Goal: Contribute content: Contribute content

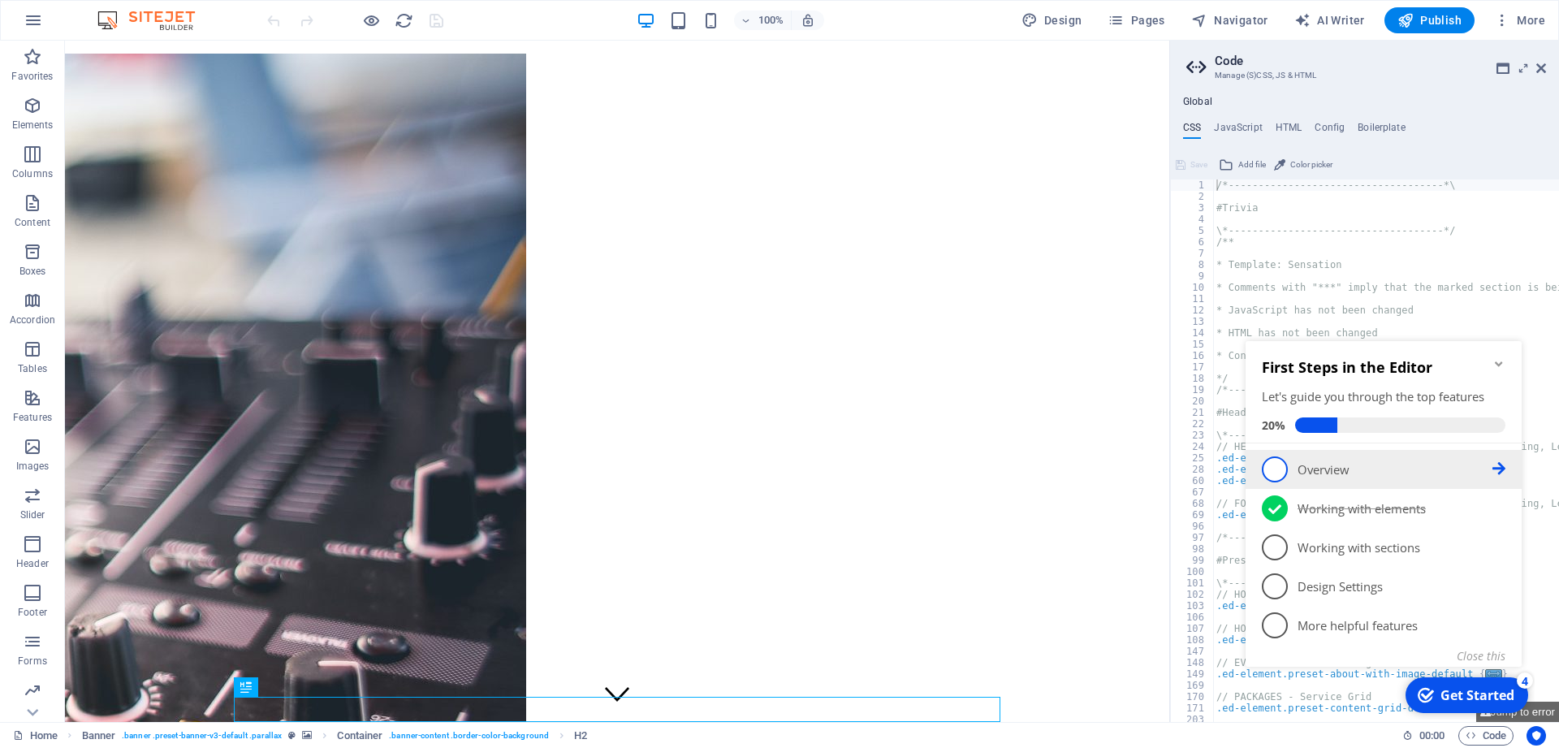
click at [1331, 470] on p "Overview - incomplete" at bounding box center [1394, 469] width 195 height 17
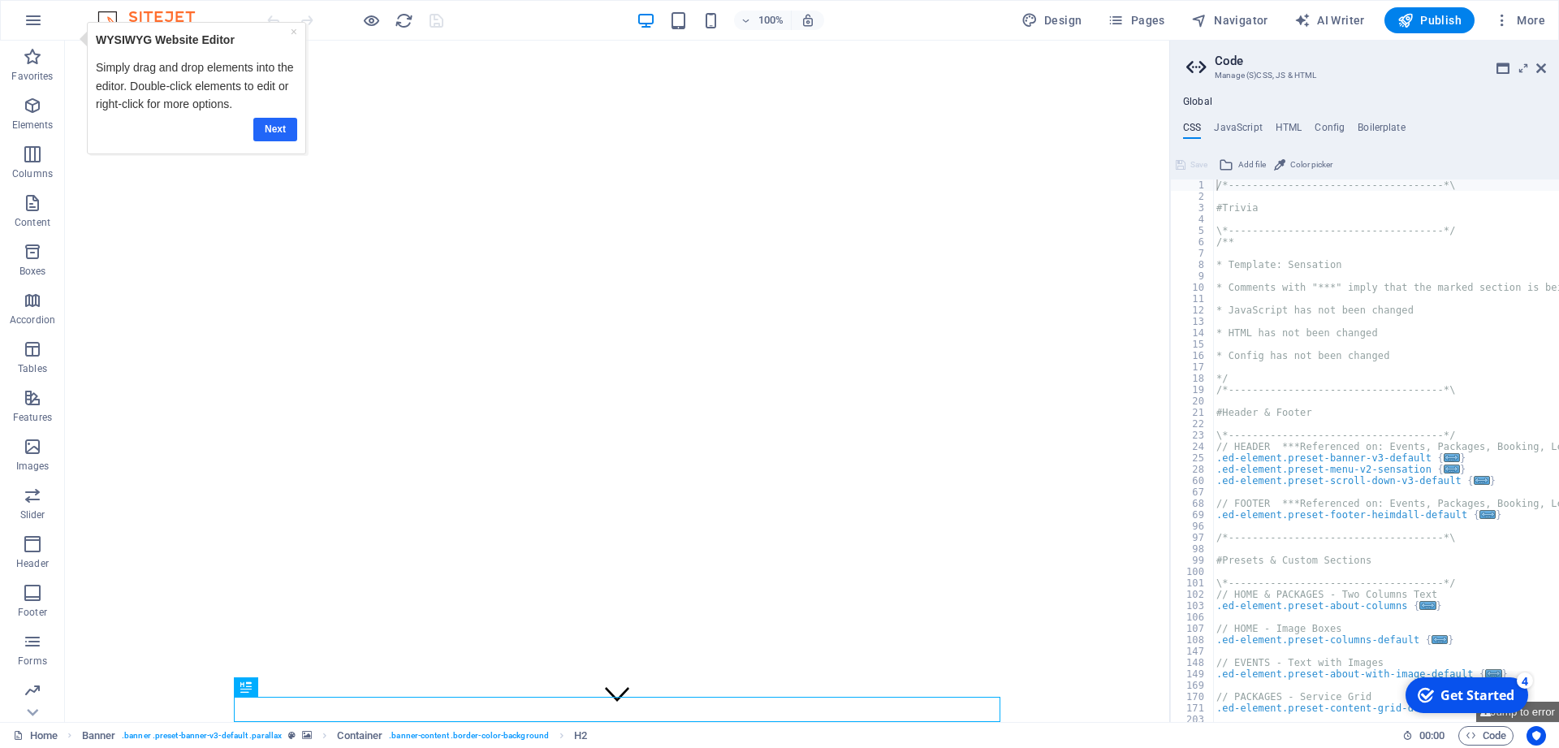
click at [272, 127] on link "Next" at bounding box center [275, 130] width 44 height 24
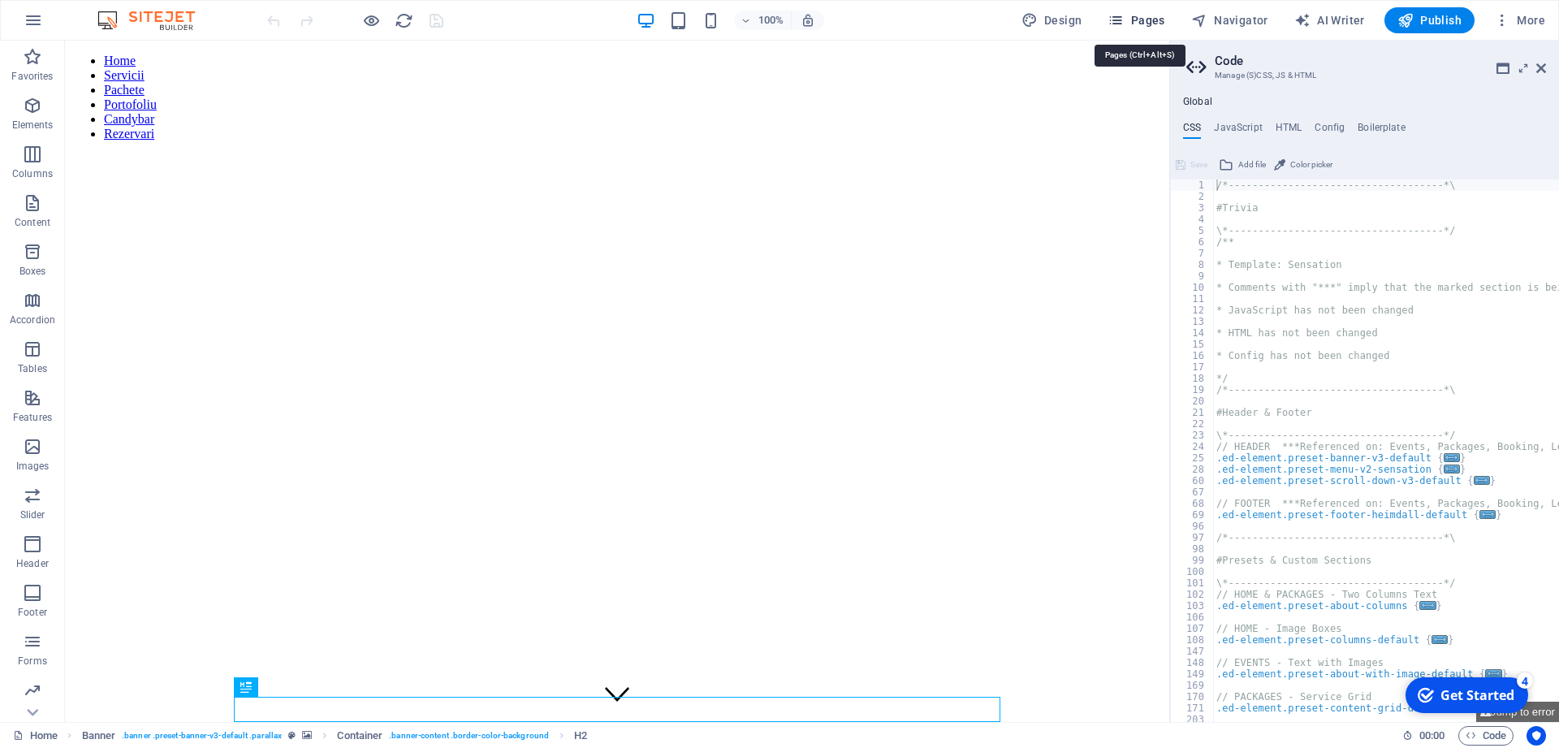
click at [1124, 19] on icon "button" at bounding box center [1115, 20] width 16 height 16
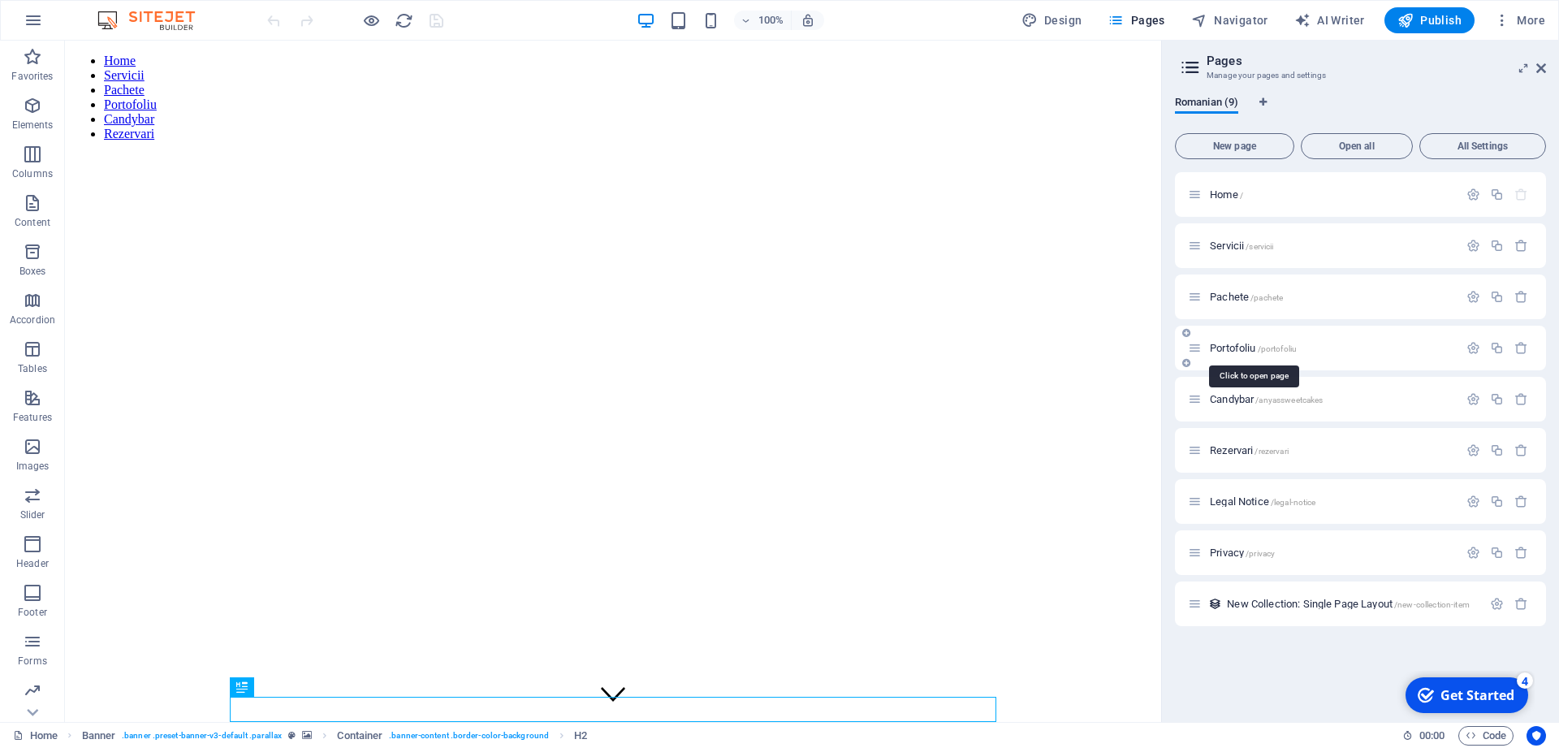
click at [1232, 352] on span "Portofoliu /portofoliu" at bounding box center [1253, 348] width 87 height 12
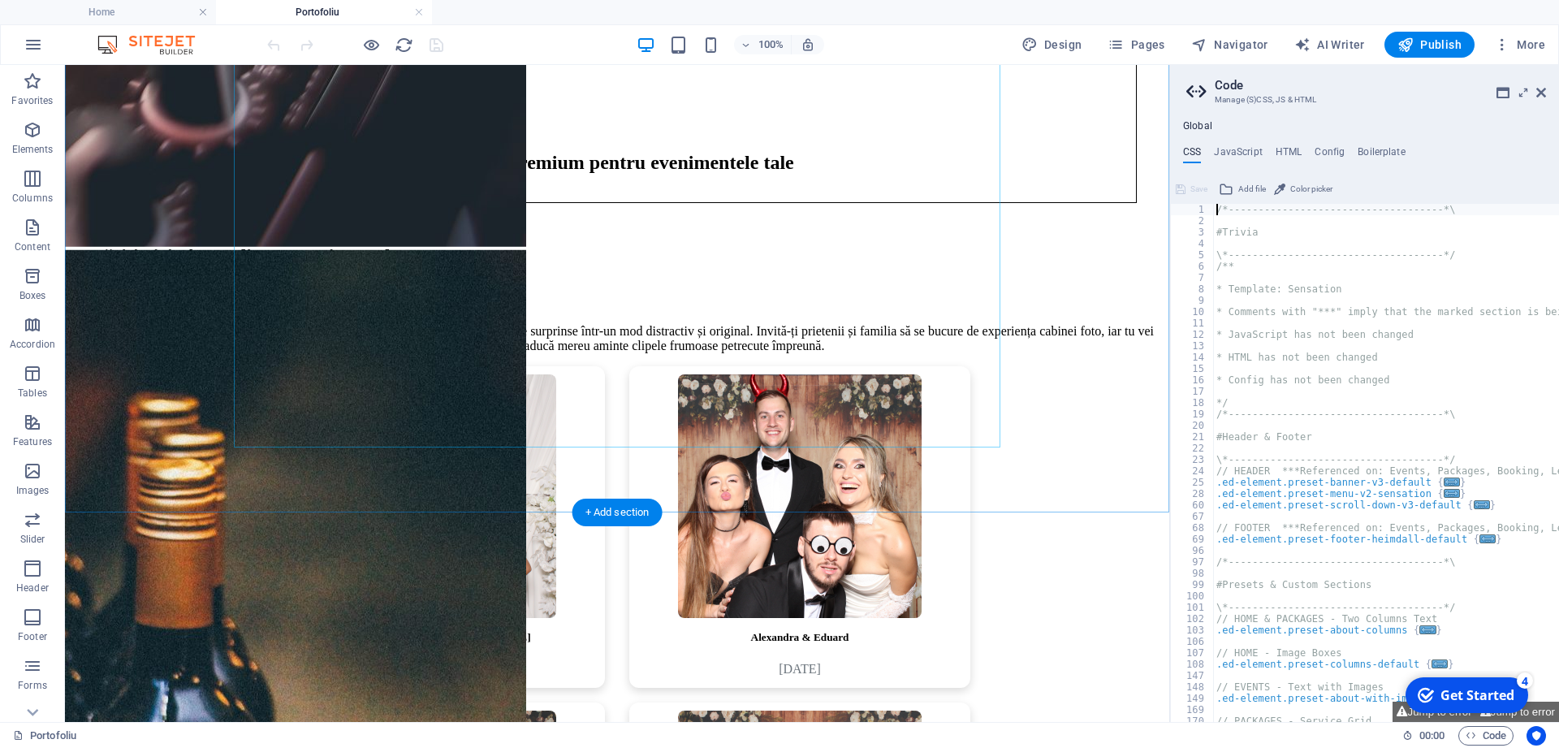
scroll to position [1373, 0]
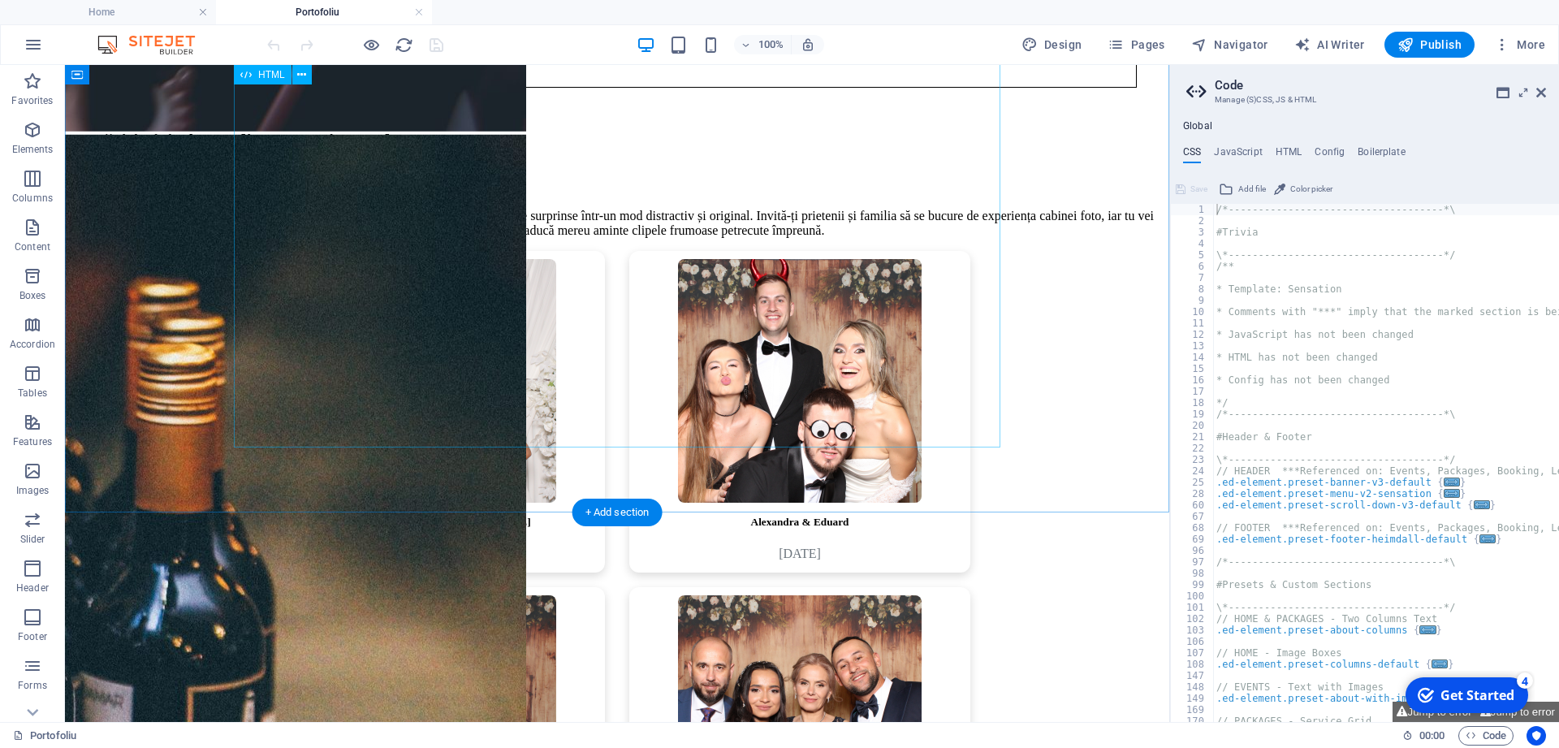
click at [609, 441] on div "[PERSON_NAME] & [PERSON_NAME] [DATE] [PERSON_NAME] & [PERSON_NAME] [DATE] [PERS…" at bounding box center [616, 580] width 1091 height 658
click at [970, 425] on div "[PERSON_NAME] & [PERSON_NAME] [DATE] [PERSON_NAME] & [PERSON_NAME] [DATE] [PERS…" at bounding box center [616, 580] width 1091 height 658
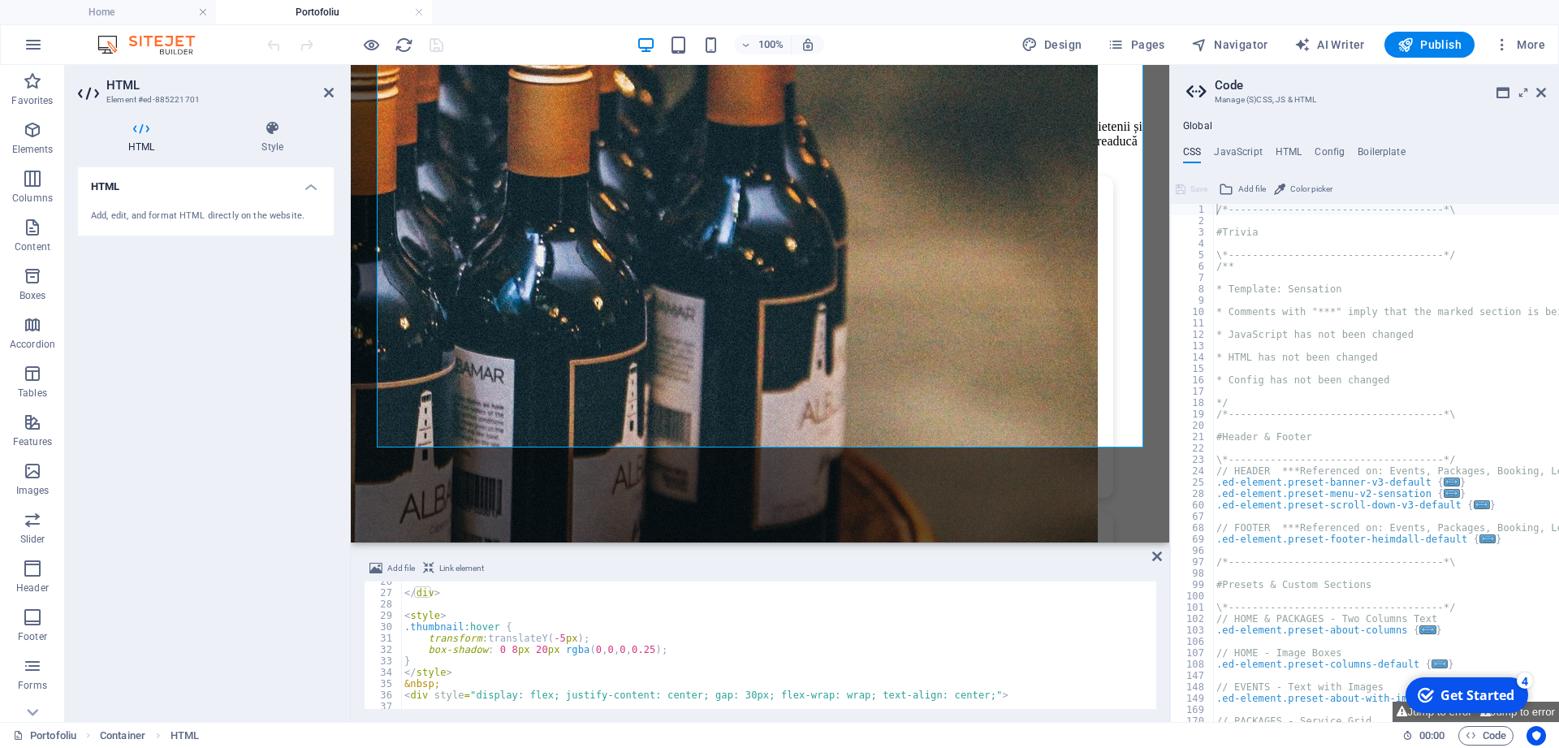
scroll to position [290, 0]
drag, startPoint x: 450, startPoint y: 685, endPoint x: 395, endPoint y: 680, distance: 54.6
click at [401, 680] on div "</ div > < style > .thumbnail :hover { transform : translateY( -5 px ) ; box-sh…" at bounding box center [778, 644] width 755 height 127
type textarea "&nbsp;"
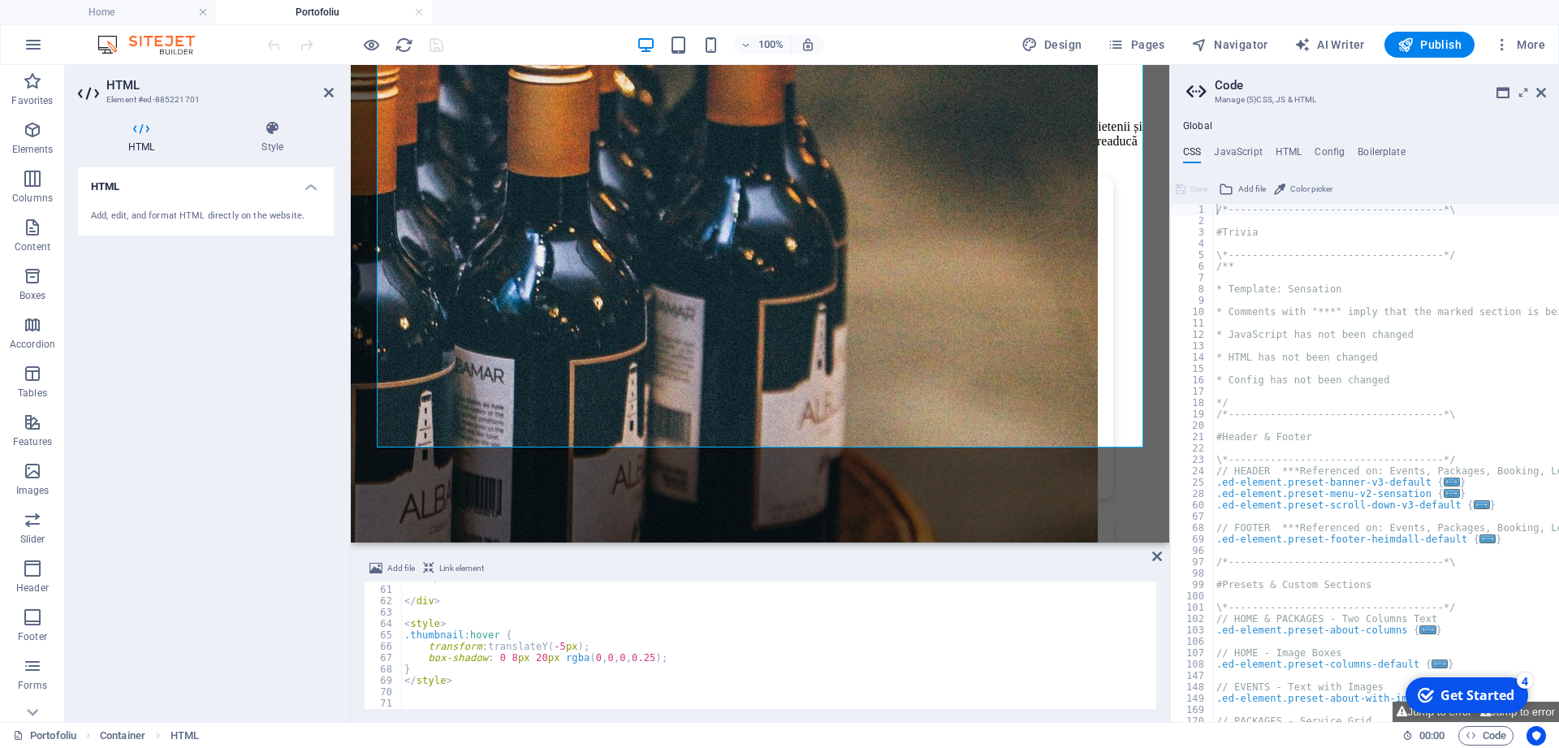
click at [452, 695] on div "&nbsp; 60 61 62 63 64 65 66 67 68 69 70 71 </ div > </ div > < style > .thumbna…" at bounding box center [760, 644] width 792 height 127
type textarea "&nbsp;"
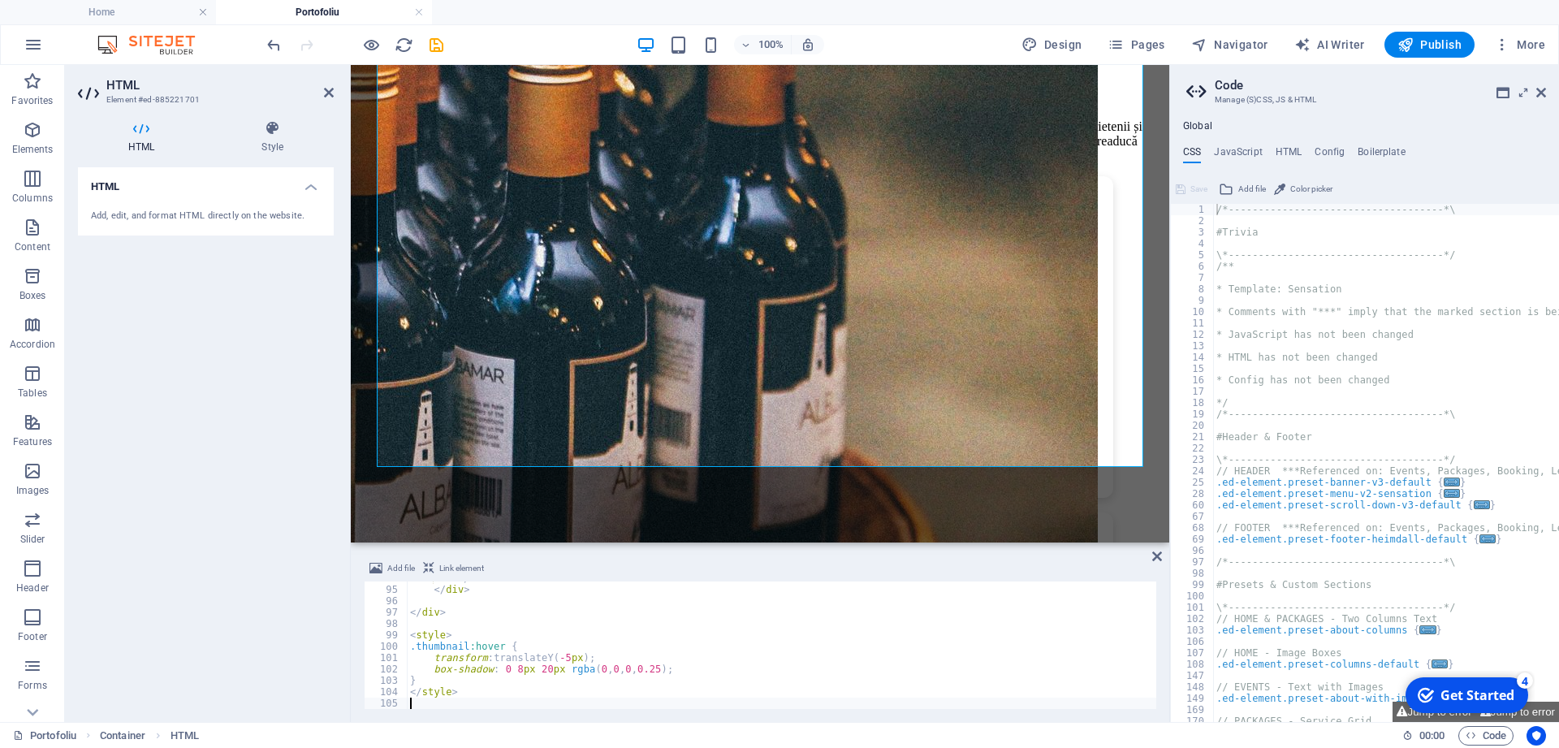
scroll to position [1066, 0]
click at [241, 572] on div "HTML Add, edit, and format HTML directly on the website." at bounding box center [206, 438] width 256 height 542
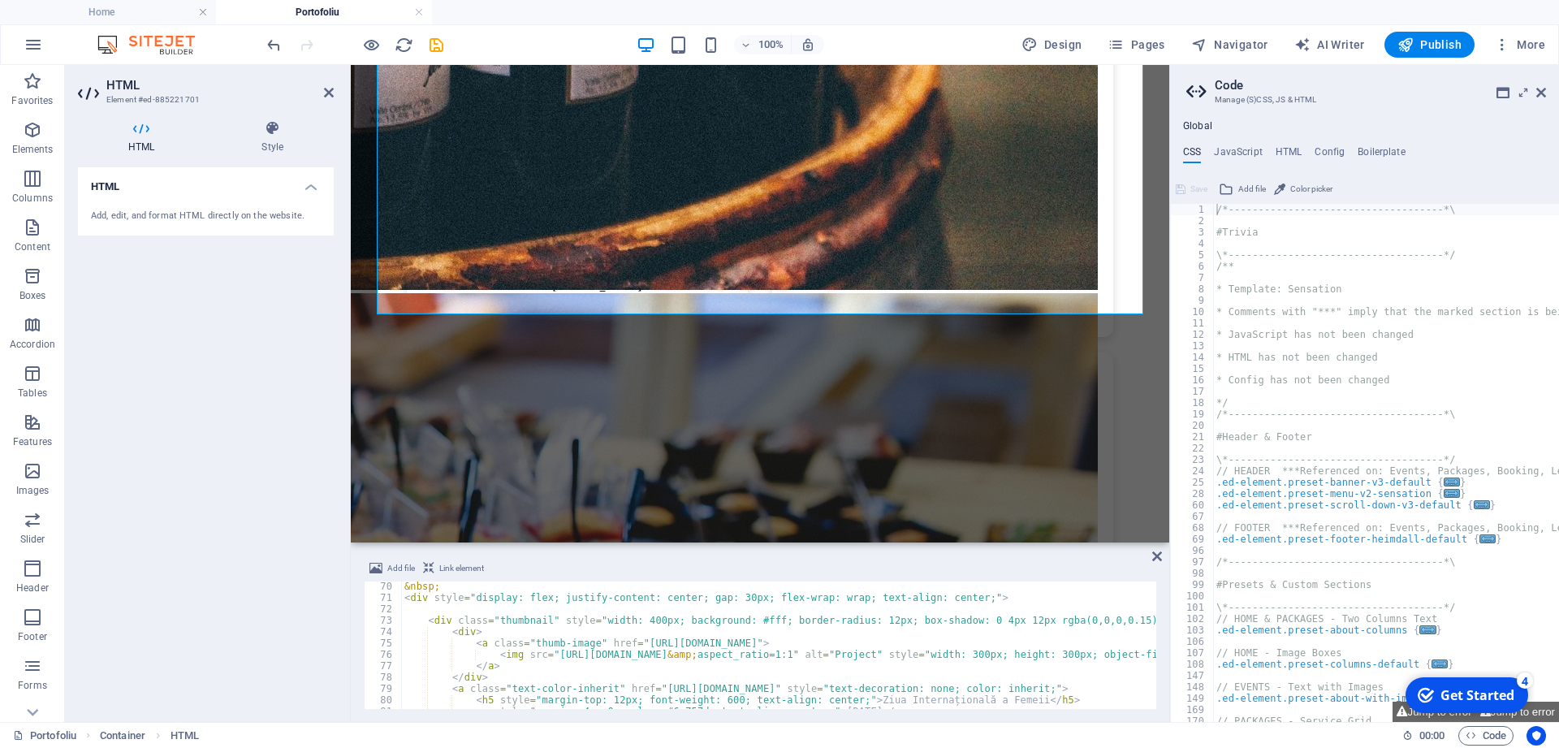
scroll to position [882, 0]
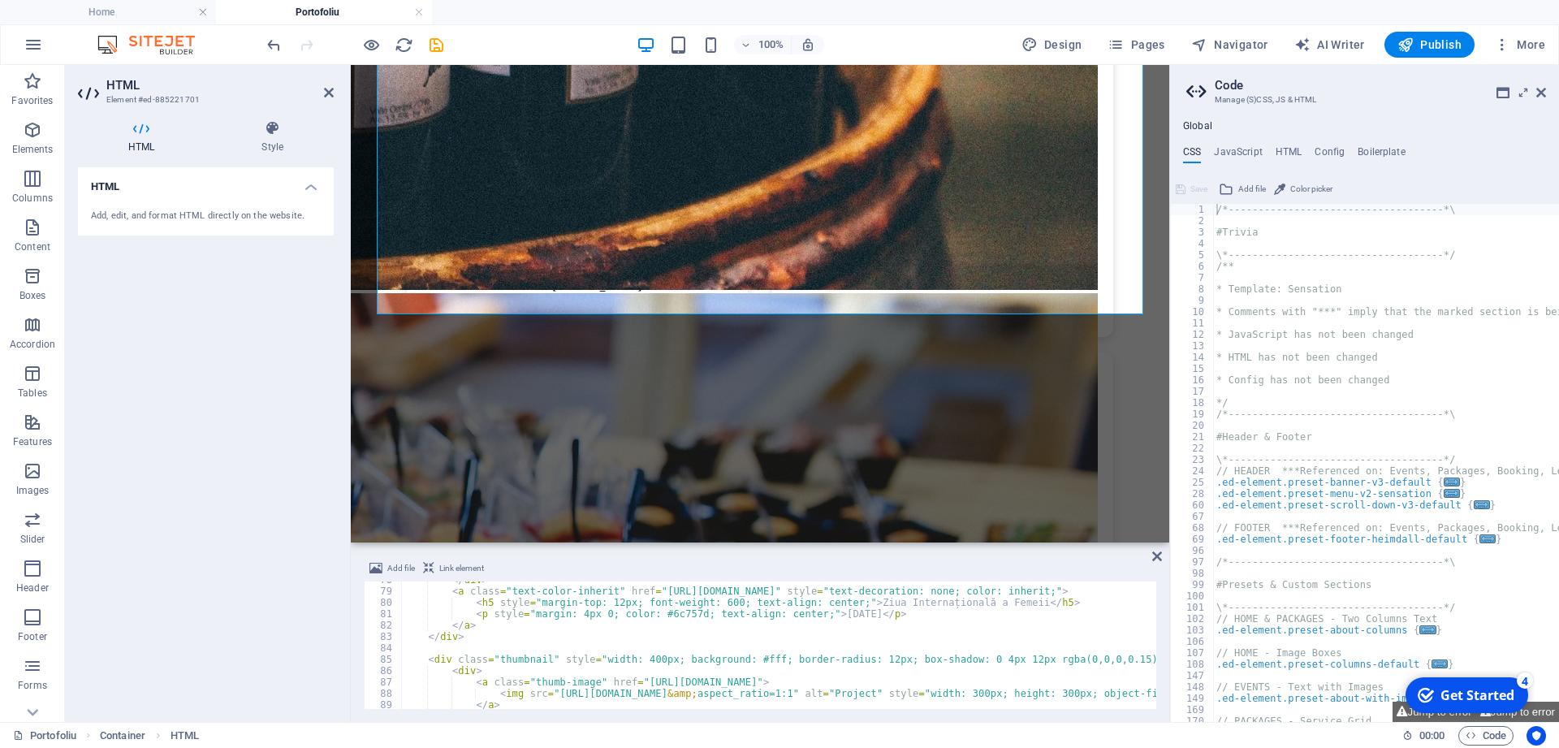
click at [910, 603] on div "</ div > < a class = "text-color-inherit" href = "[URL][DOMAIN_NAME]" style = "…" at bounding box center [1170, 649] width 1538 height 150
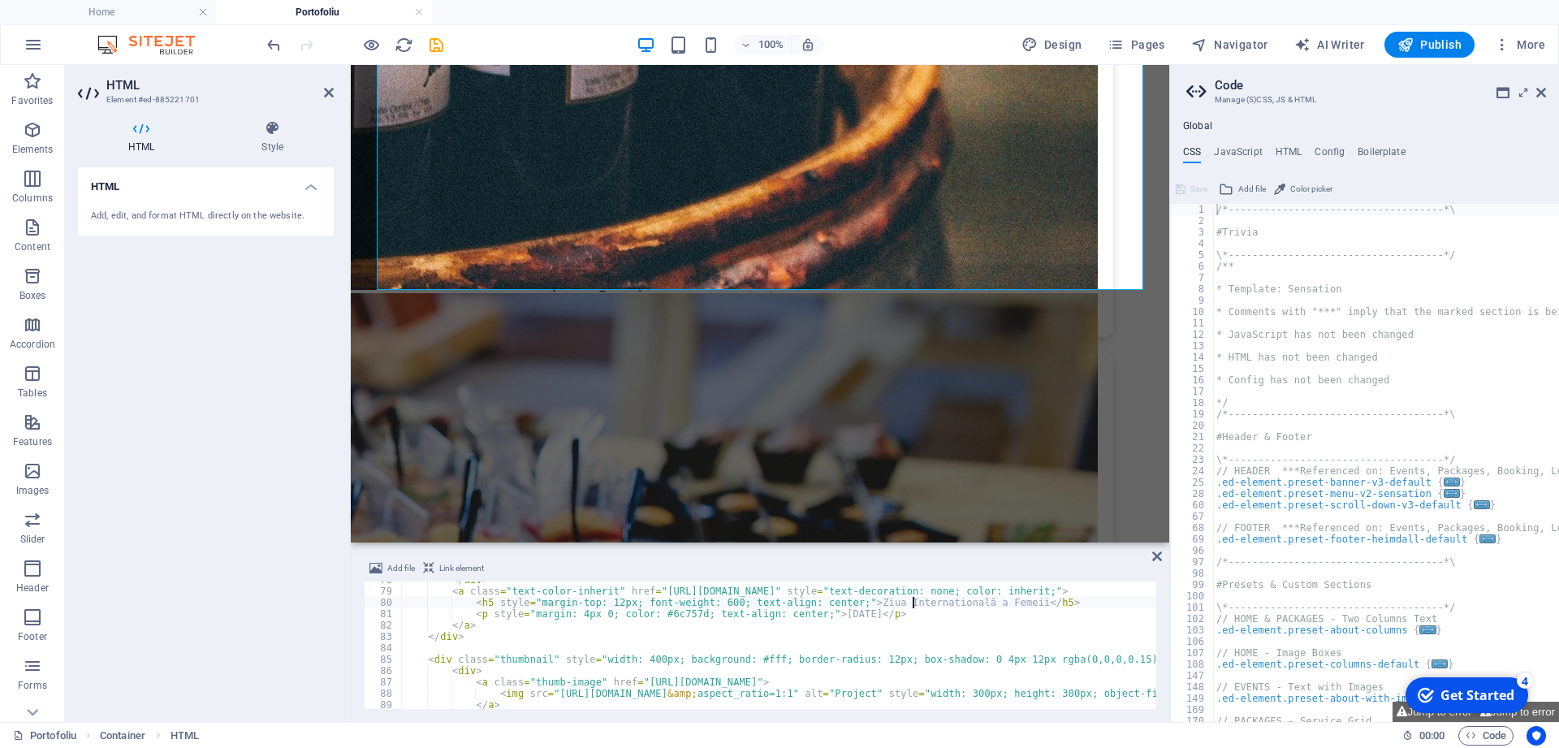
scroll to position [0, 41]
click at [946, 604] on div "</ div > < a class = "text-color-inherit" href = "[URL][DOMAIN_NAME]" style = "…" at bounding box center [1170, 649] width 1538 height 150
click at [889, 669] on div "</ div > < a class = "text-color-inherit" href = "[URL][DOMAIN_NAME]" style = "…" at bounding box center [1170, 649] width 1538 height 150
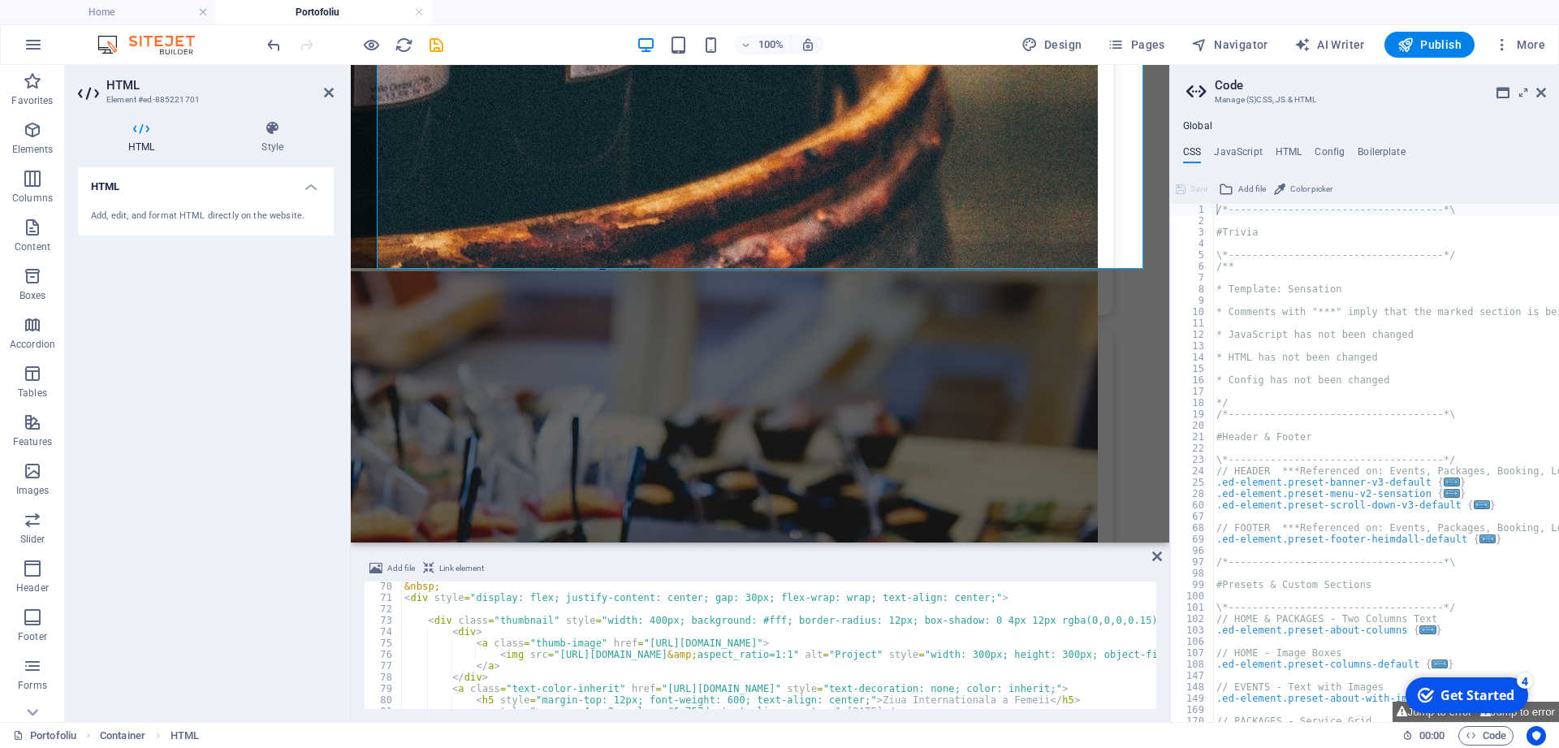
scroll to position [688, 0]
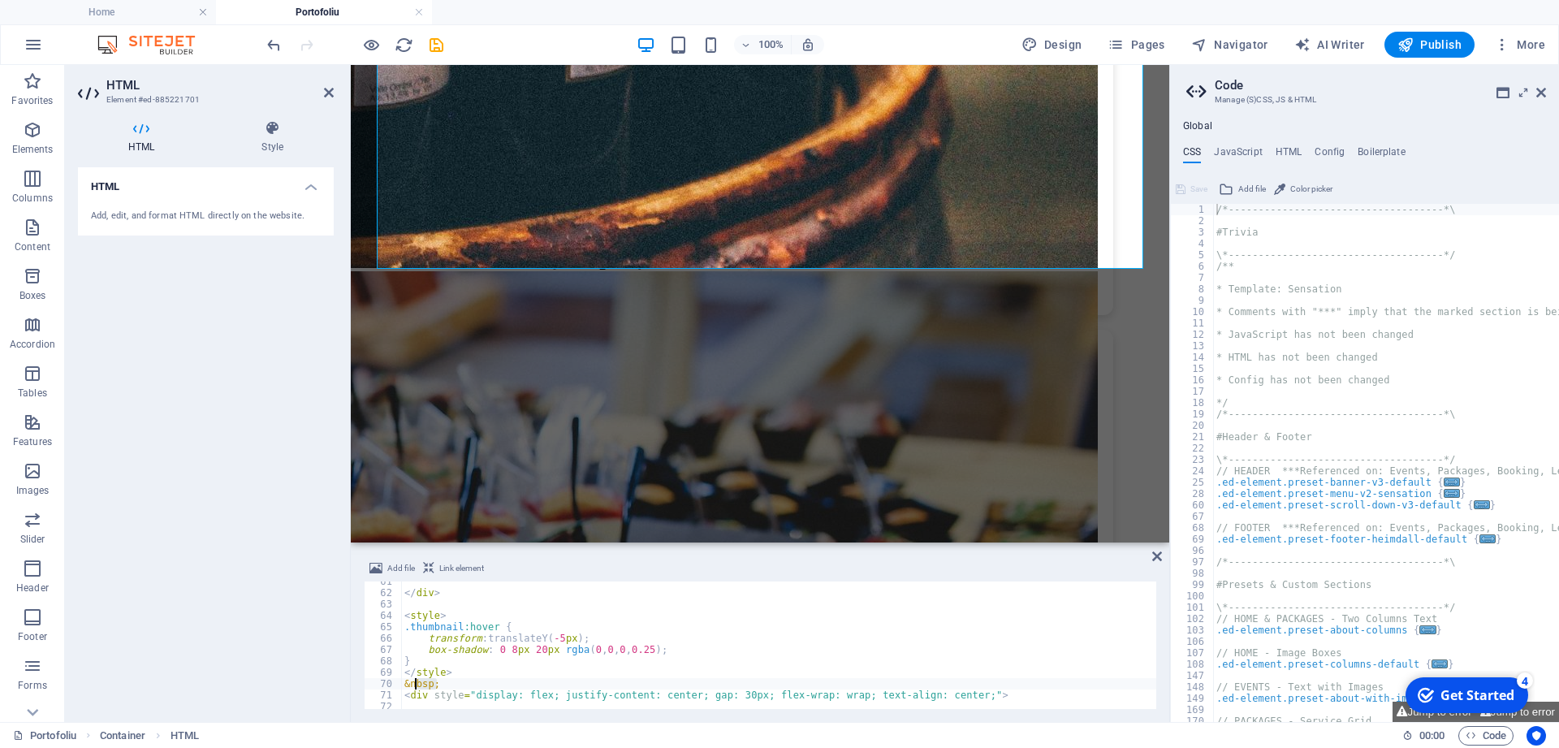
drag, startPoint x: 443, startPoint y: 684, endPoint x: 399, endPoint y: 683, distance: 44.7
click at [401, 683] on div "</ div > < style > .thumbnail :hover { transform : translateY( -5 px ) ; box-sh…" at bounding box center [778, 644] width 755 height 127
type textarea "&nbsp;"
click at [429, 689] on div "</ div > </ div > < style > .thumbnail :hover { transform : translateY( -5 px )…" at bounding box center [1176, 647] width 1538 height 150
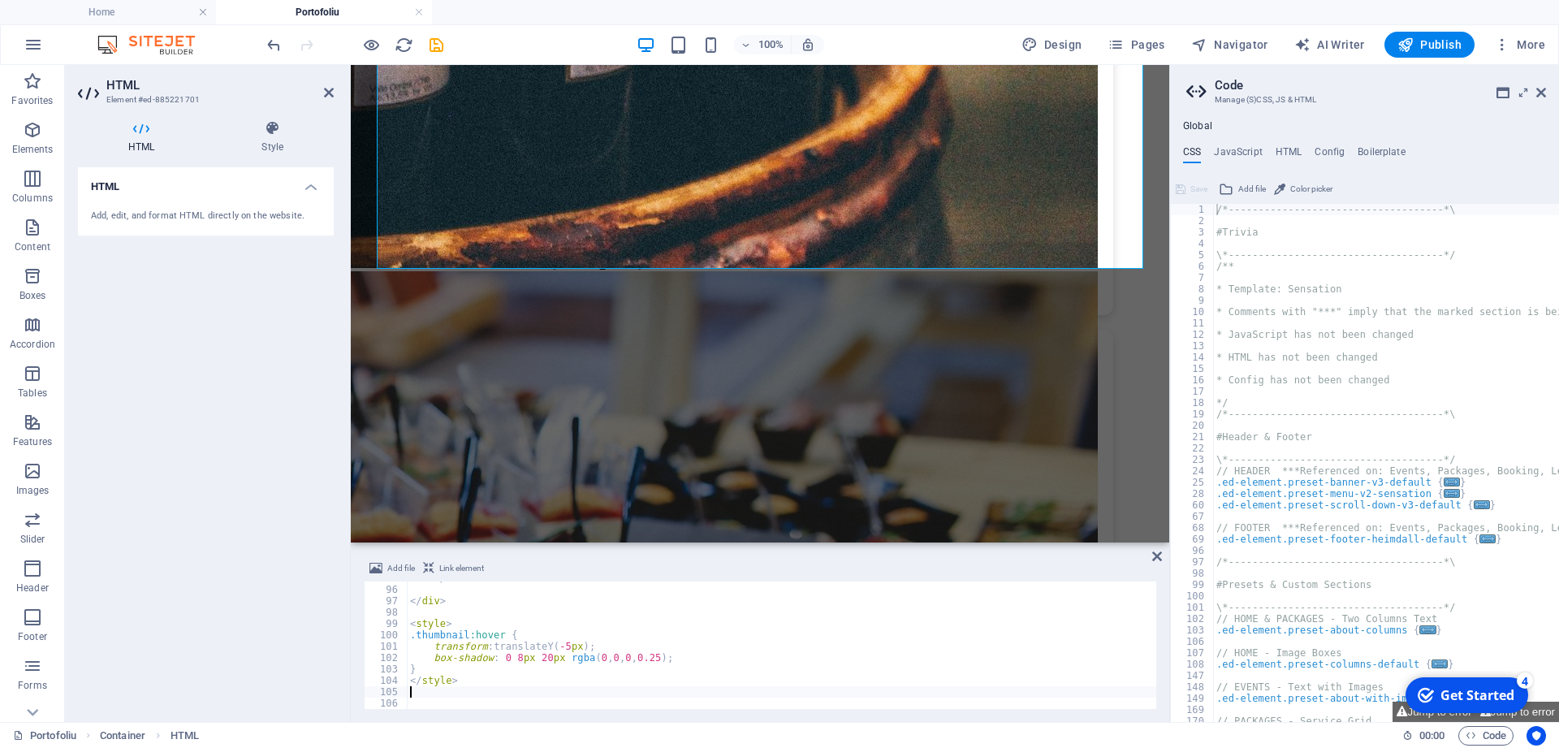
paste textarea "&nbsp;"
type textarea "&nbsp;"
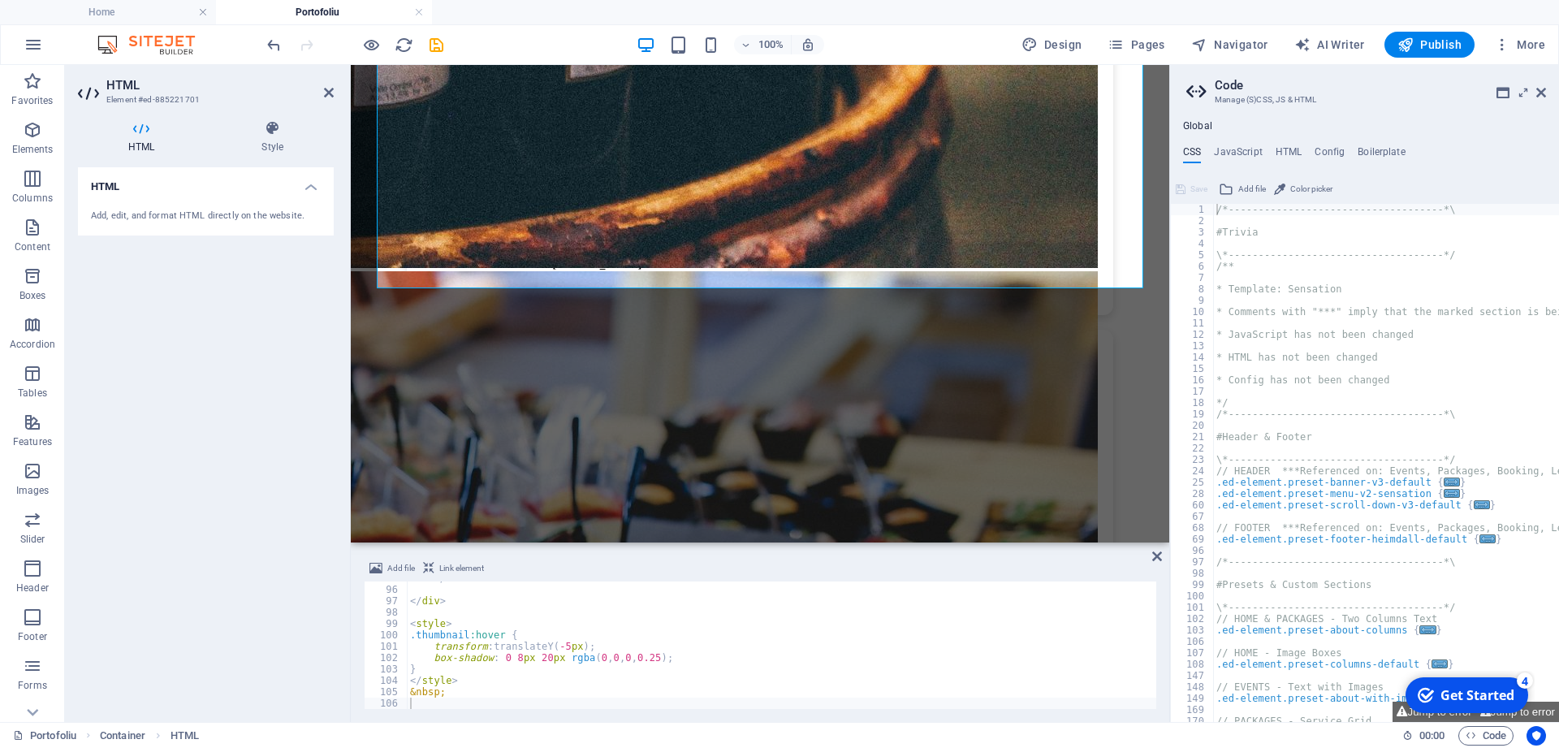
click at [235, 523] on div "HTML Add, edit, and format HTML directly on the website." at bounding box center [206, 438] width 256 height 542
click at [441, 45] on icon "save" at bounding box center [436, 45] width 19 height 19
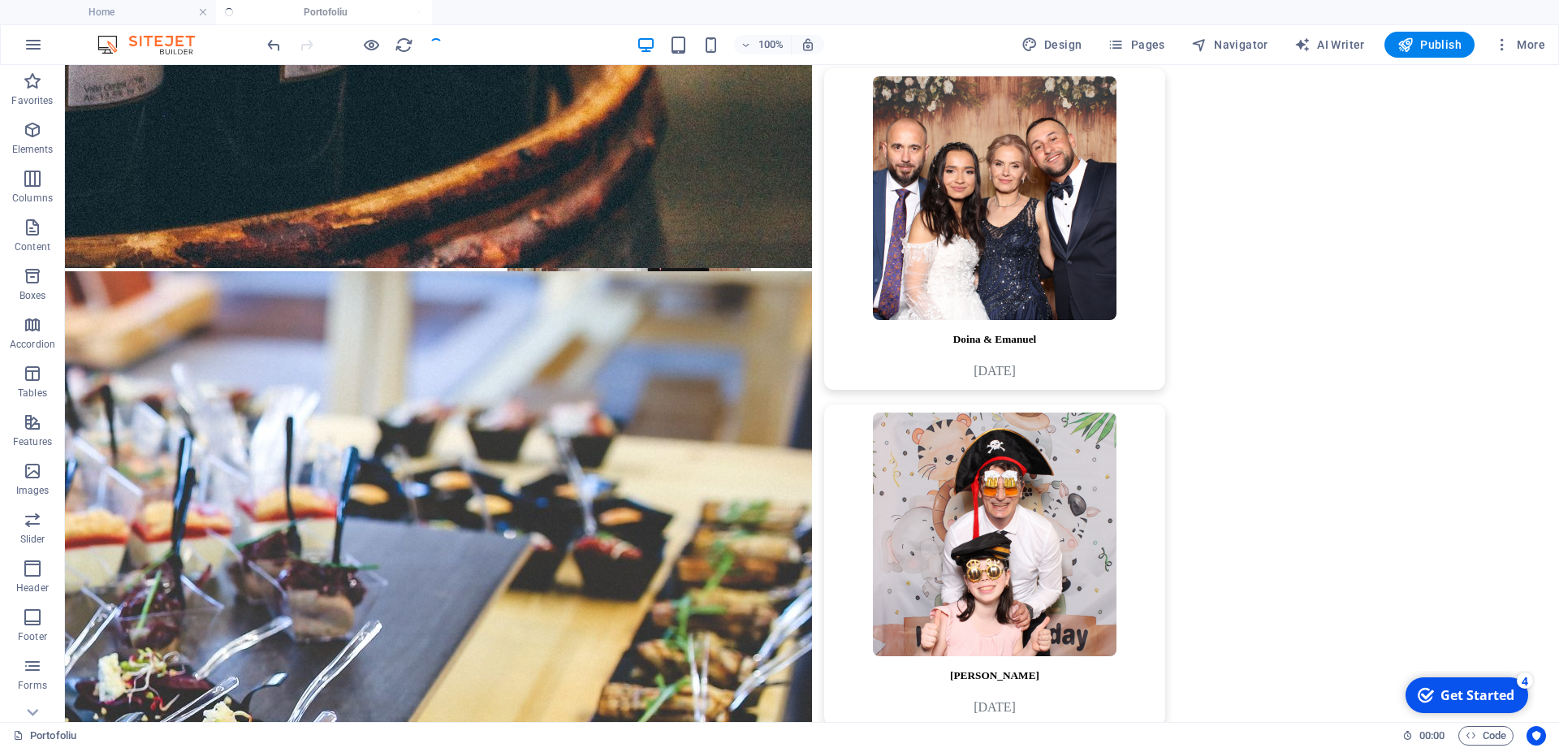
scroll to position [1732, 0]
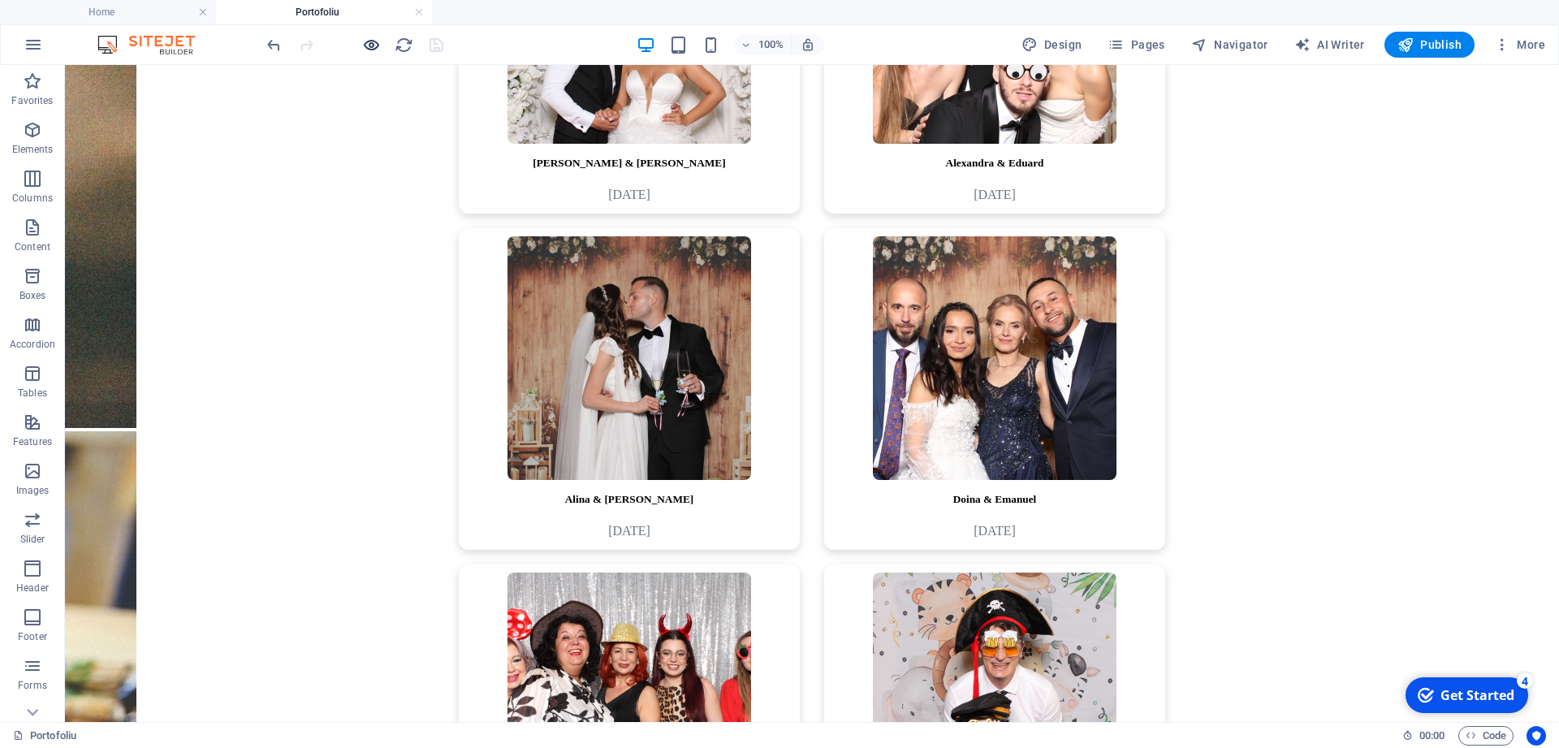
click at [368, 40] on icon "button" at bounding box center [371, 45] width 19 height 19
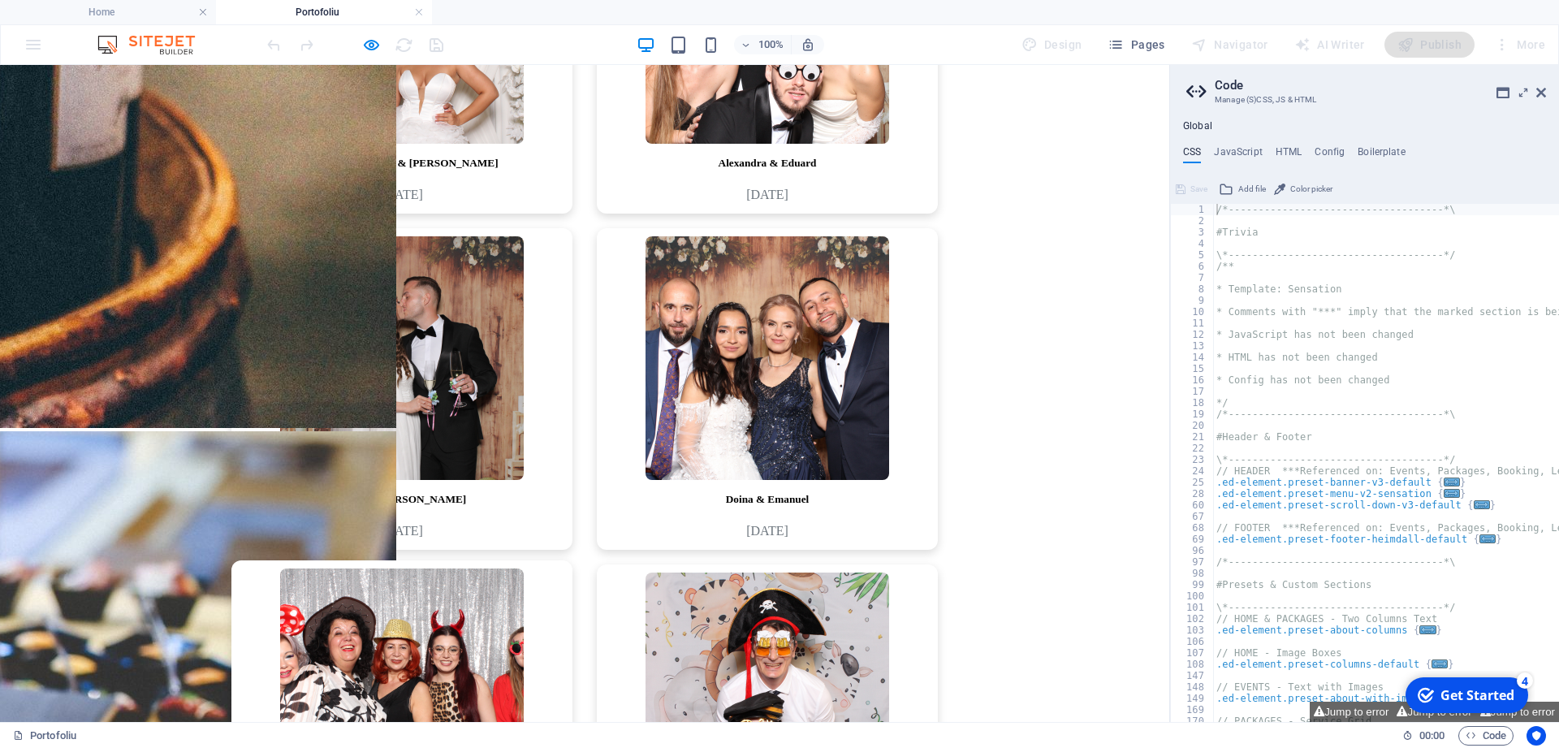
click at [430, 568] on img at bounding box center [402, 690] width 244 height 244
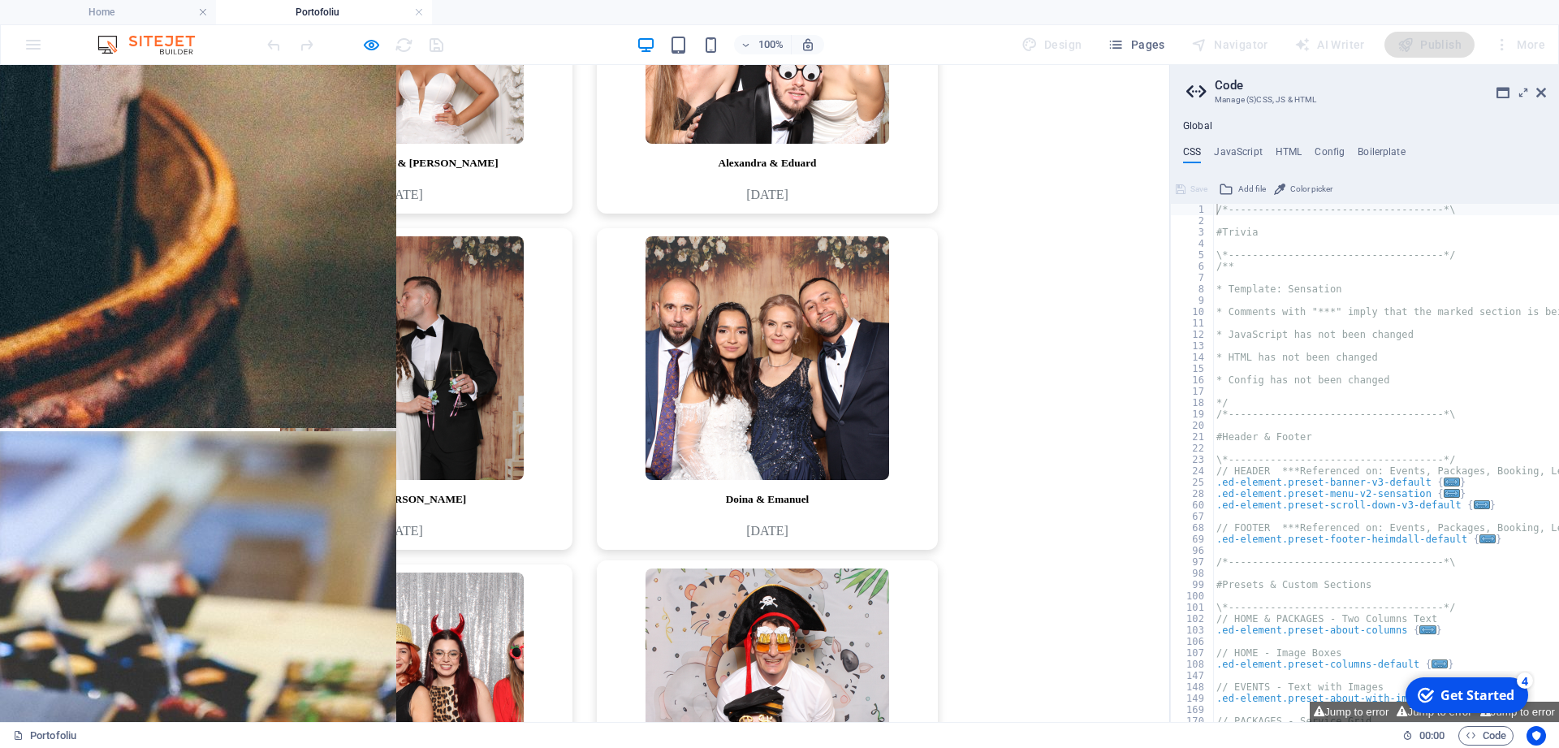
click at [723, 568] on img at bounding box center [767, 690] width 244 height 244
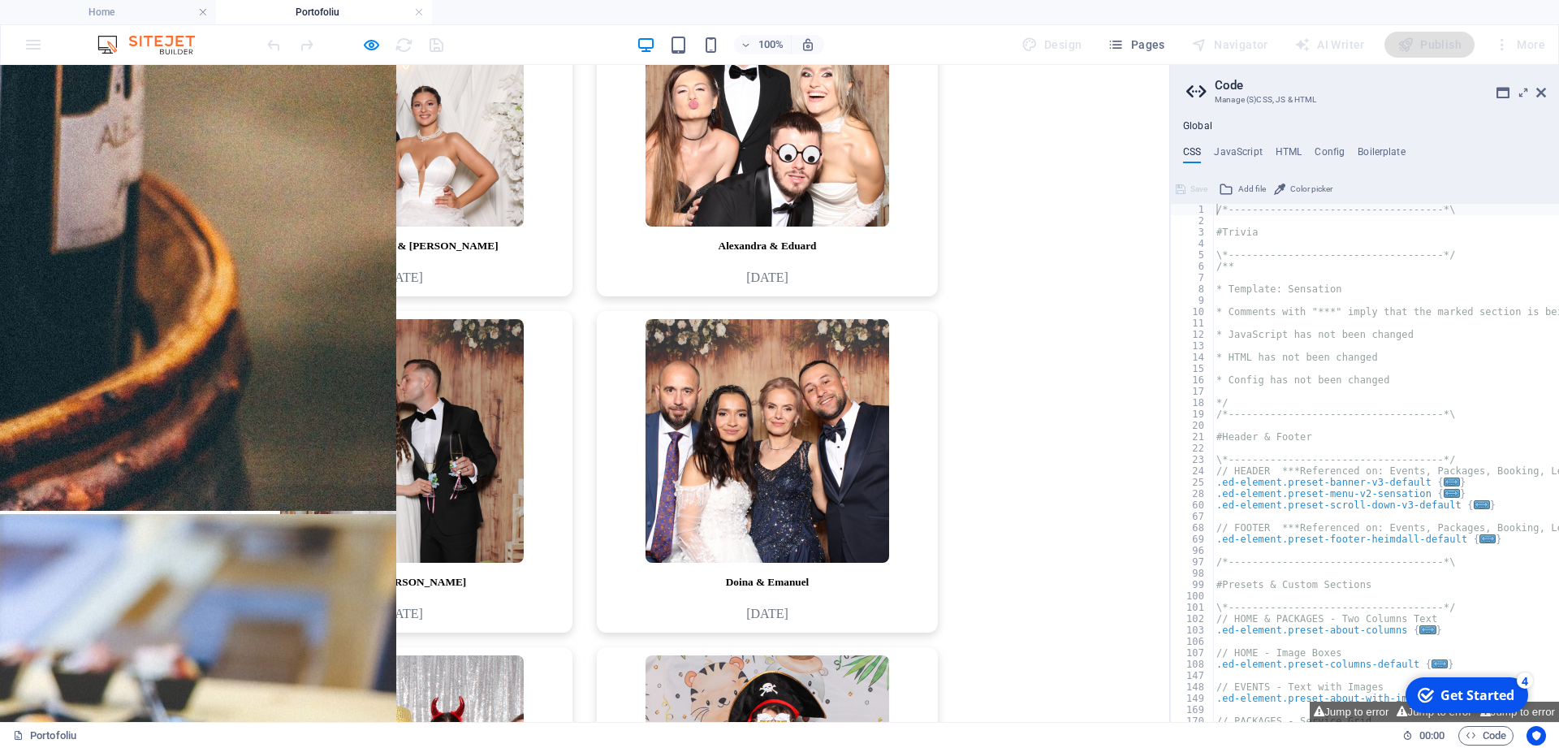
click at [980, 464] on div "[PERSON_NAME] & [PERSON_NAME] [DATE] [PERSON_NAME] & [PERSON_NAME] [DATE] [PERS…" at bounding box center [584, 479] width 1156 height 1009
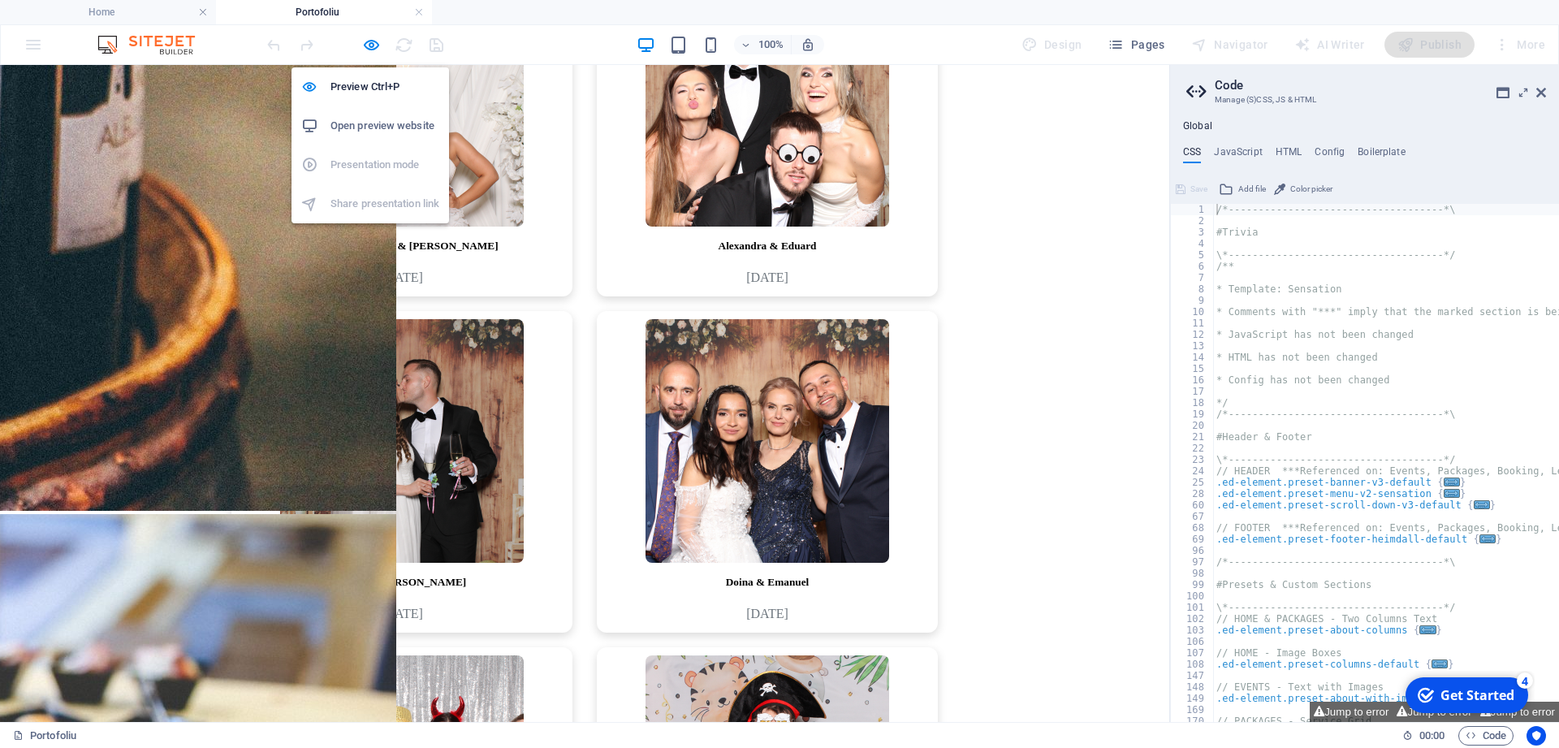
click at [373, 34] on div at bounding box center [355, 45] width 182 height 26
click at [370, 46] on icon "button" at bounding box center [371, 45] width 19 height 19
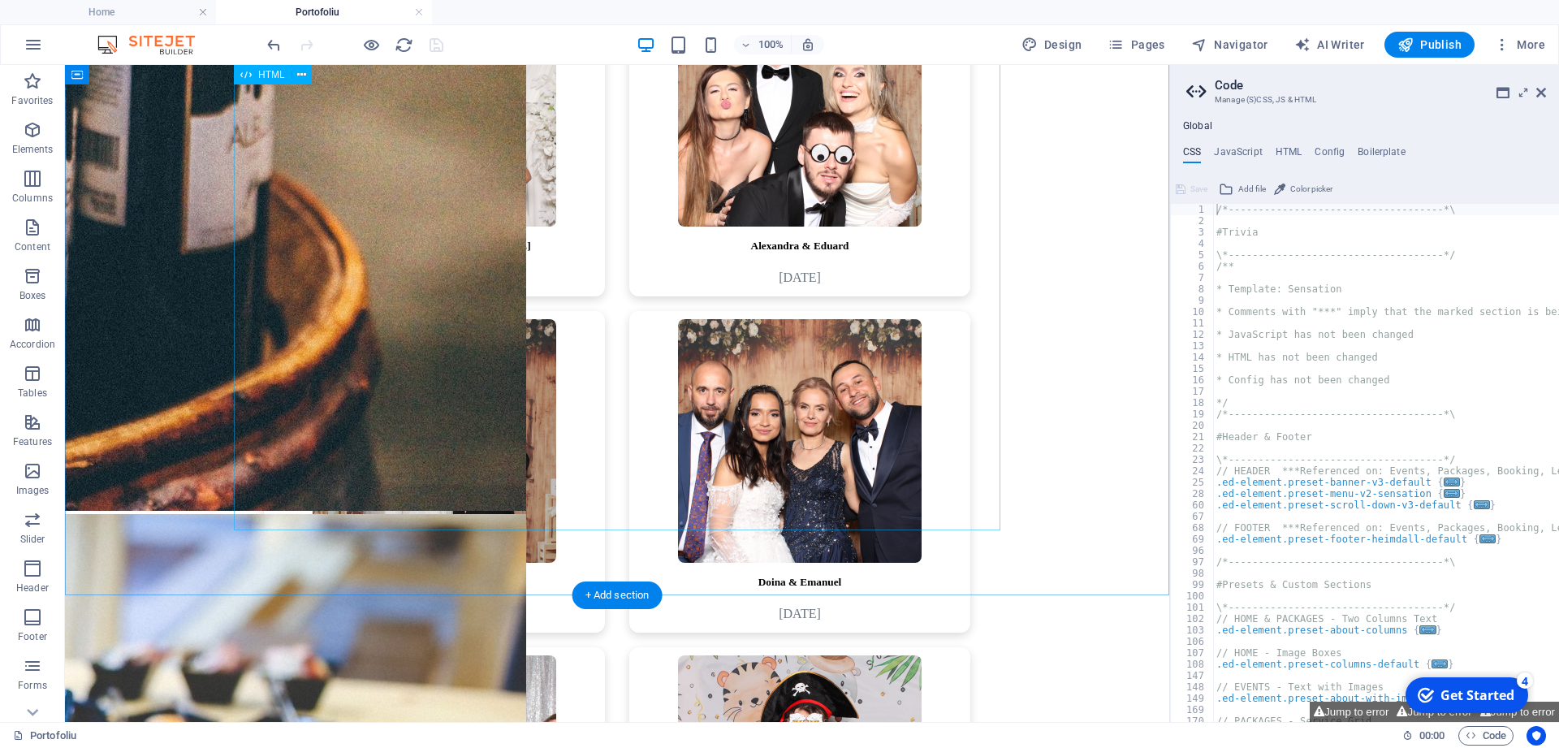
scroll to position [1732, 0]
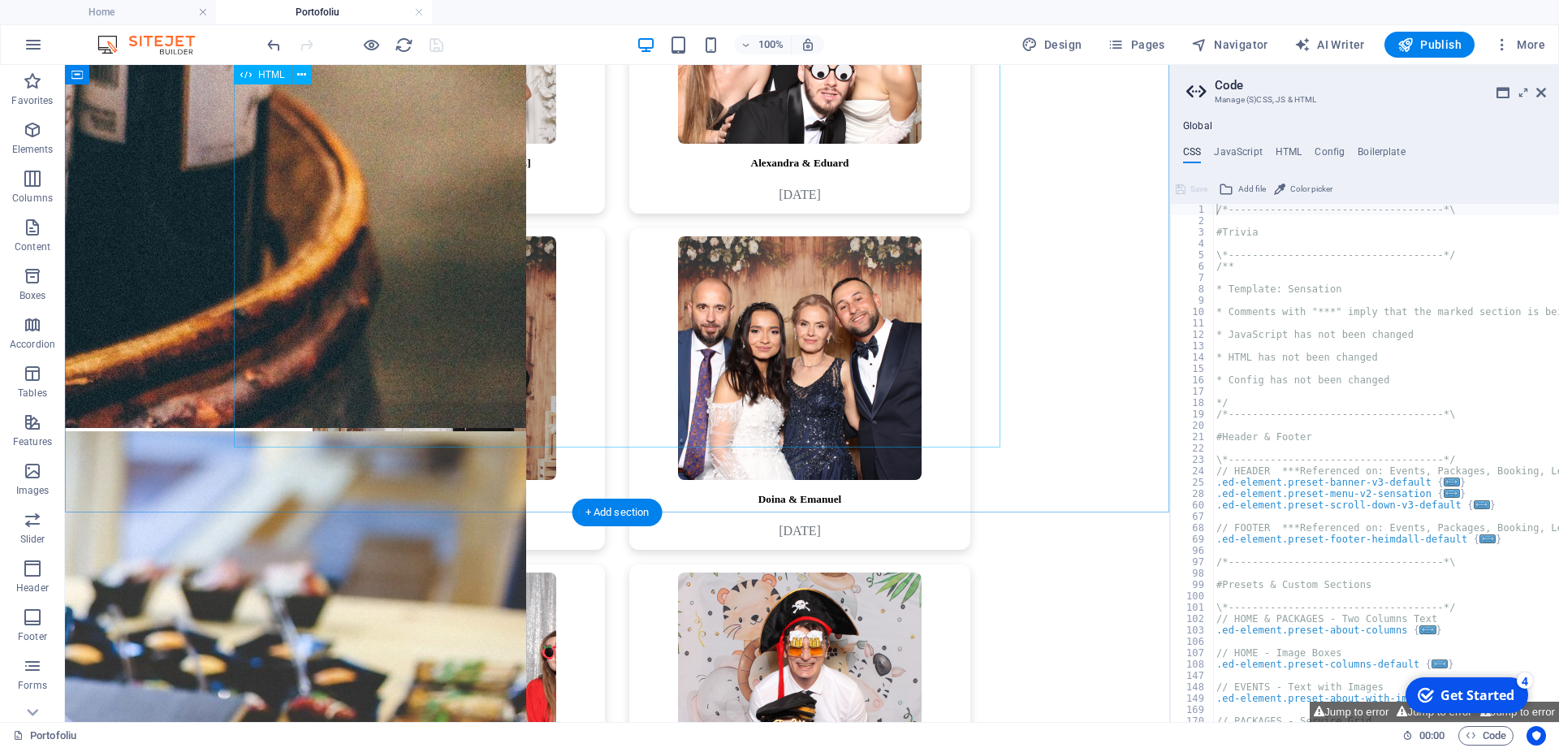
click at [610, 438] on div "[PERSON_NAME] & [PERSON_NAME] [DATE] [PERSON_NAME] & [PERSON_NAME] [DATE] [PERS…" at bounding box center [616, 396] width 1091 height 1009
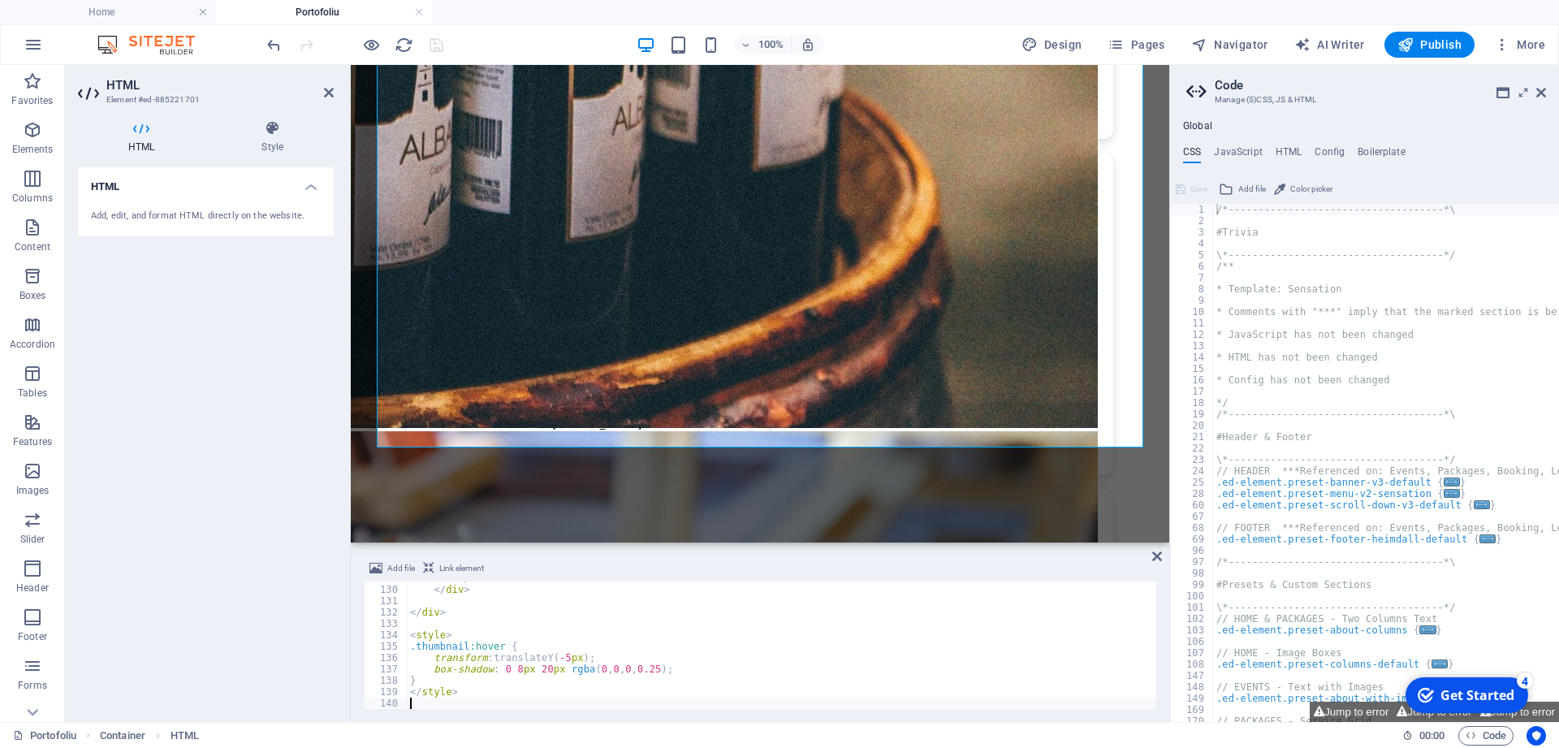
scroll to position [1464, 0]
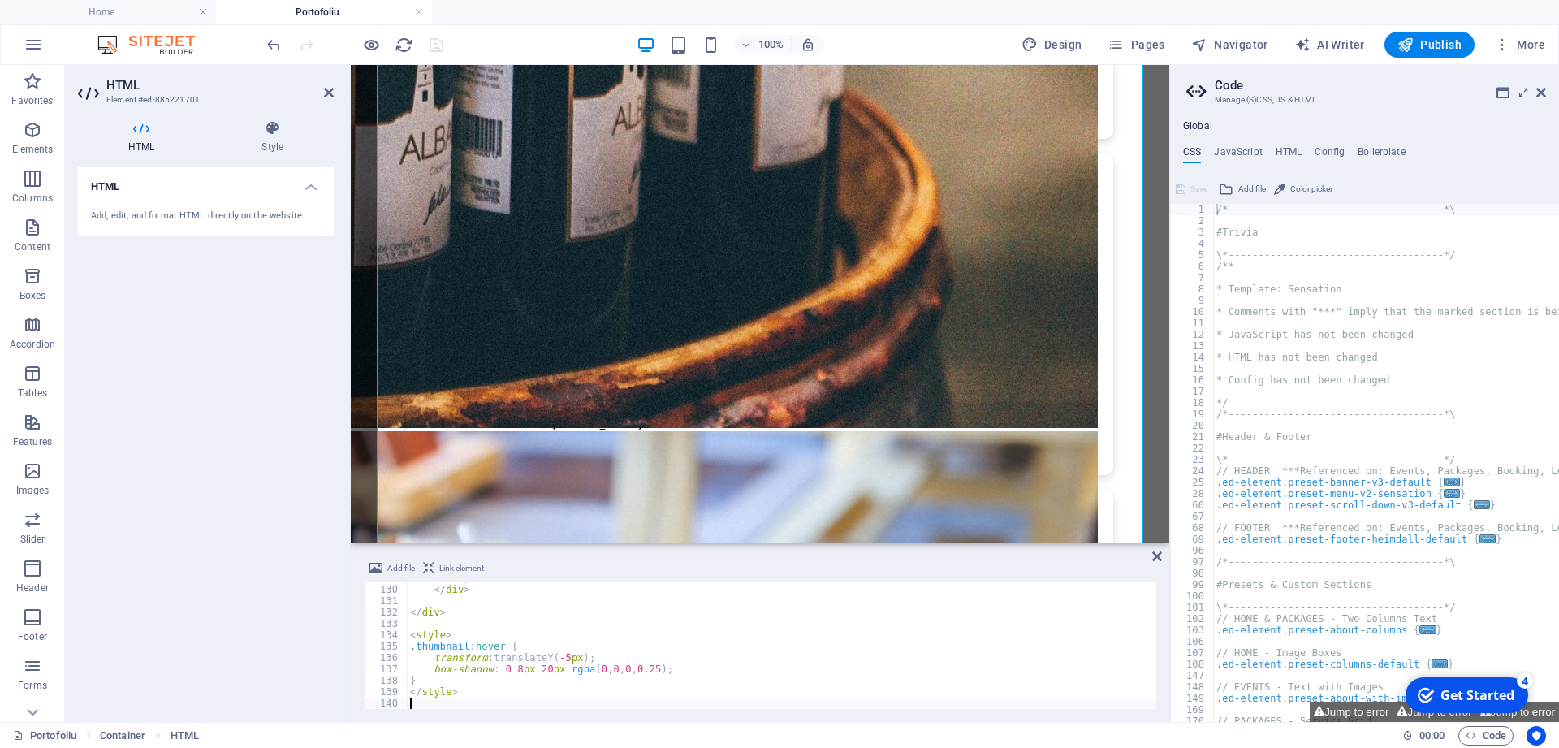
click at [299, 453] on div "HTML Add, edit, and format HTML directly on the website." at bounding box center [206, 438] width 256 height 542
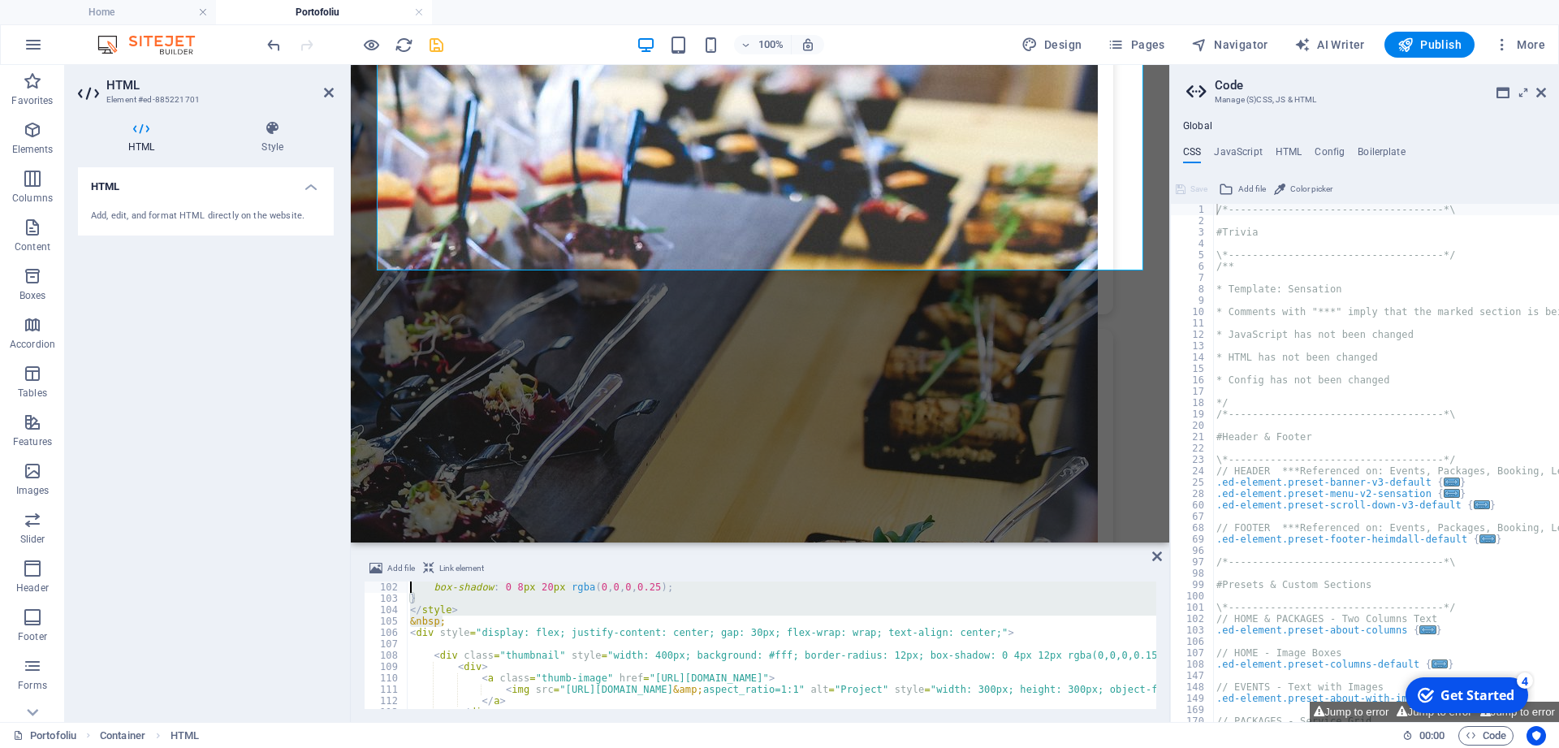
scroll to position [1114, 0]
drag, startPoint x: 444, startPoint y: 589, endPoint x: 399, endPoint y: 580, distance: 46.3
click at [407, 581] on div "box-shadow : 0 8 px 20 px rgba ( 0 , 0 , 0 , 0.25 ) ; } </ style > &nbsp; < div…" at bounding box center [781, 644] width 749 height 127
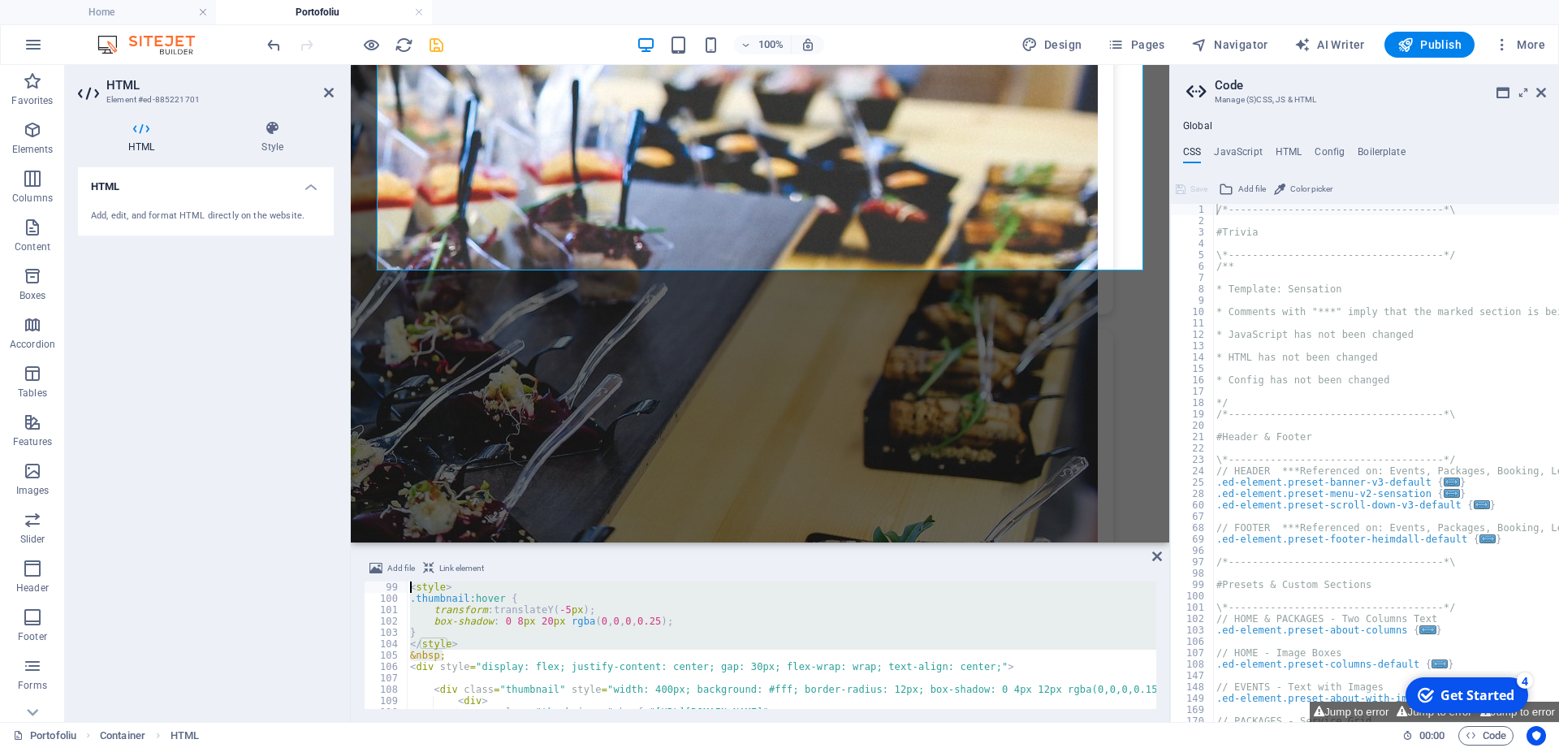
click at [448, 667] on div "< style > .thumbnail :hover { transform : translateY( -5 px ) ; box-shadow : 0 …" at bounding box center [1178, 656] width 1543 height 150
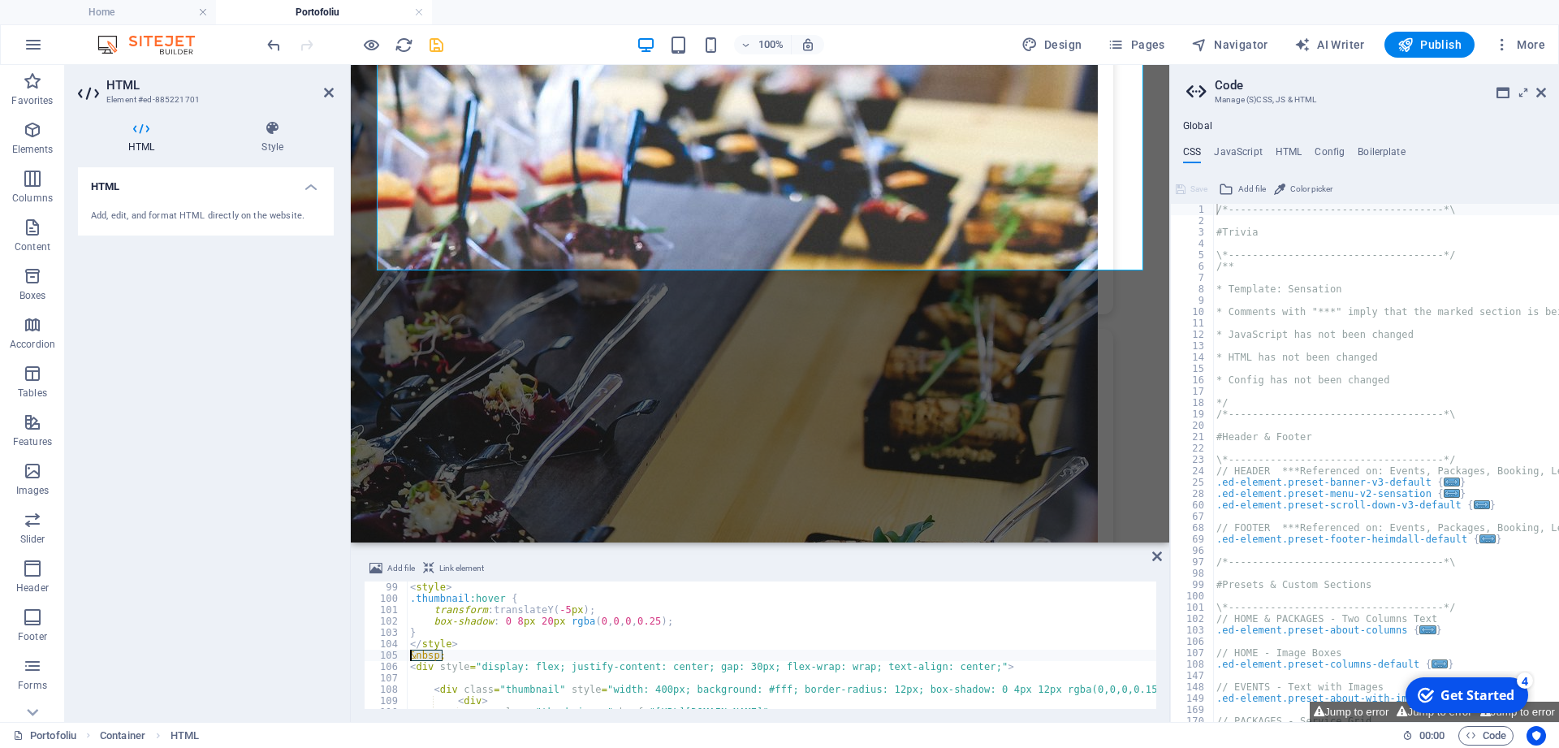
drag, startPoint x: 446, startPoint y: 654, endPoint x: 405, endPoint y: 654, distance: 40.6
click at [407, 654] on div "< style > .thumbnail :hover { transform : translateY( -5 px ) ; box-shadow : 0 …" at bounding box center [781, 644] width 749 height 127
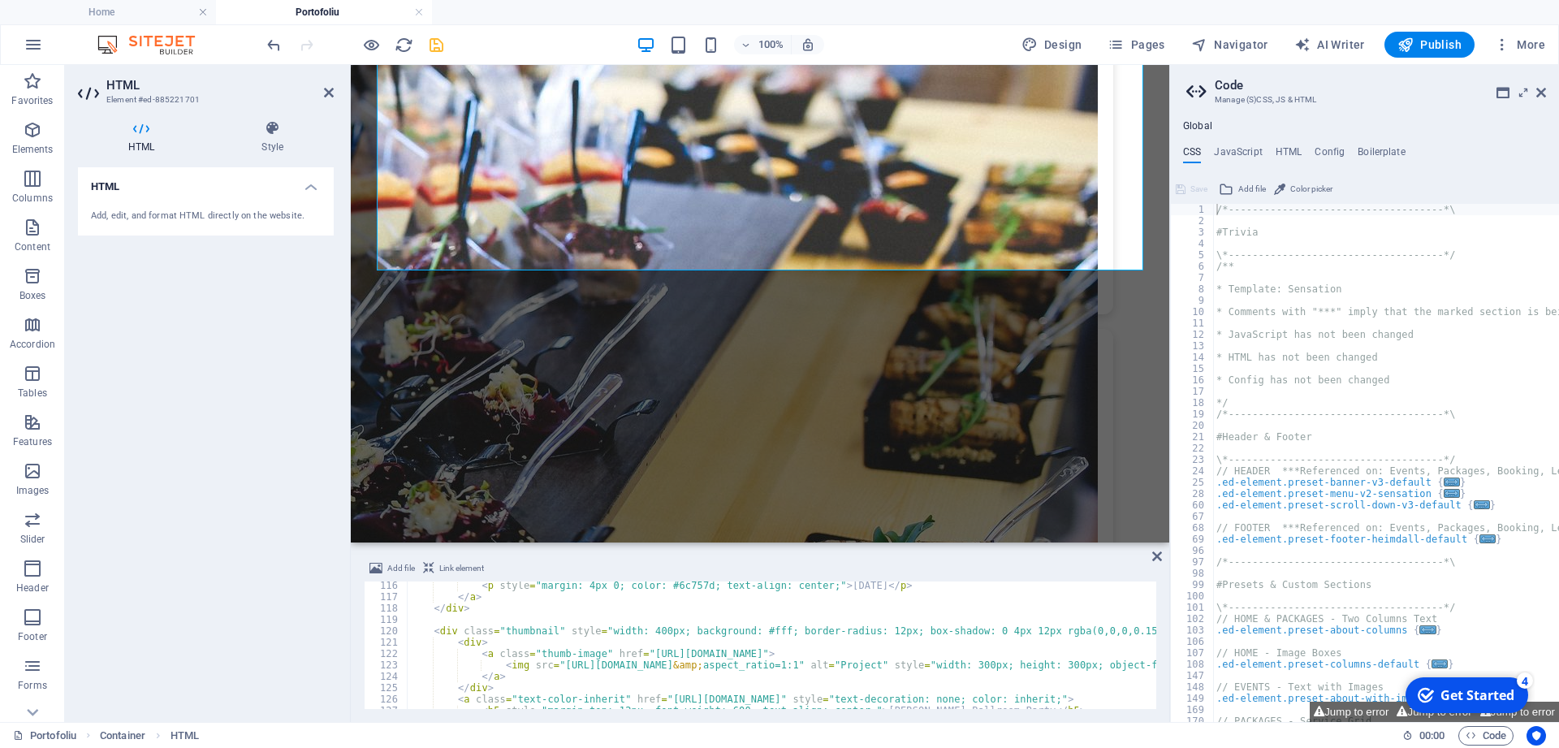
scroll to position [1475, 0]
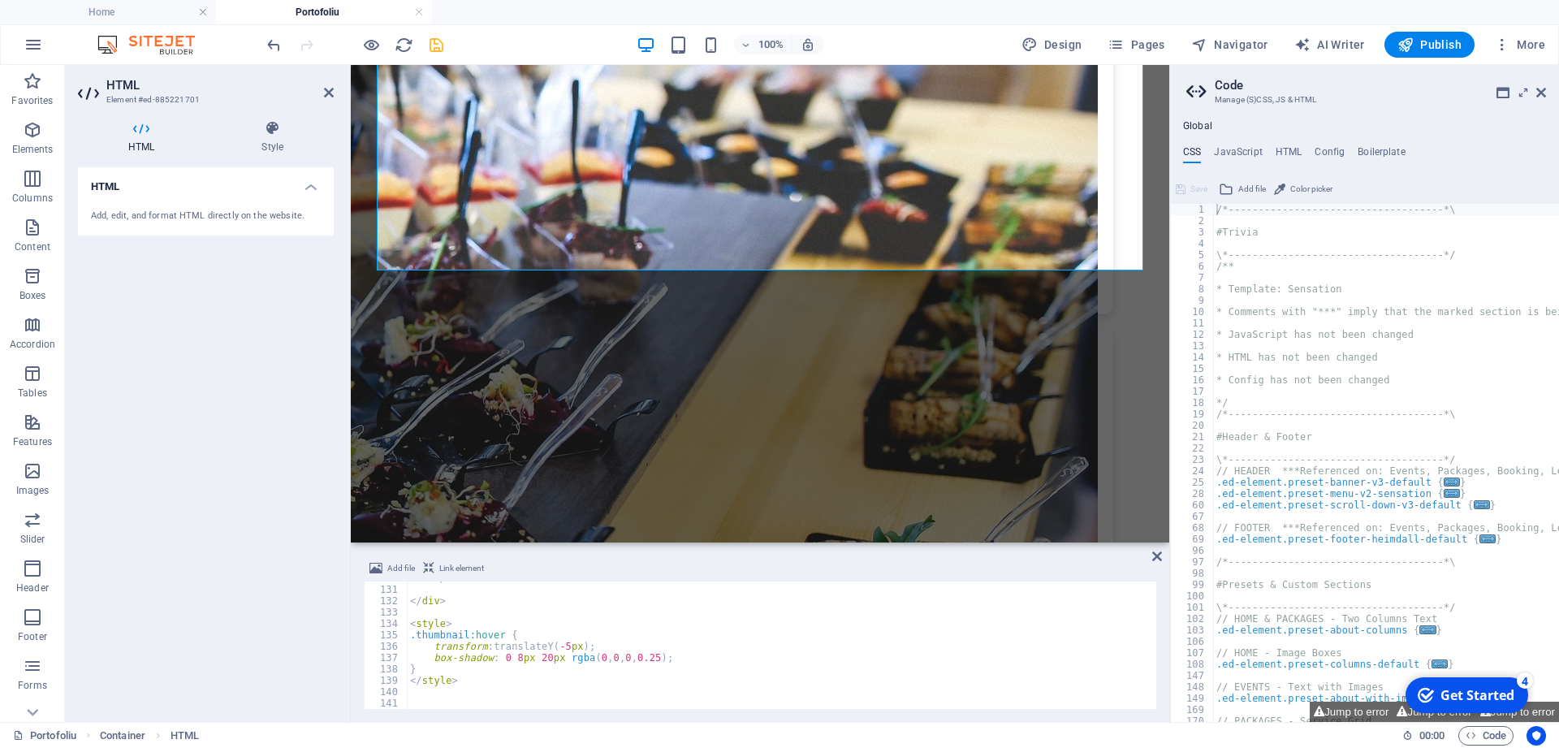
click at [436, 684] on div "</ div > </ div > < style > .thumbnail :hover { transform : translateY( -5 px )…" at bounding box center [1178, 647] width 1543 height 150
type textarea "</style>"
click at [434, 696] on div "</style> 130 131 132 133 134 135 136 137 138 139 140 141 </ div > </ div > < st…" at bounding box center [760, 644] width 792 height 127
paste textarea "&nbsp;"
type textarea "&nbsp;"
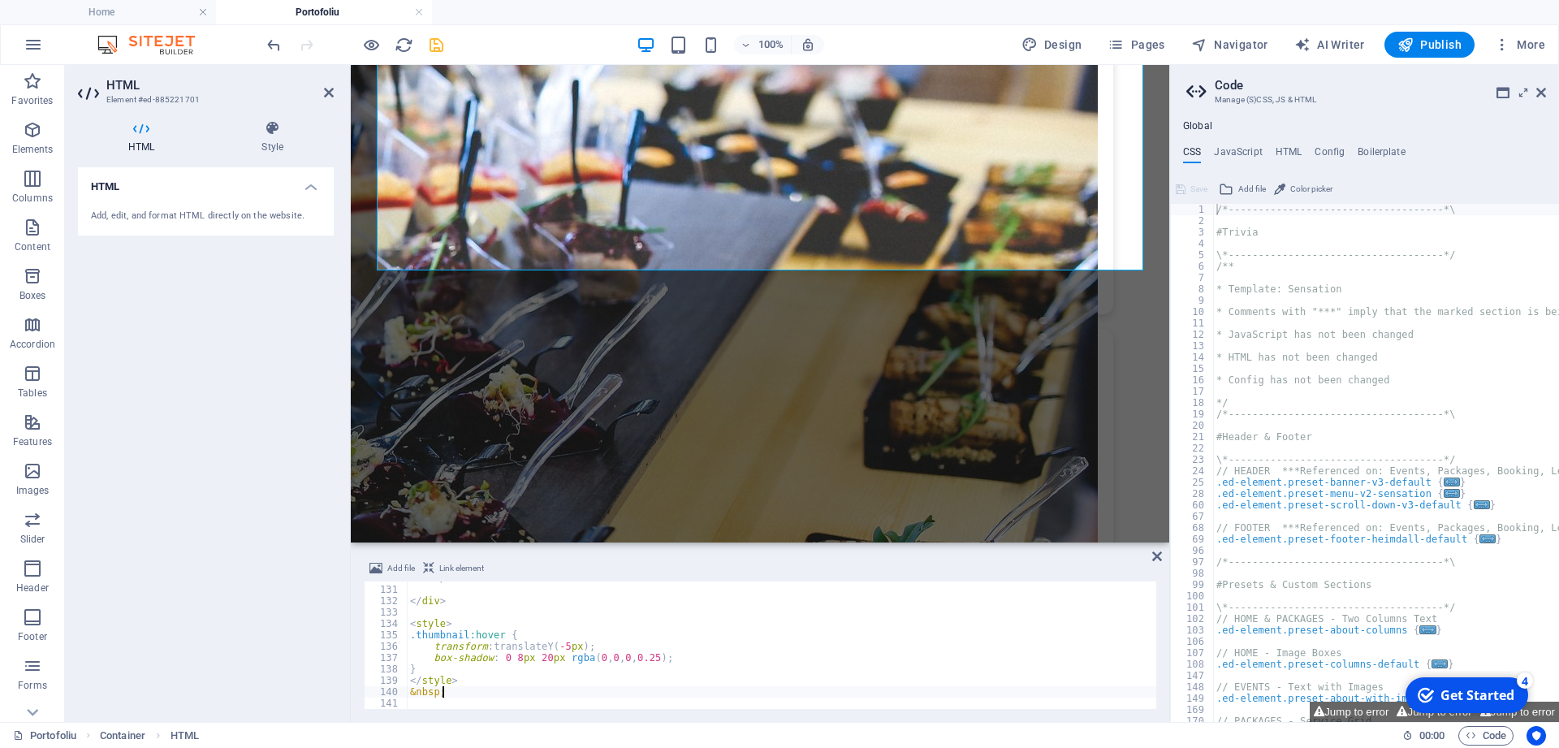
click at [253, 411] on div "HTML Add, edit, and format HTML directly on the website." at bounding box center [206, 438] width 256 height 542
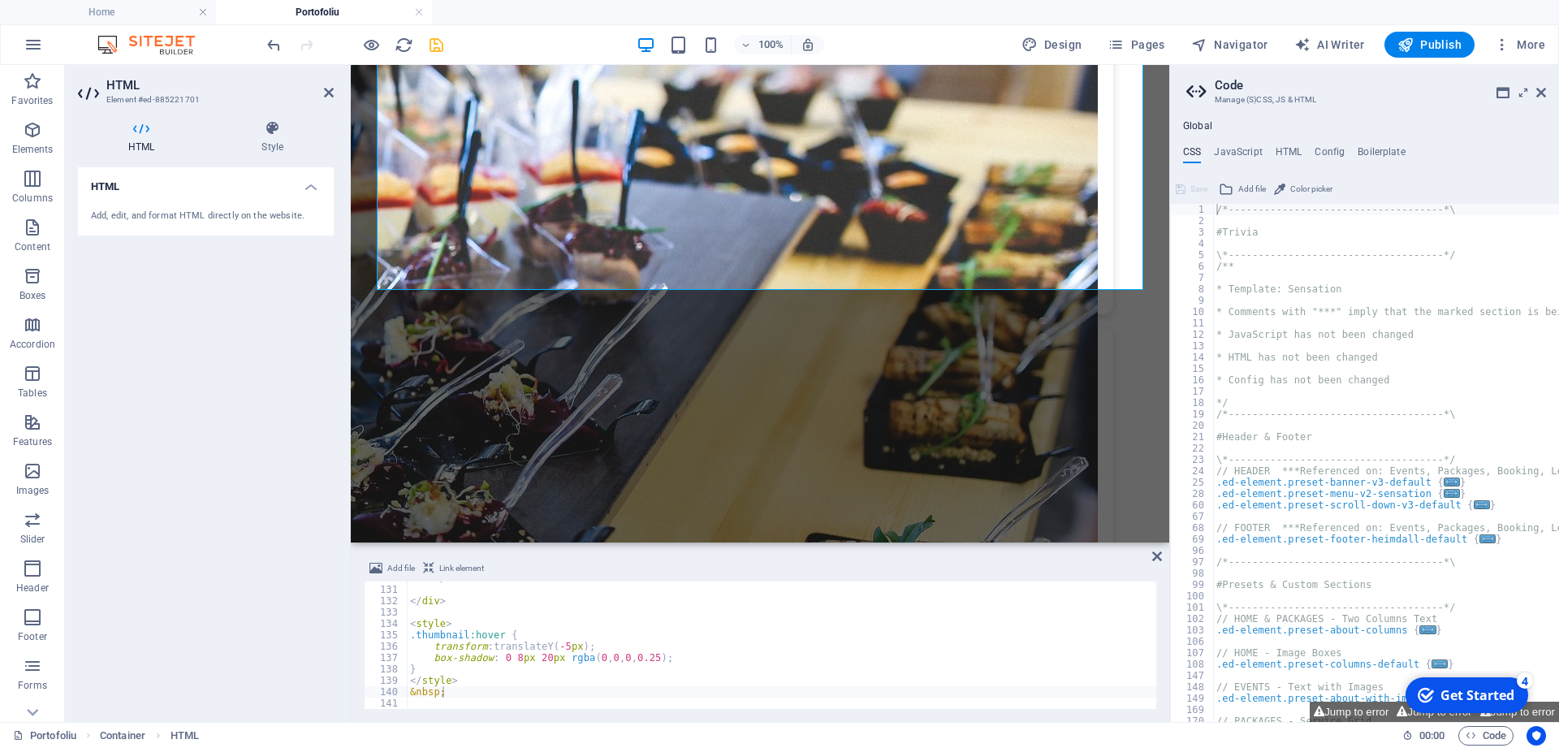
click at [435, 38] on icon "save" at bounding box center [436, 45] width 19 height 19
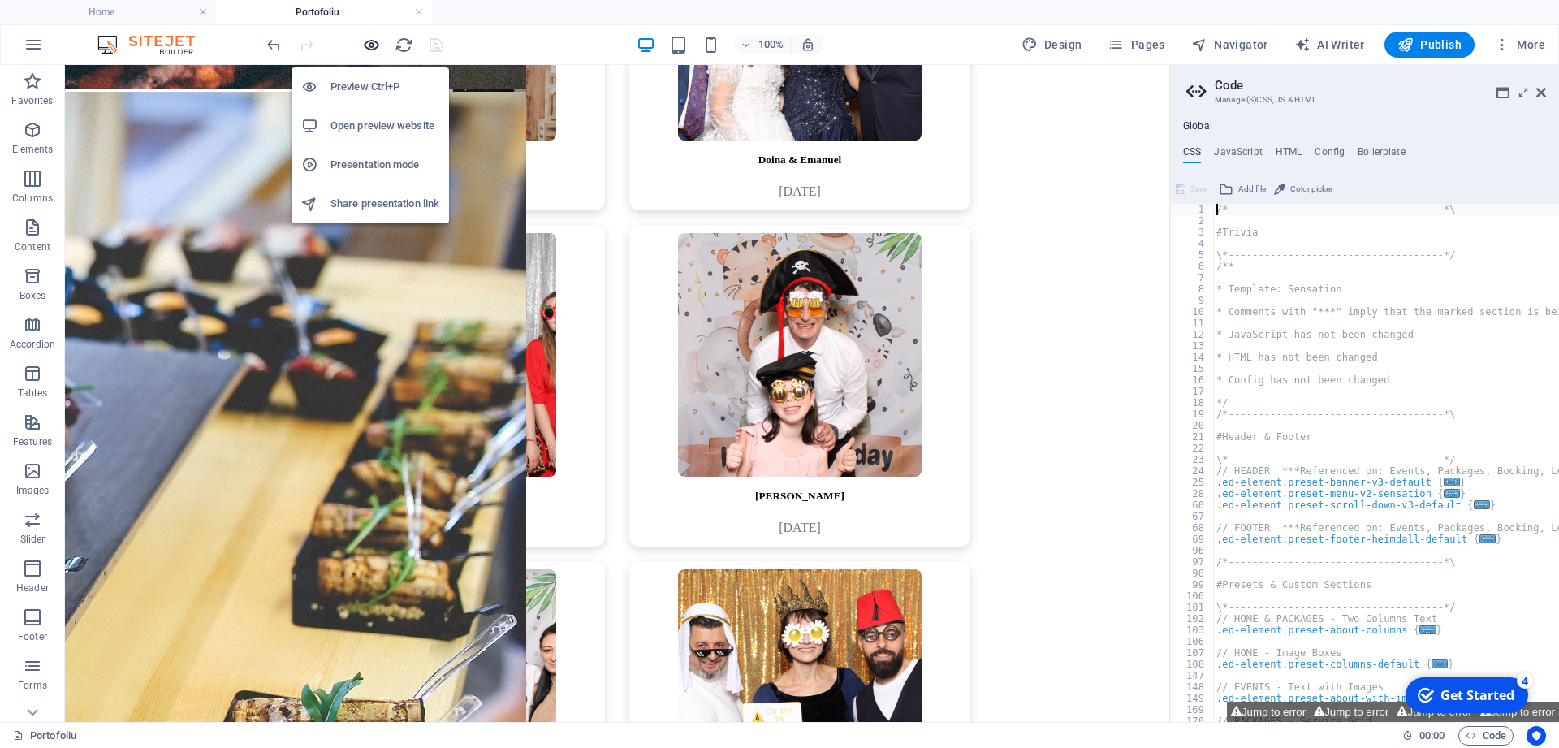
click at [368, 40] on icon "button" at bounding box center [371, 45] width 19 height 19
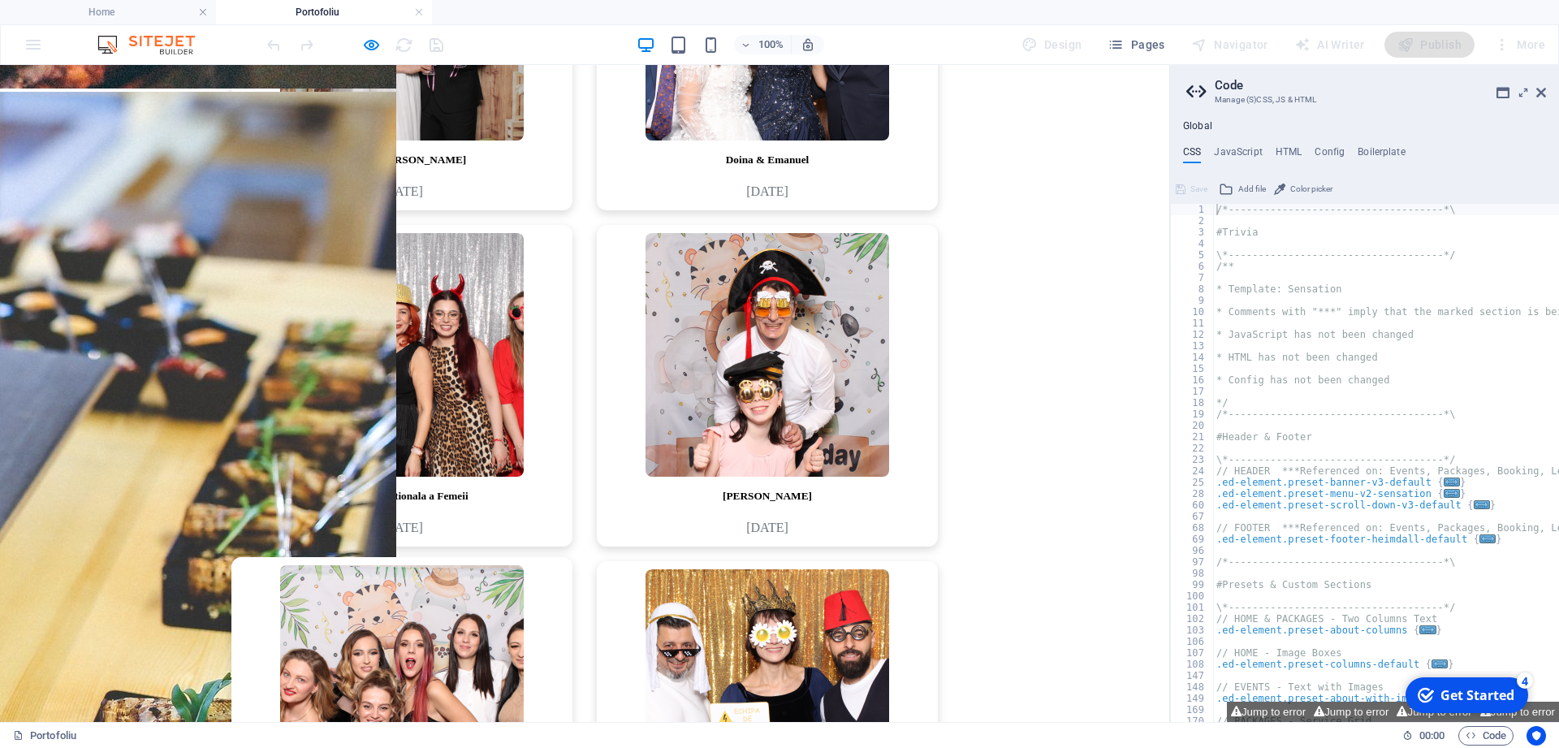
click at [438, 565] on img at bounding box center [402, 687] width 244 height 244
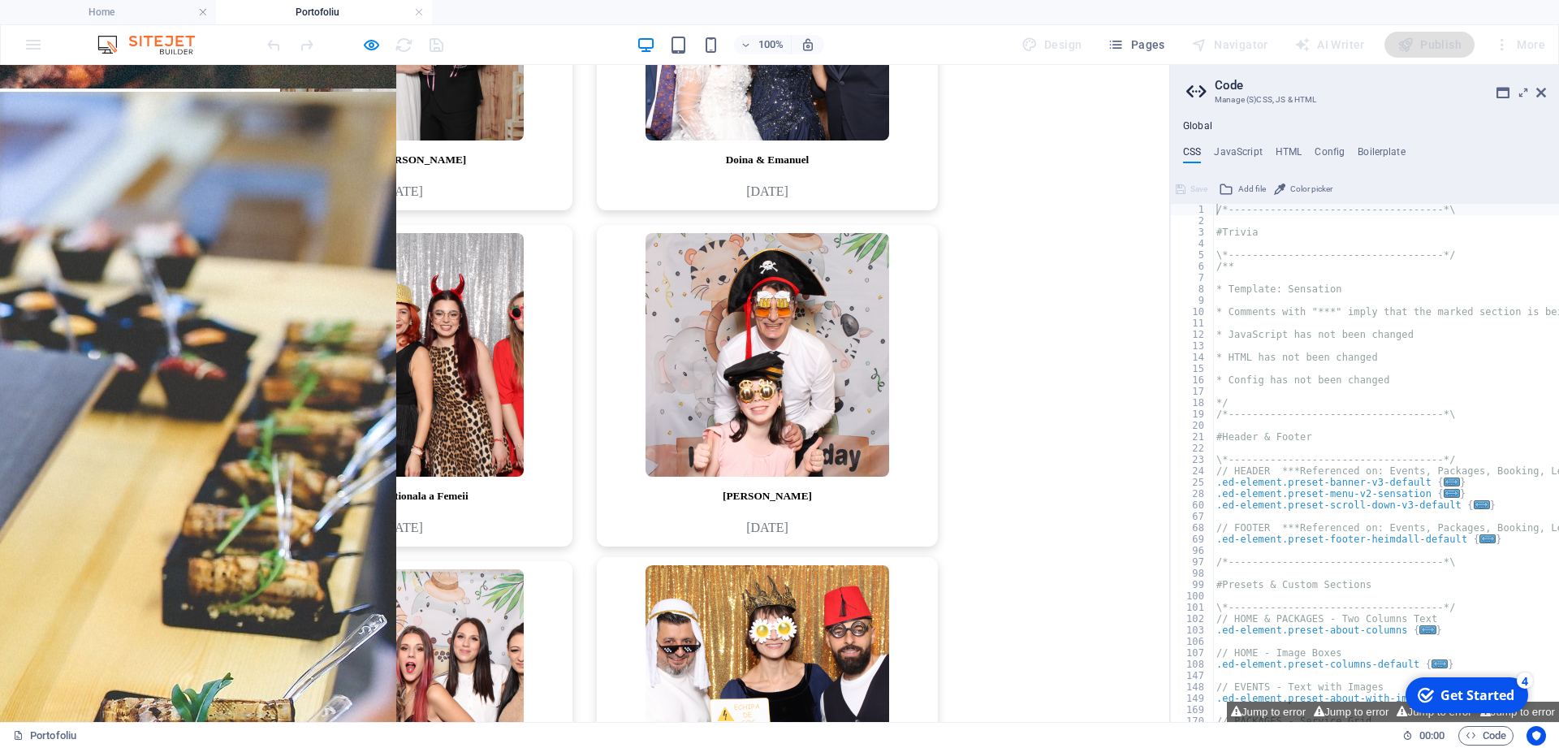
click at [703, 565] on img at bounding box center [767, 687] width 244 height 244
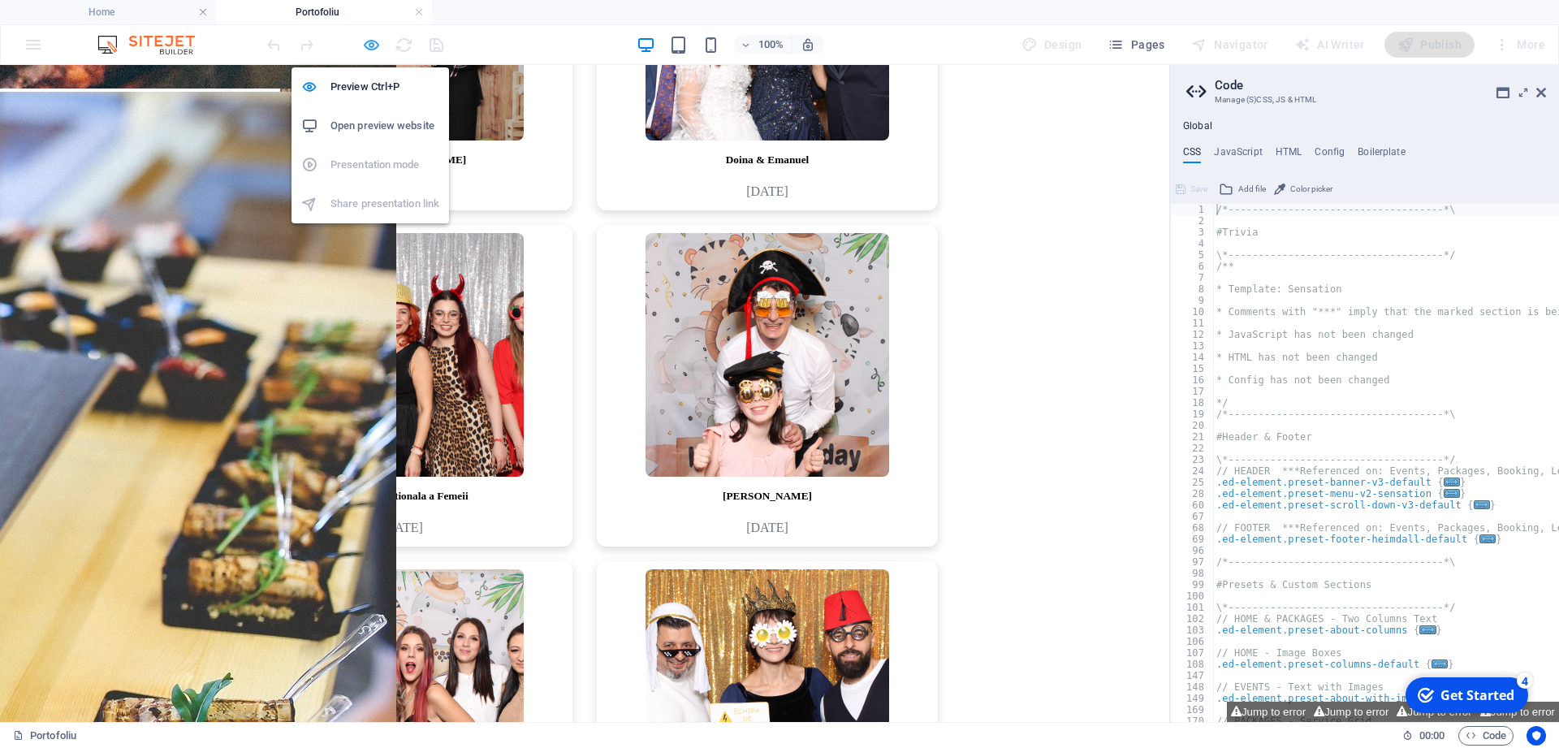
click at [373, 45] on icon "button" at bounding box center [371, 45] width 19 height 19
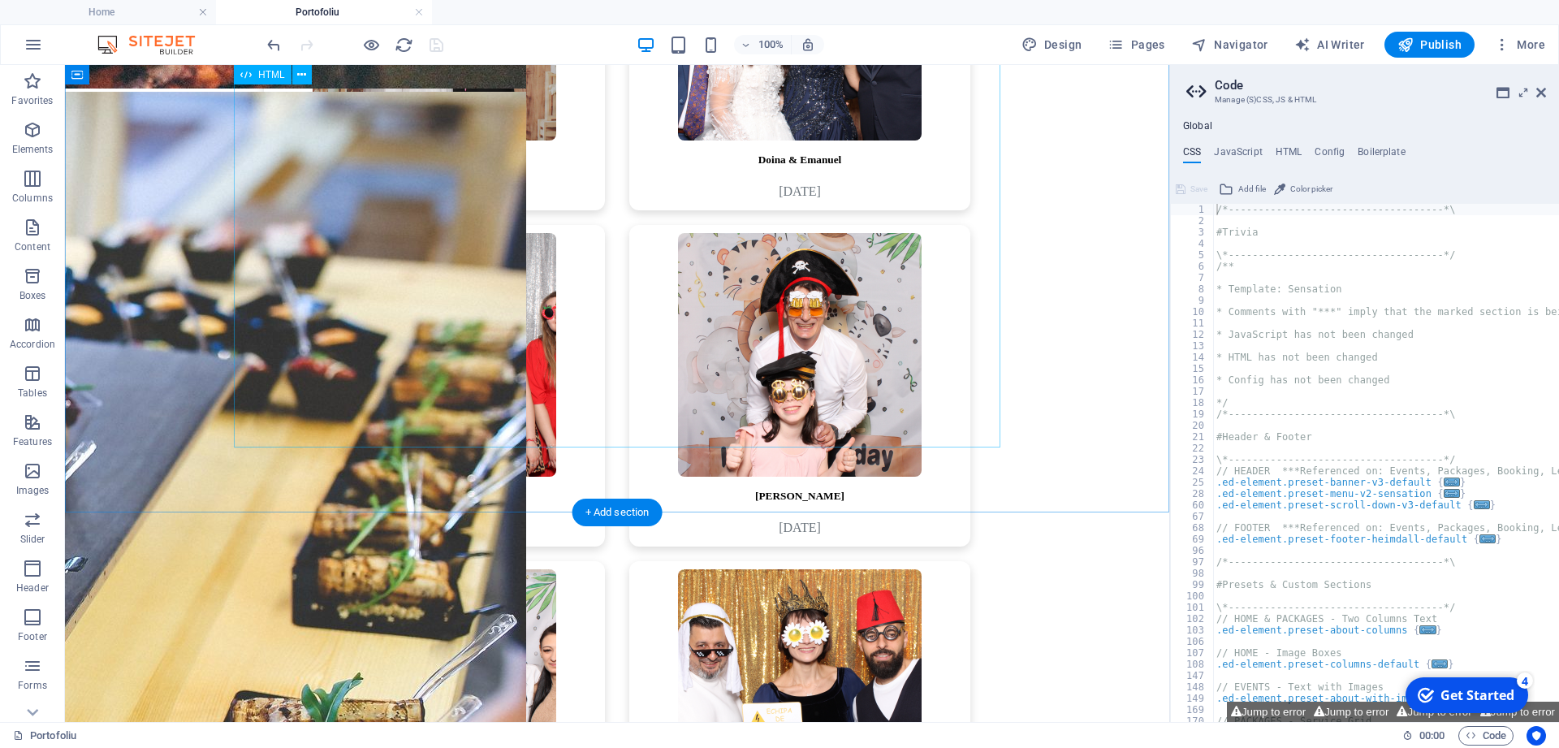
click at [589, 438] on div "[PERSON_NAME] & [PERSON_NAME] [DATE] [PERSON_NAME] & [PERSON_NAME] [DATE] [PERS…" at bounding box center [616, 225] width 1091 height 1345
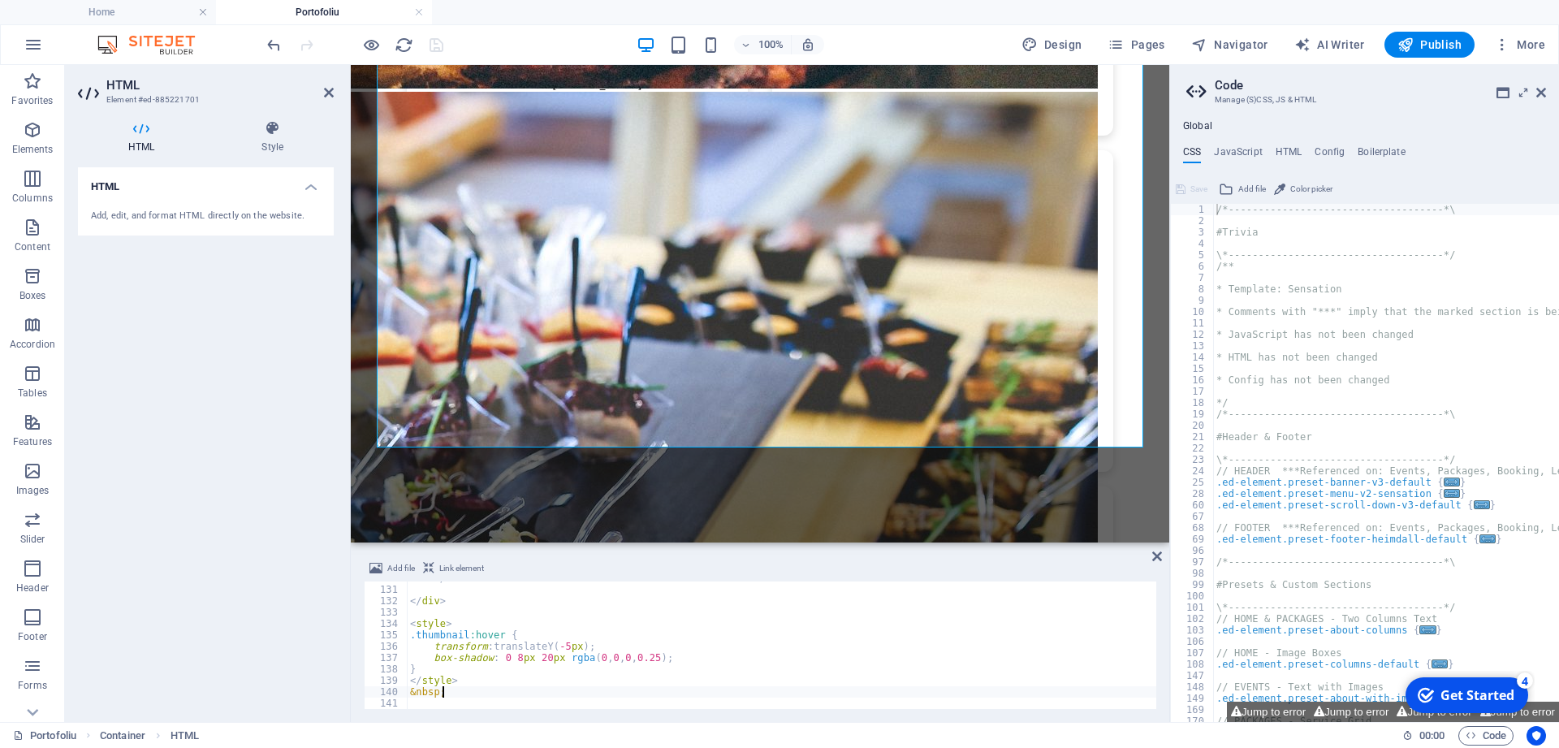
scroll to position [1280, 0]
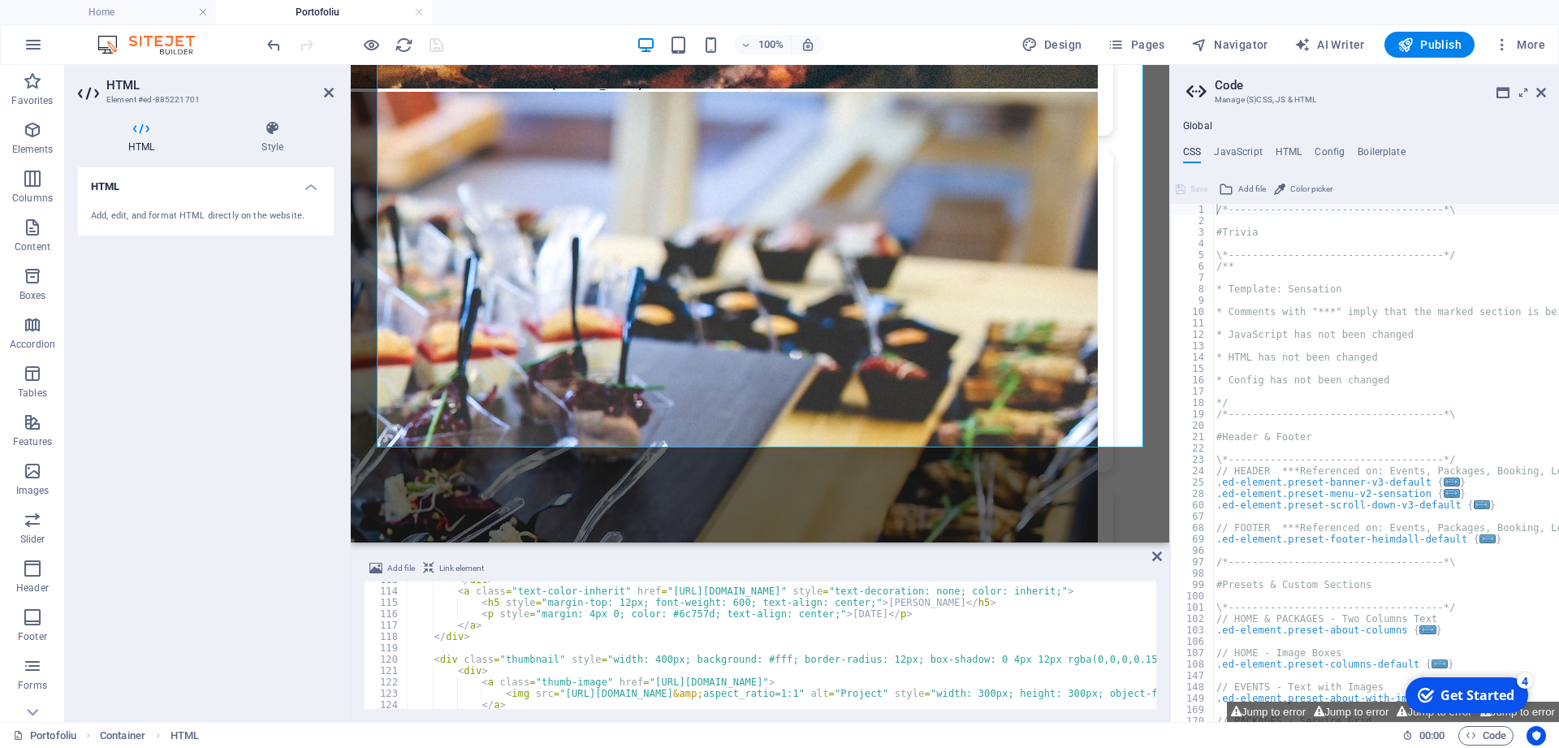
click at [1081, 693] on div "&nbsp; 113 114 115 116 117 118 119 120 121 122 123 124 125 126 </ div > < a cla…" at bounding box center [760, 644] width 792 height 127
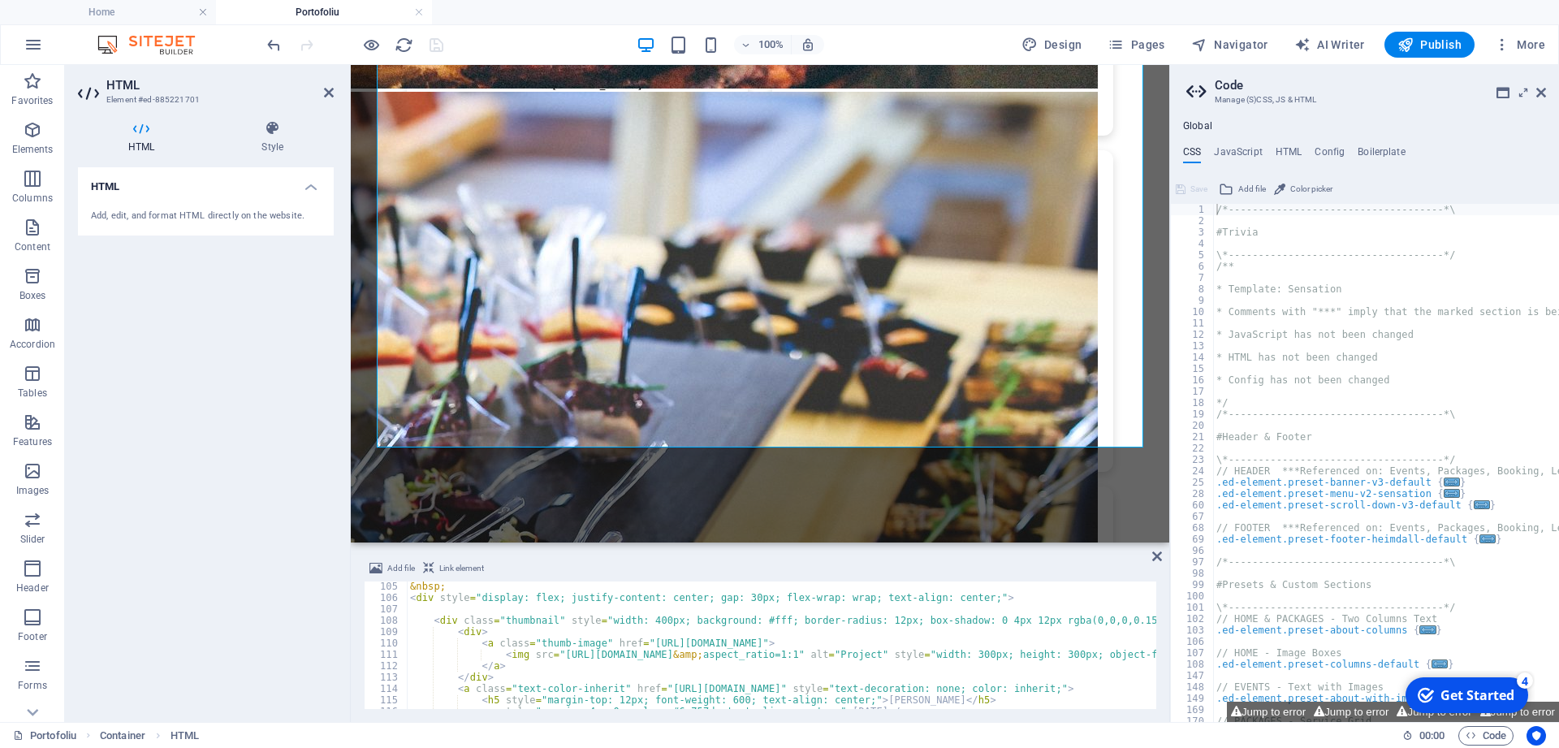
scroll to position [1183, 0]
click at [1081, 654] on div "&nbsp; < div style = "display: flex; justify-content: center; gap: 30px; flex-w…" at bounding box center [1178, 655] width 1543 height 150
type textarea "<img src="[URL][DOMAIN_NAME]" alt="Project" style="width: 300px; height: 300px;…"
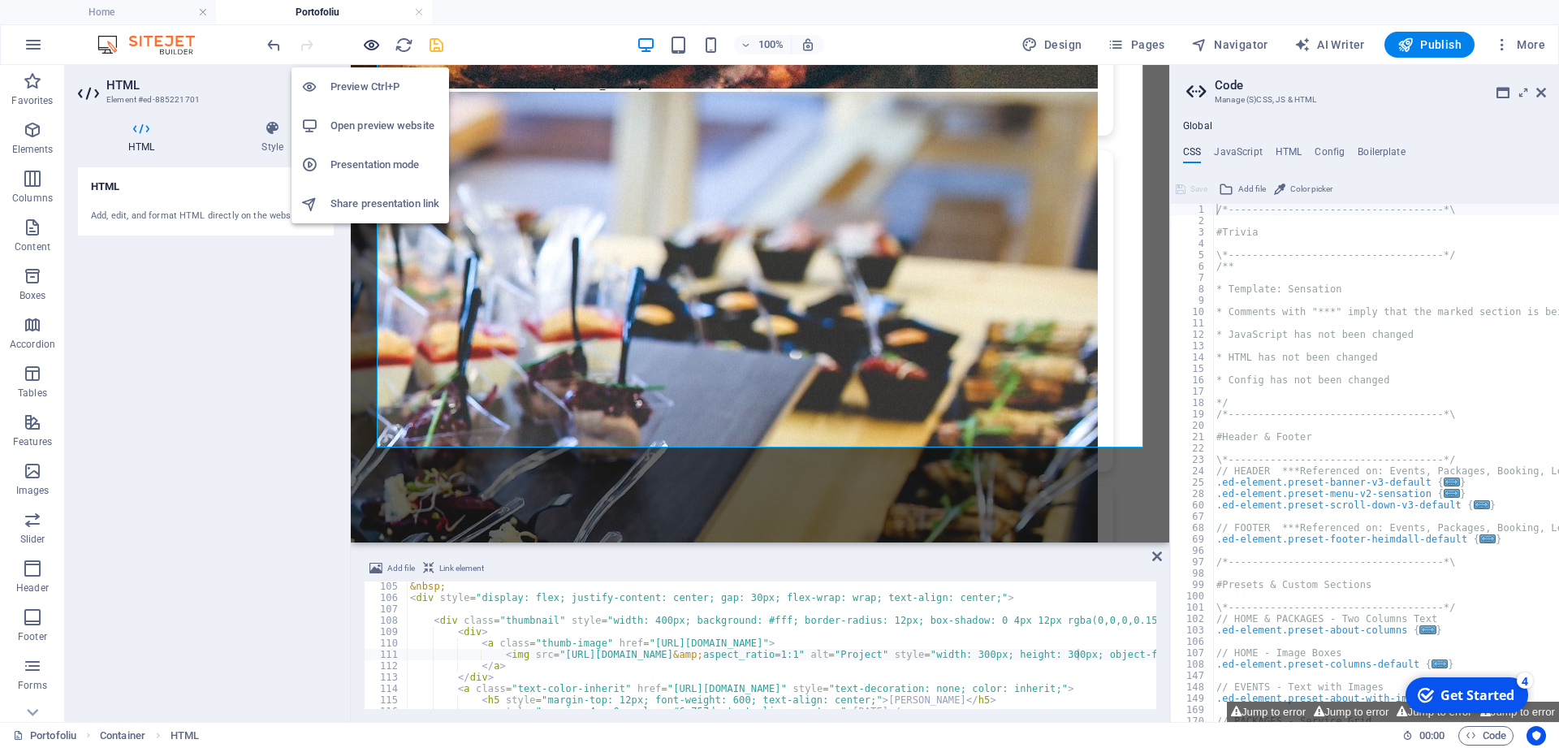
click at [377, 42] on icon "button" at bounding box center [371, 45] width 19 height 19
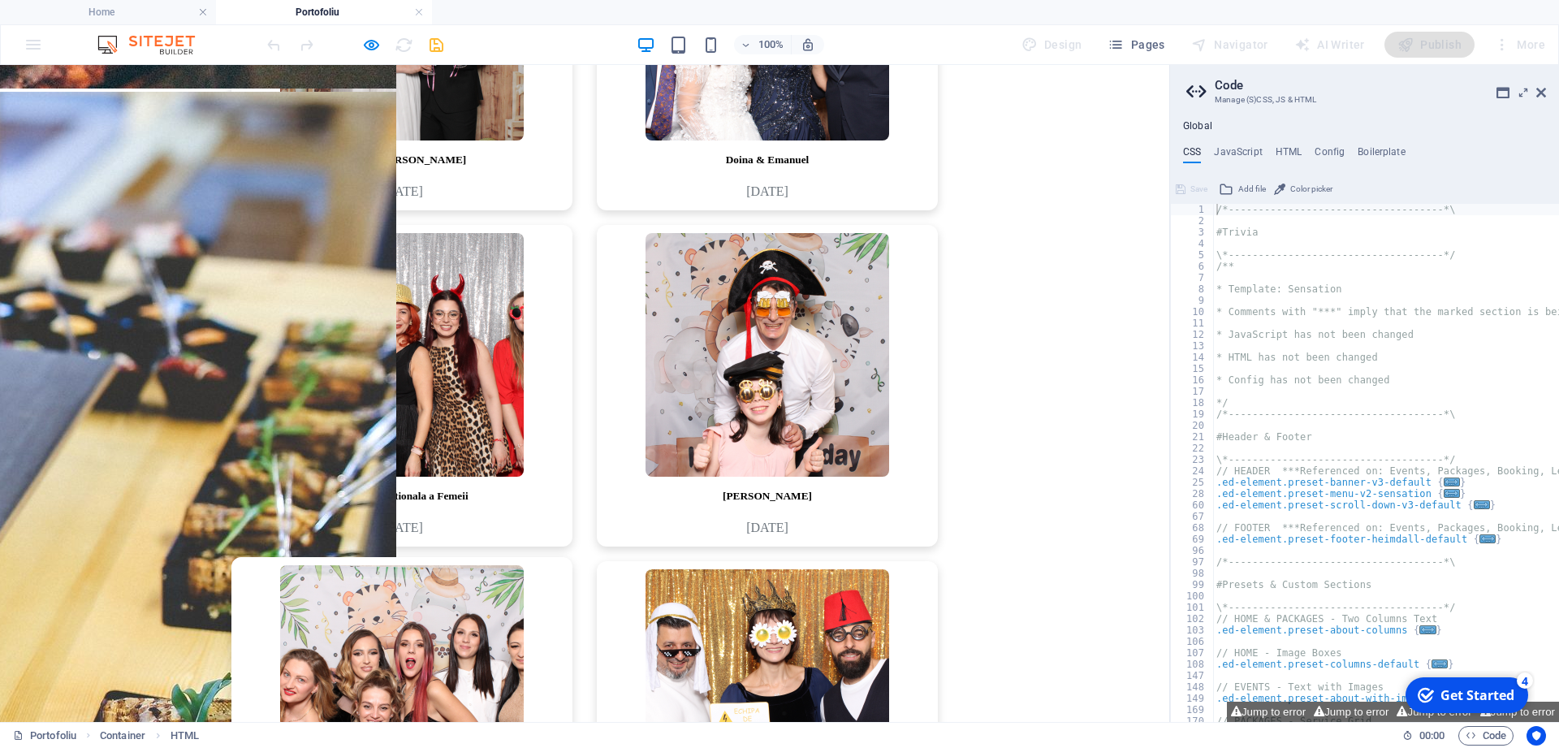
click at [498, 565] on img at bounding box center [402, 687] width 244 height 244
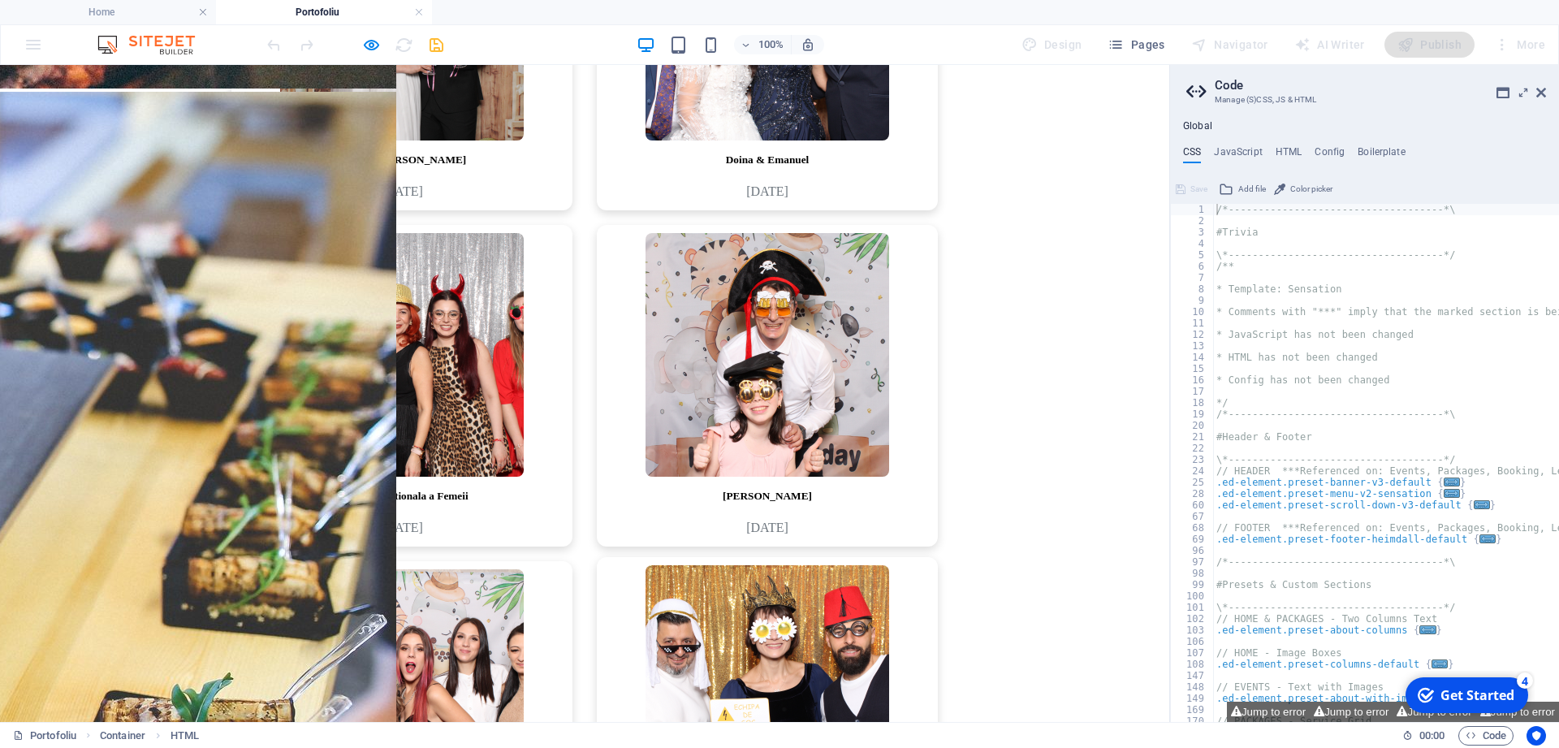
click at [667, 565] on img at bounding box center [767, 687] width 244 height 244
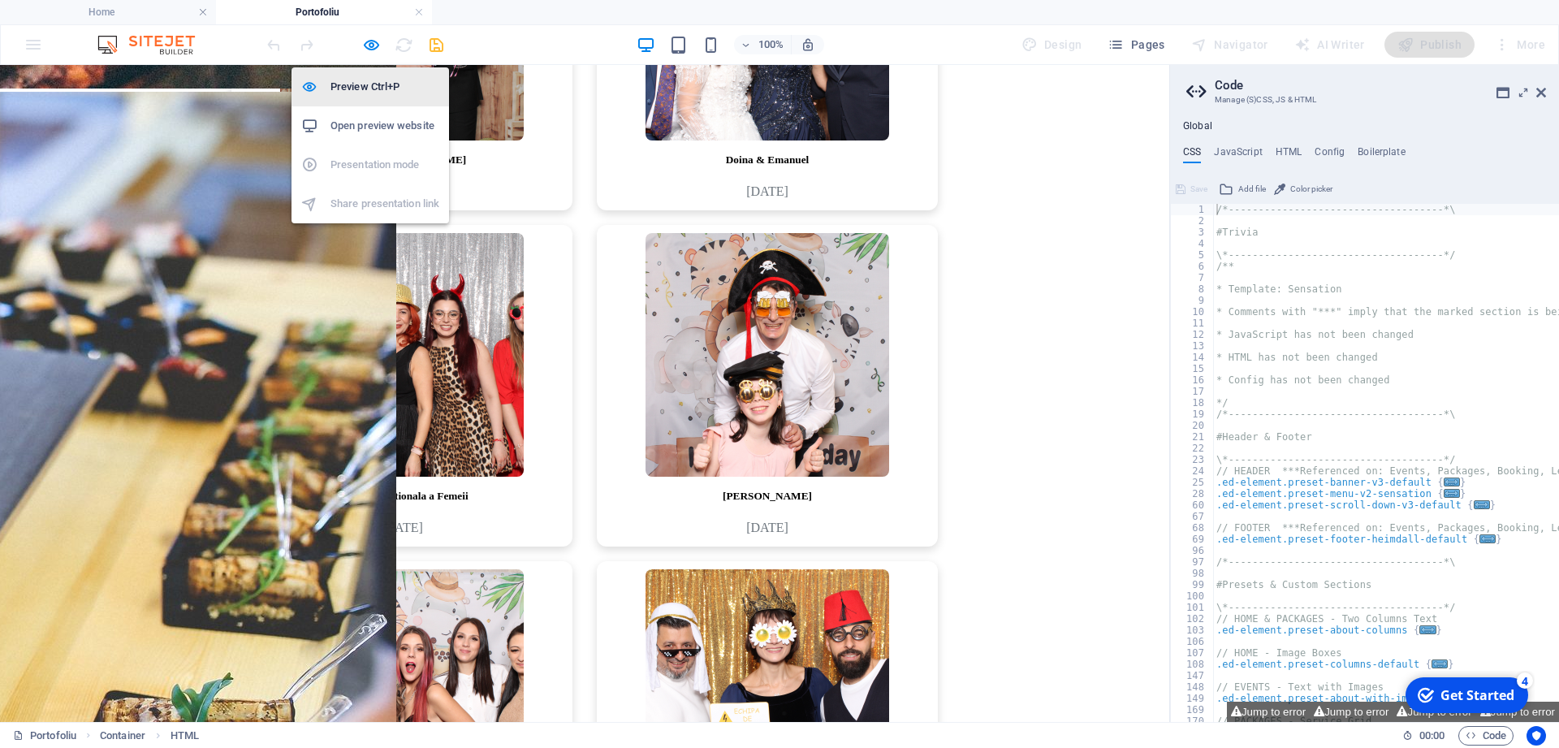
drag, startPoint x: 374, startPoint y: 50, endPoint x: 385, endPoint y: 82, distance: 34.1
click at [374, 49] on icon "button" at bounding box center [371, 45] width 19 height 19
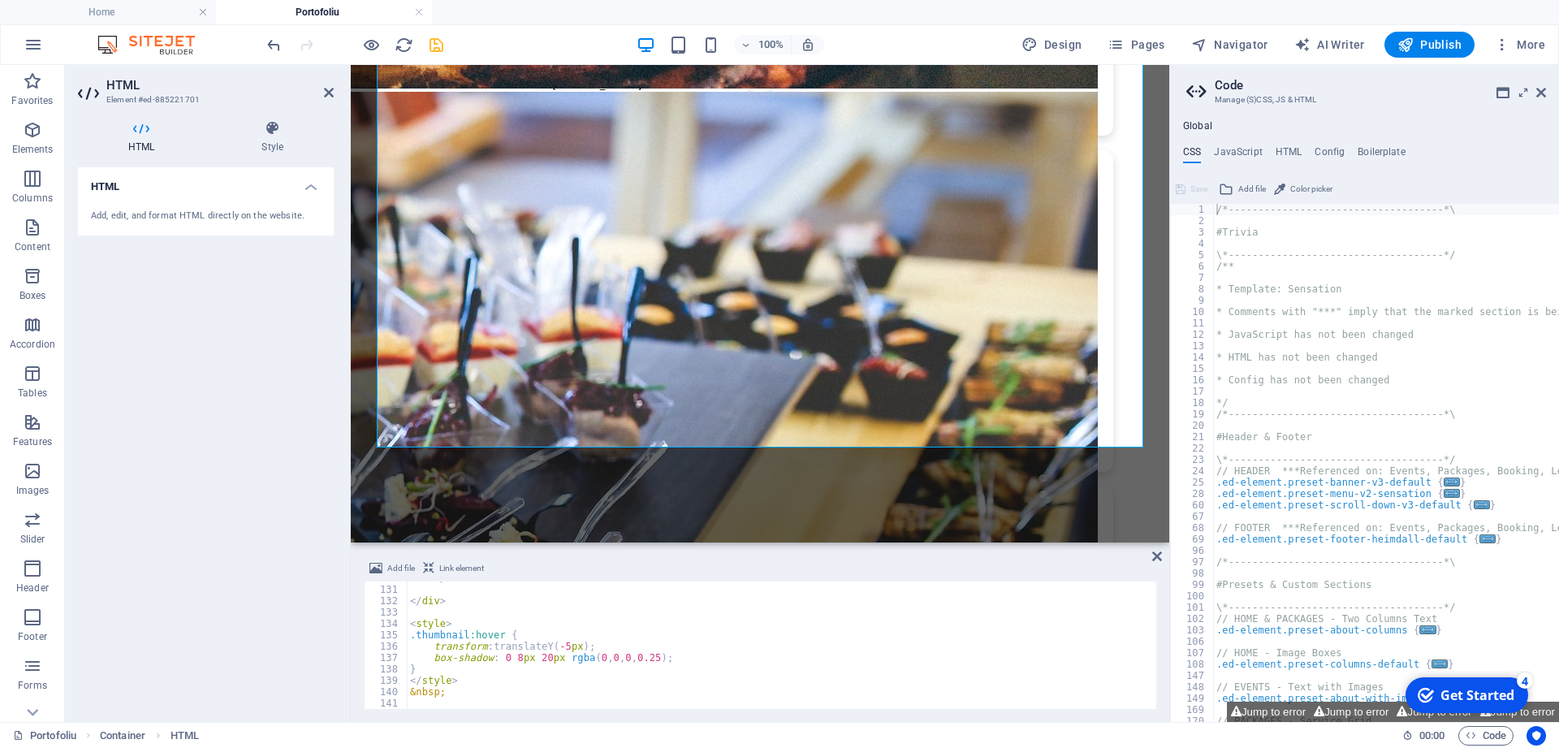
scroll to position [1475, 0]
click at [473, 696] on div "<img src="[URL][DOMAIN_NAME]" alt="Project" style="width: 300px; height: 300px;…" at bounding box center [760, 644] width 792 height 127
type textarea "&nbsp;"
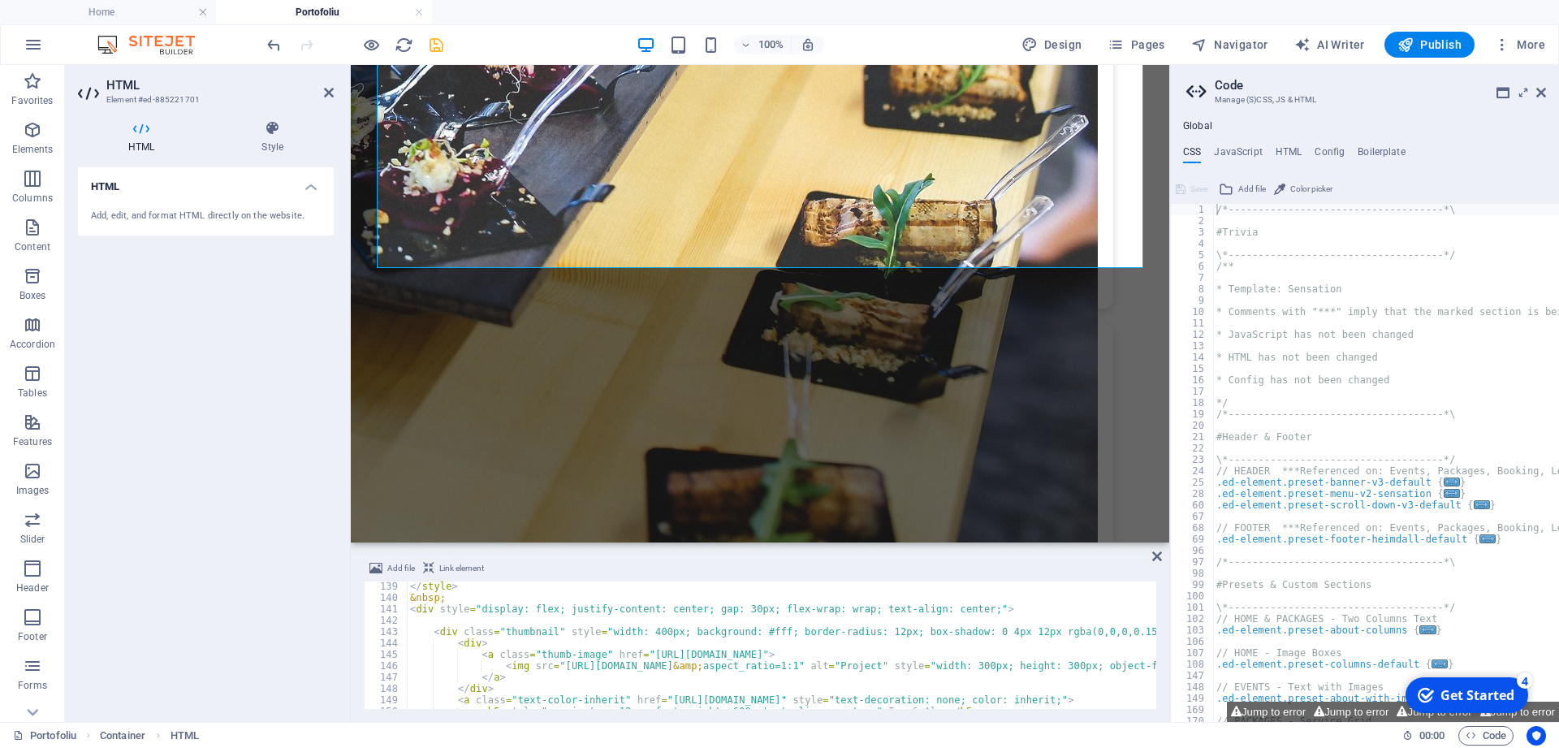
scroll to position [1569, 0]
drag, startPoint x: 445, startPoint y: 600, endPoint x: 400, endPoint y: 598, distance: 44.7
click at [407, 598] on div "</ style > &nbsp; < div style = "display: flex; justify-content: center; gap: 3…" at bounding box center [781, 644] width 749 height 127
type textarea "&nbsp;"
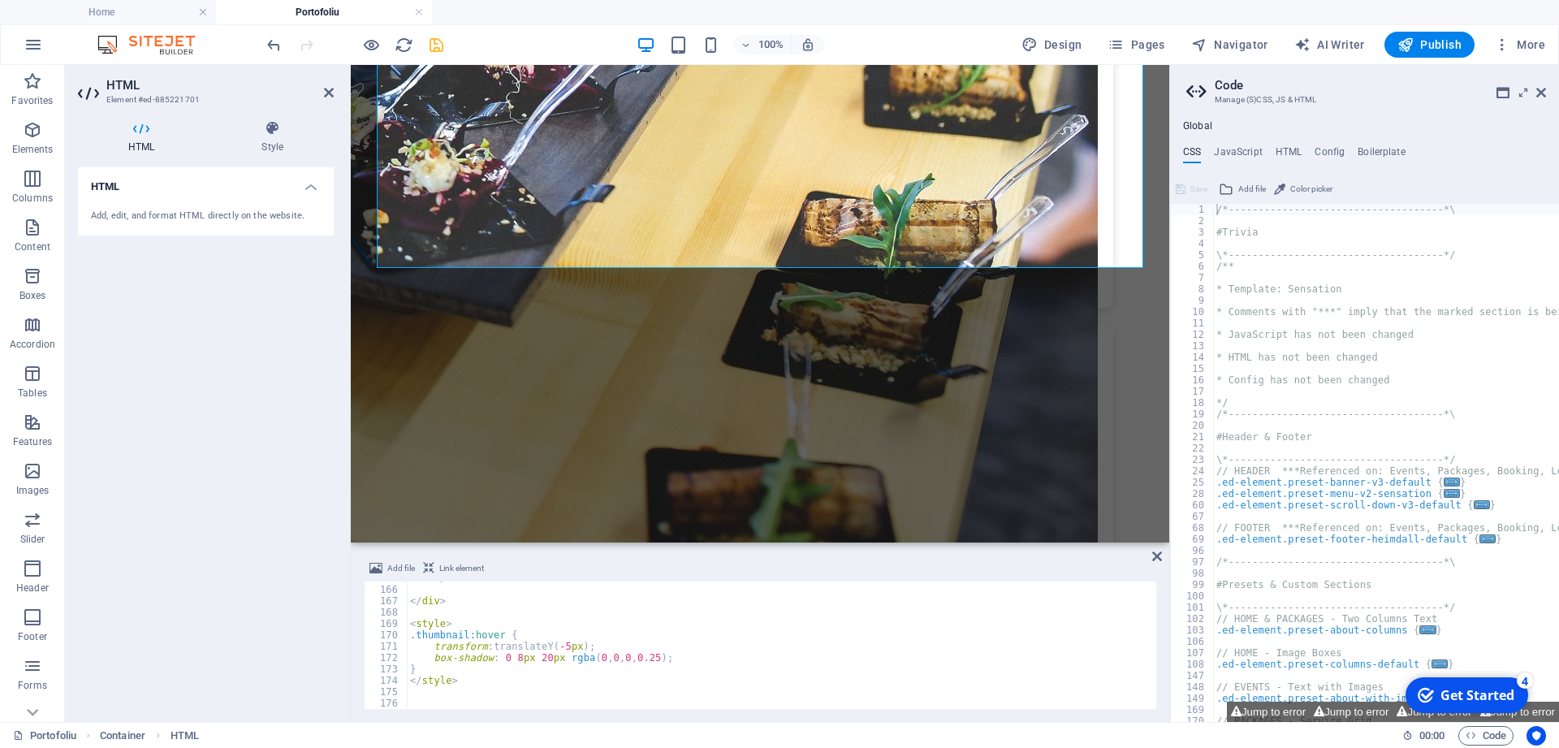
click at [476, 697] on div "&nbsp; 165 166 167 168 169 170 171 172 173 174 175 176 </ div > </ div > < styl…" at bounding box center [760, 644] width 792 height 127
paste textarea "&nbsp;"
type textarea "&nbsp;"
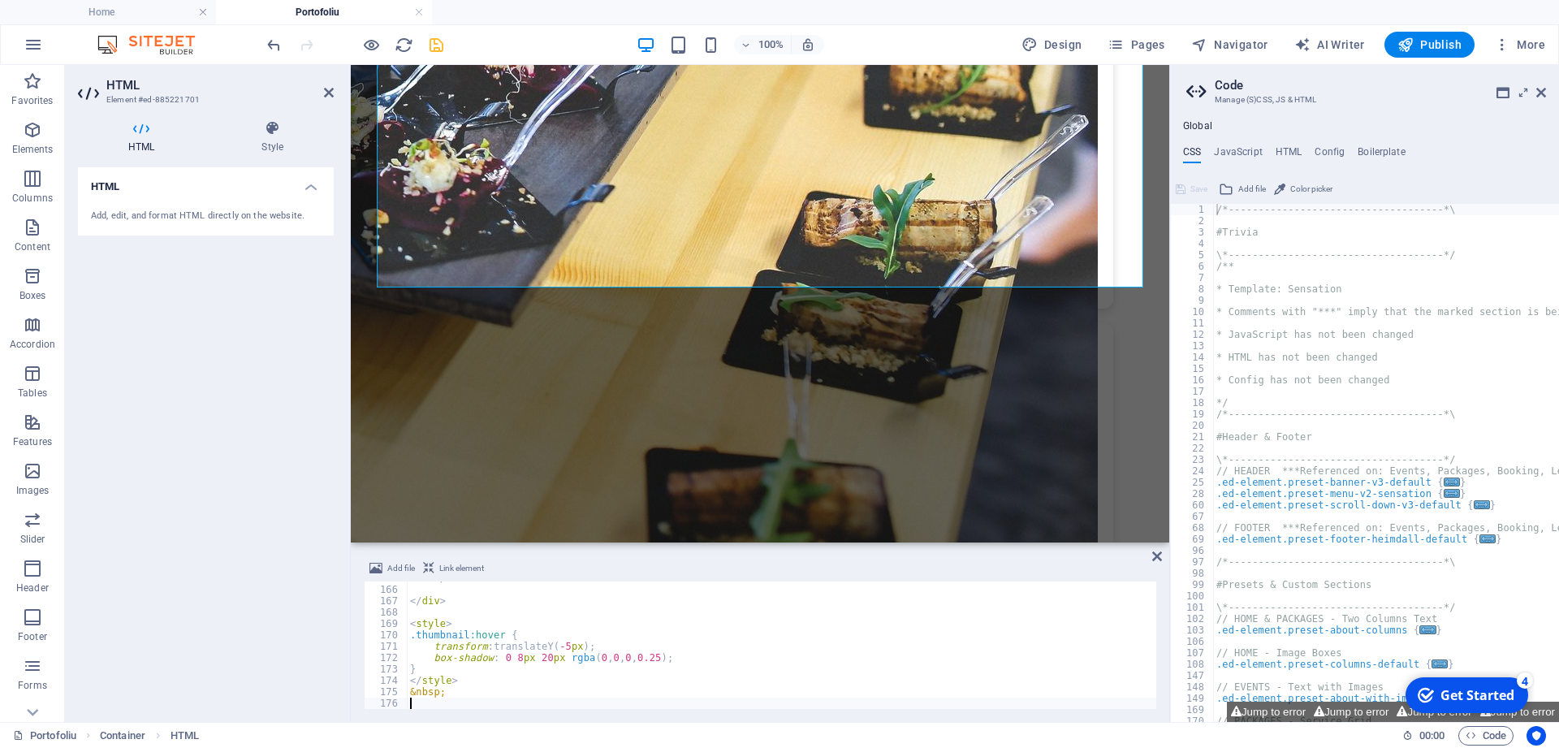
scroll to position [1884, 0]
paste textarea "</div>"
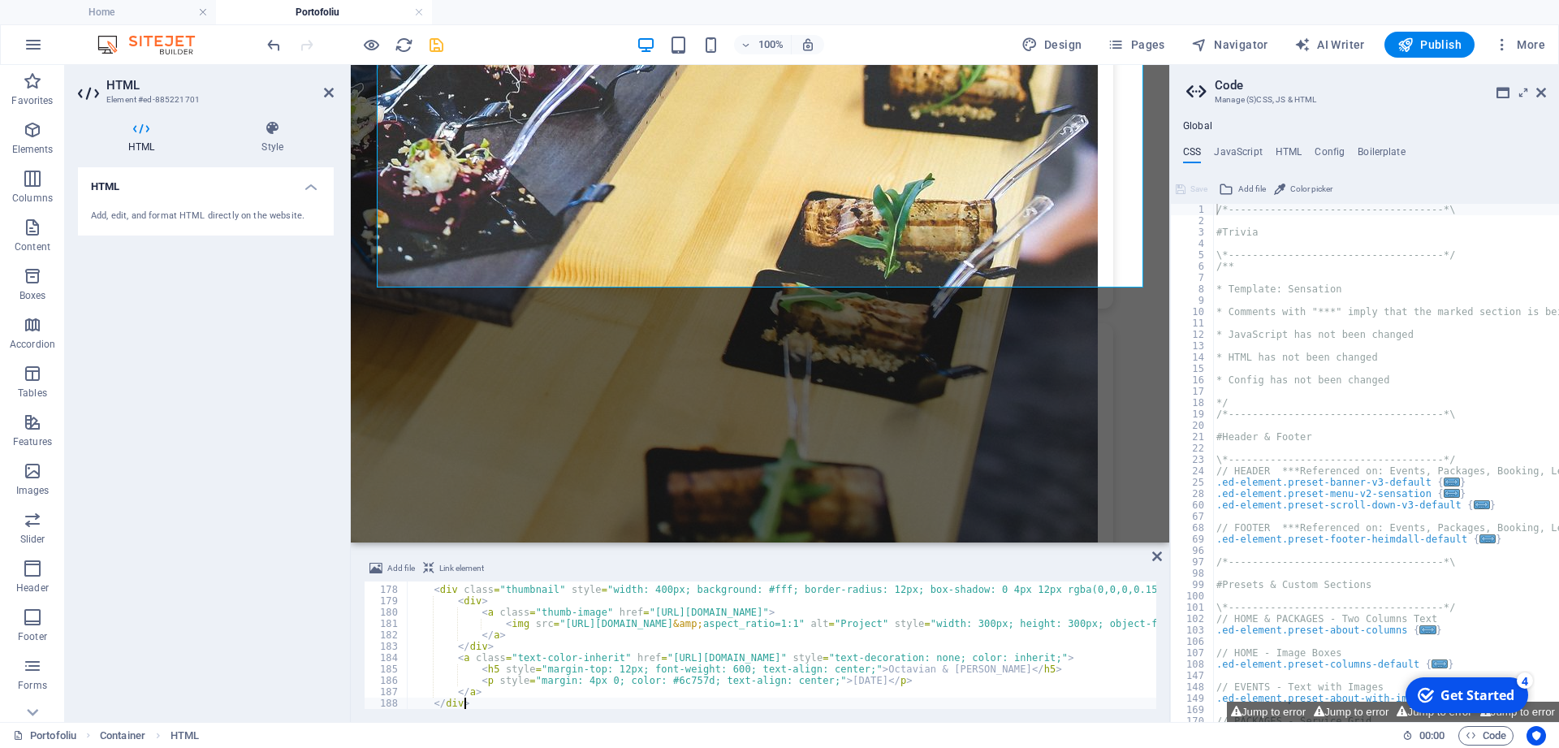
scroll to position [2009, 0]
click at [252, 472] on div "HTML Add, edit, and format HTML directly on the website." at bounding box center [206, 438] width 256 height 542
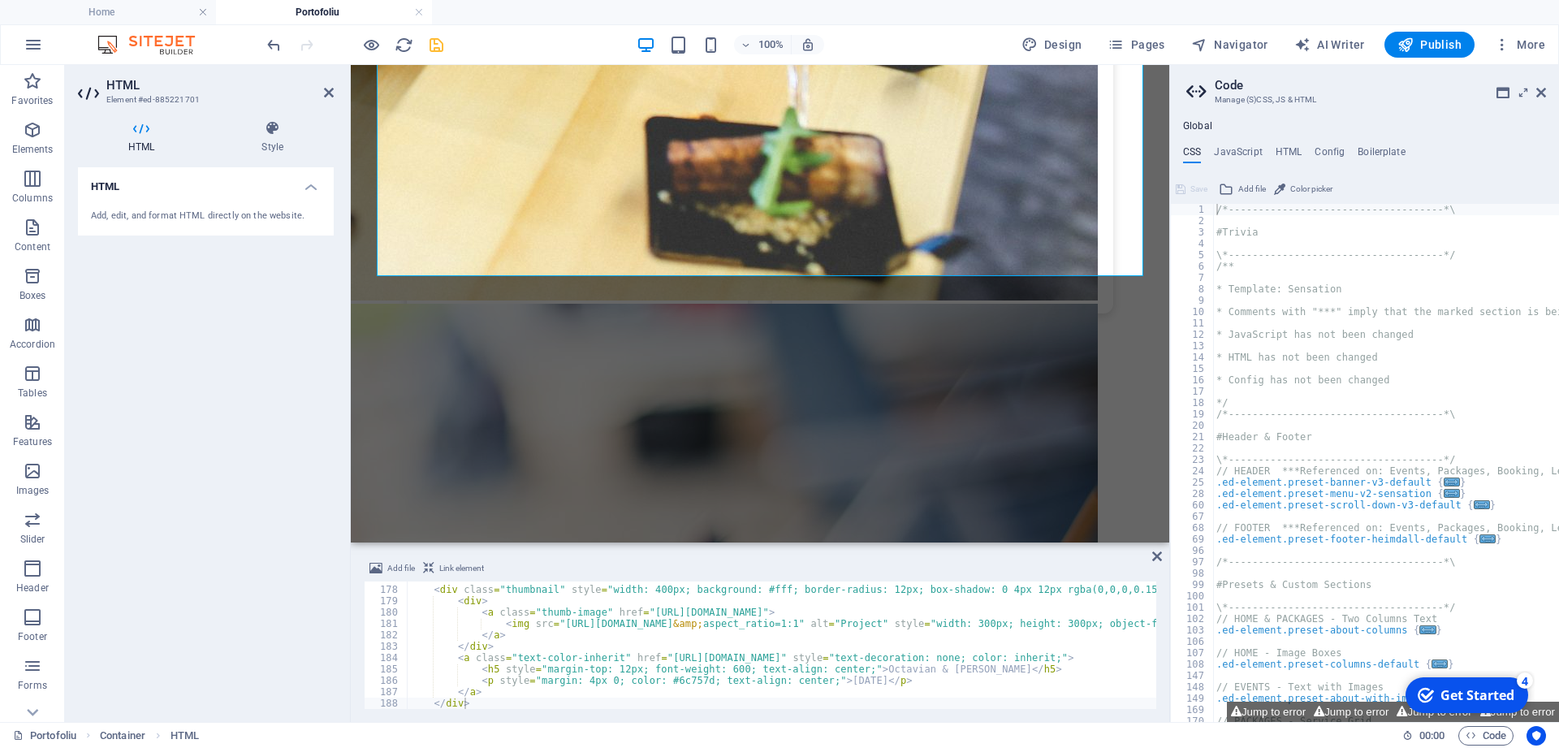
scroll to position [1912, 0]
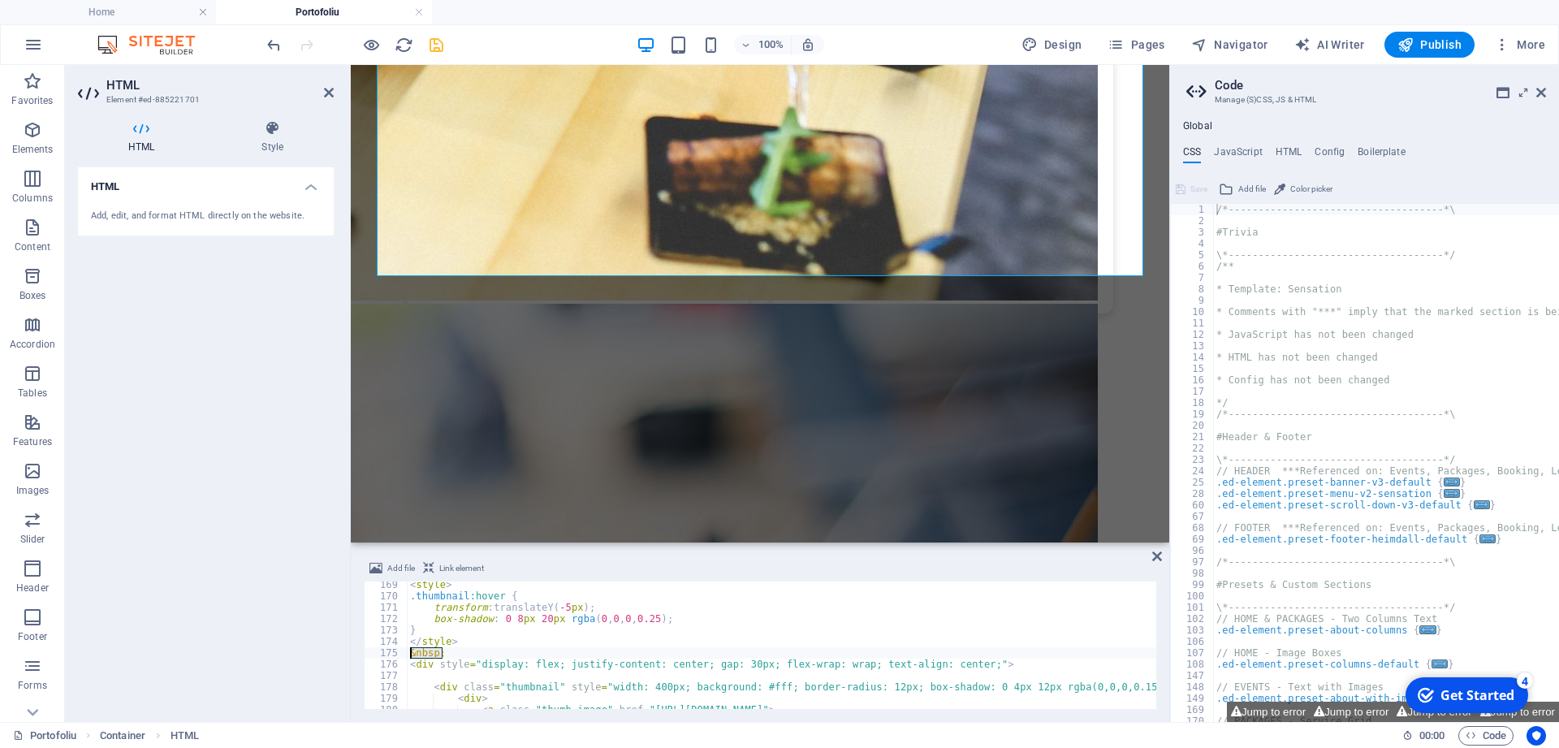
drag, startPoint x: 434, startPoint y: 650, endPoint x: 405, endPoint y: 651, distance: 29.2
click at [407, 651] on div "< style > .thumbnail :hover { transform : translateY( -5 px ) ; box-shadow : 0 …" at bounding box center [781, 644] width 749 height 127
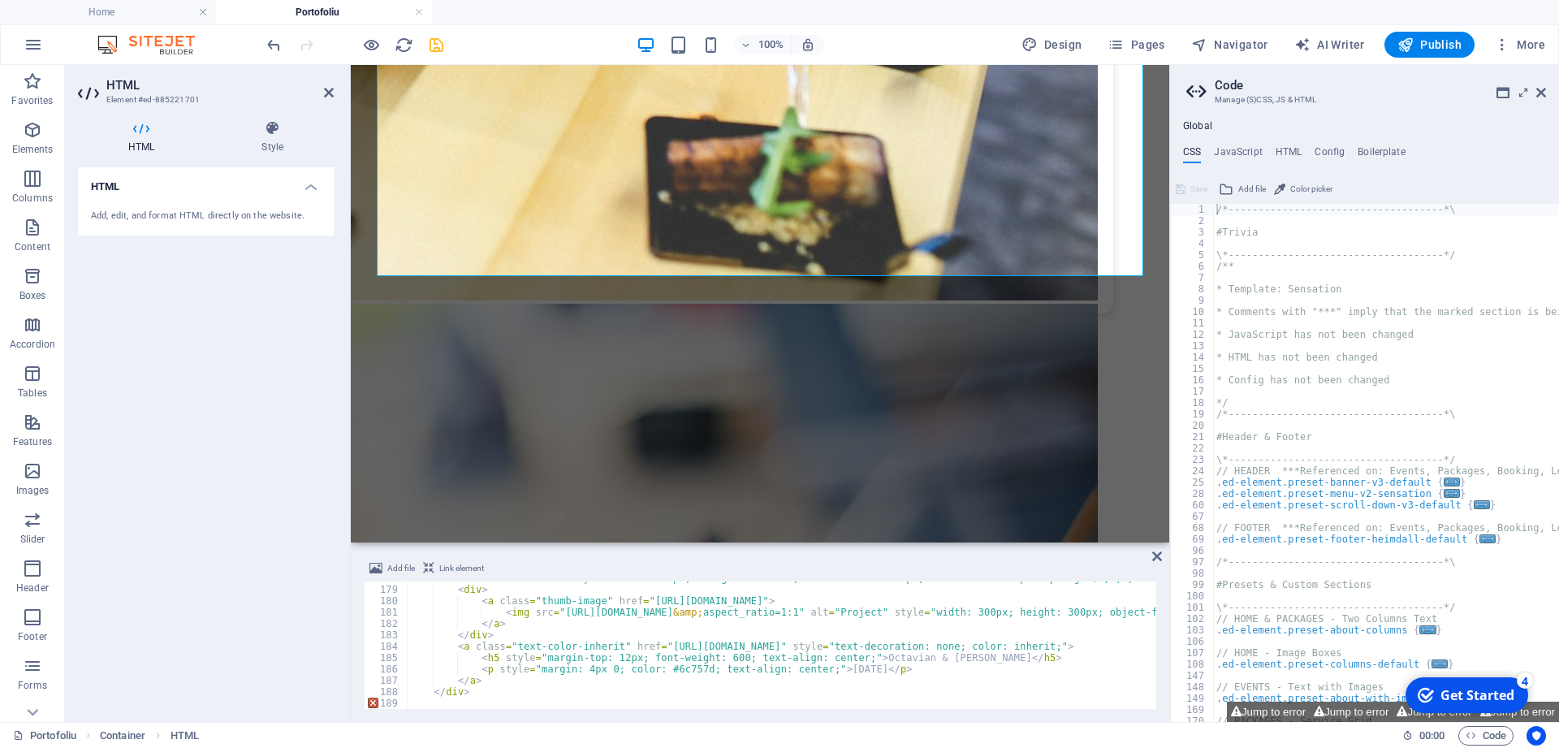
scroll to position [2021, 0]
click at [477, 689] on div "< div class = "thumbnail" style = "width: 400px; background: #fff; border-radiu…" at bounding box center [1176, 647] width 1538 height 150
type textarea "</div>"
paste textarea "&nbsp;"
type textarea "&nbsp;"
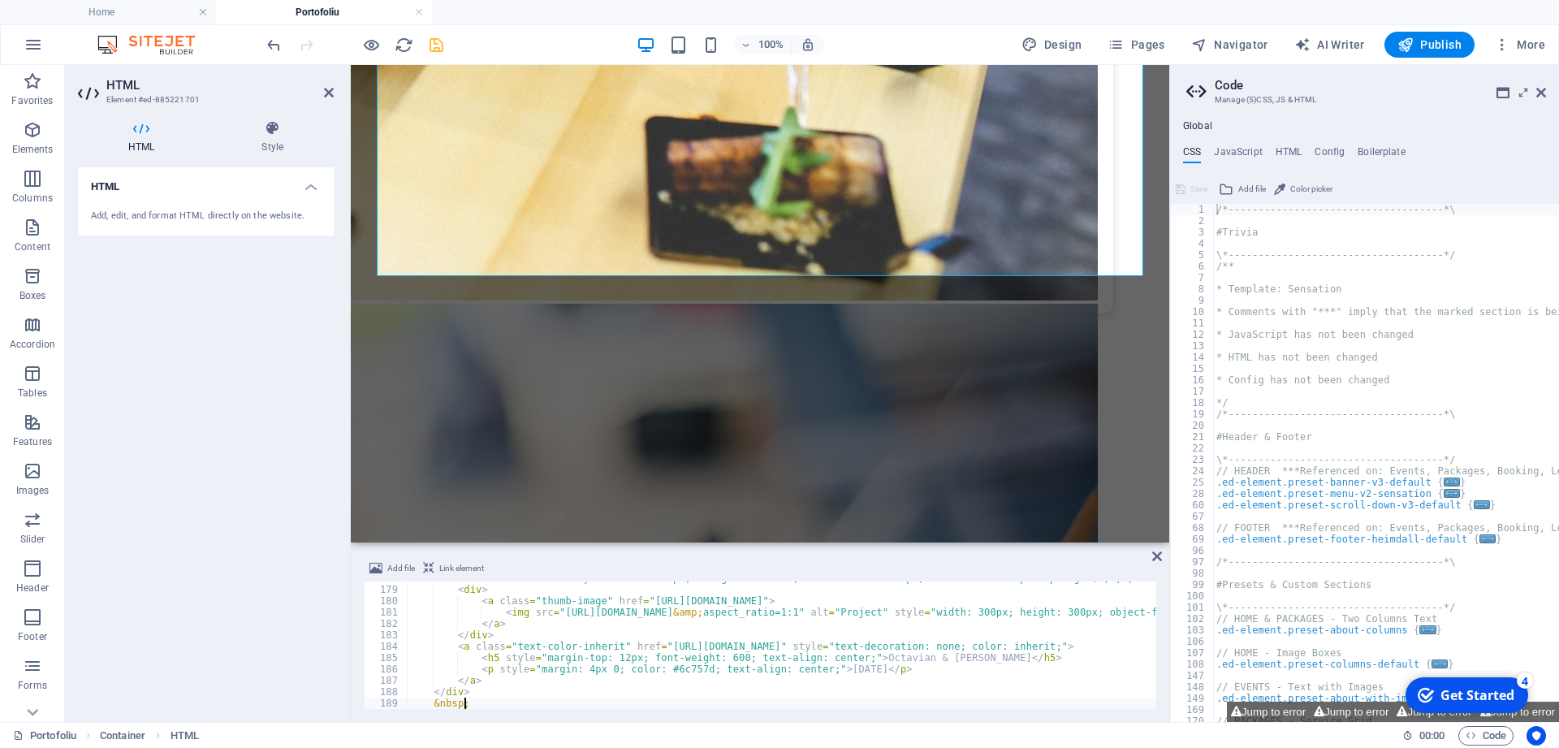
click at [238, 513] on div "HTML Add, edit, and format HTML directly on the website." at bounding box center [206, 438] width 256 height 542
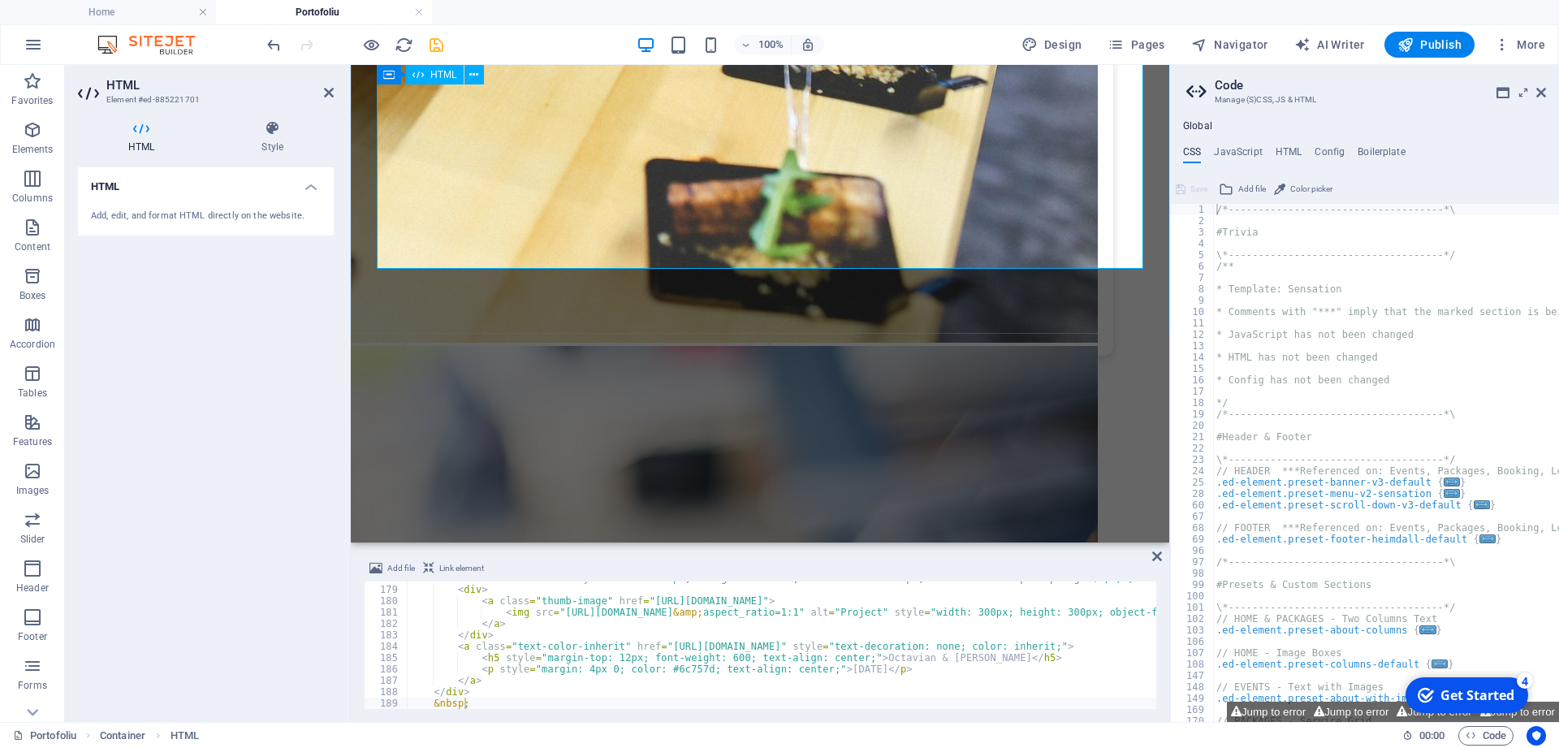
scroll to position [2910, 0]
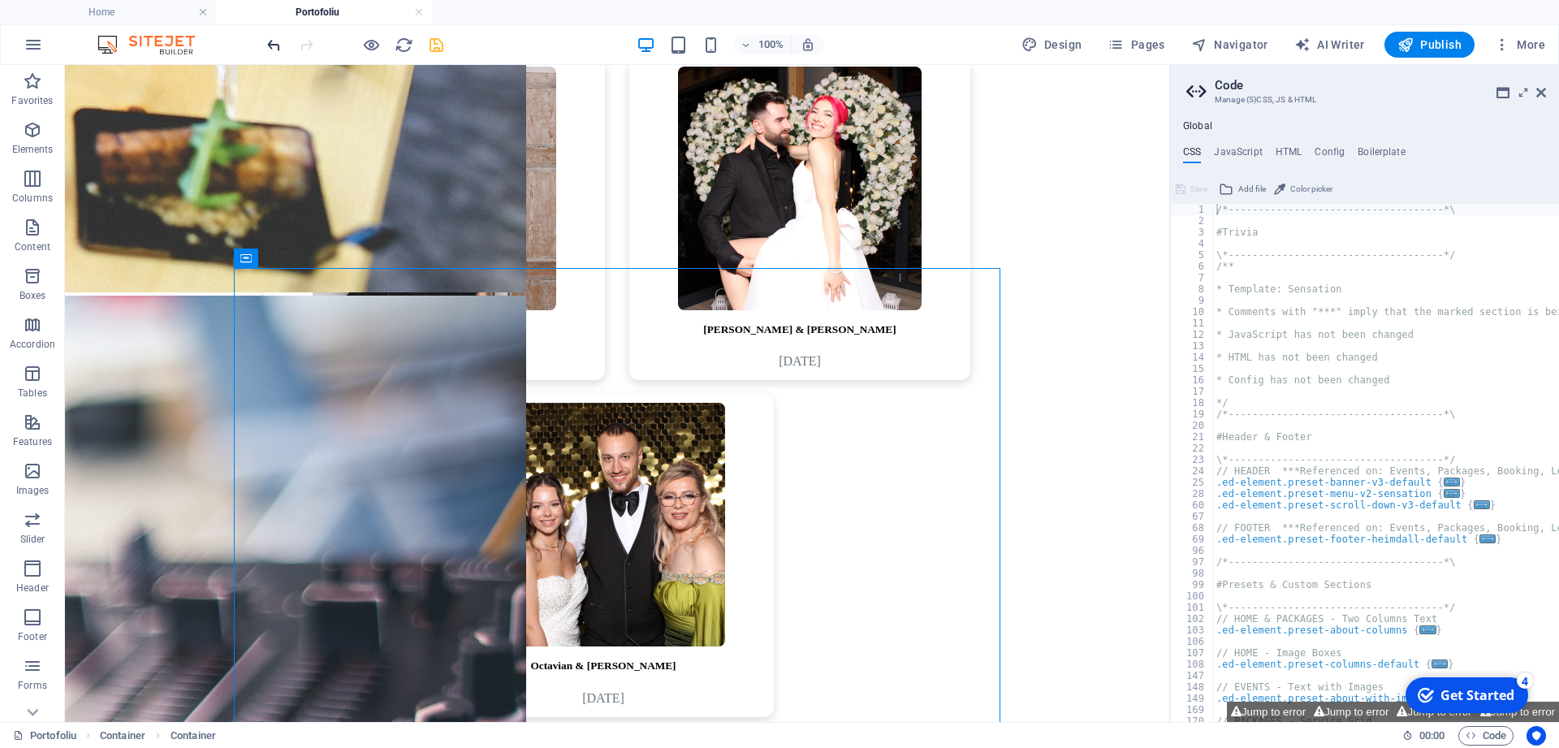
click at [275, 49] on icon "undo" at bounding box center [274, 45] width 19 height 19
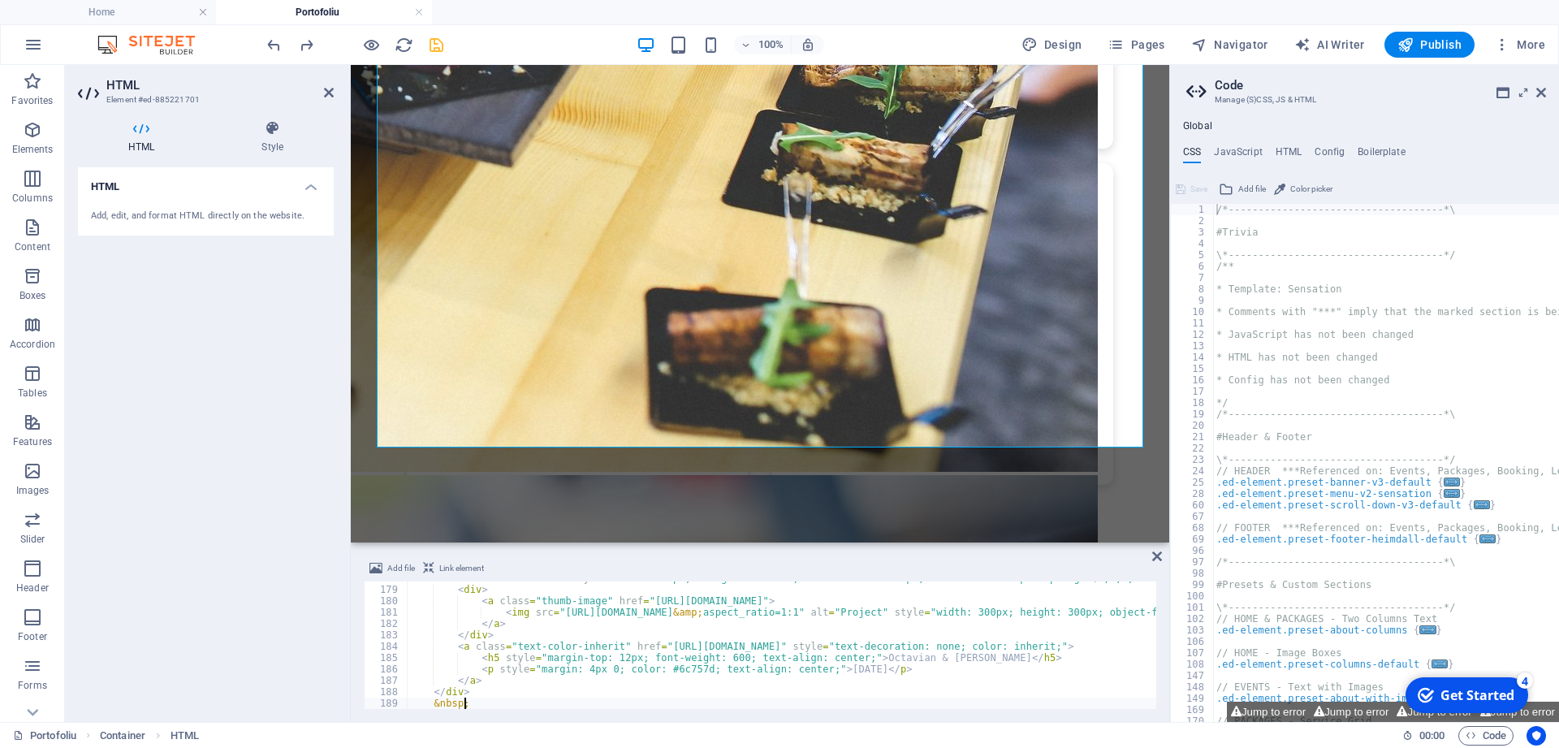
click at [468, 697] on div "&nbsp; 178 179 180 181 182 183 184 185 186 187 188 189 190 < div class = "thumb…" at bounding box center [760, 644] width 792 height 127
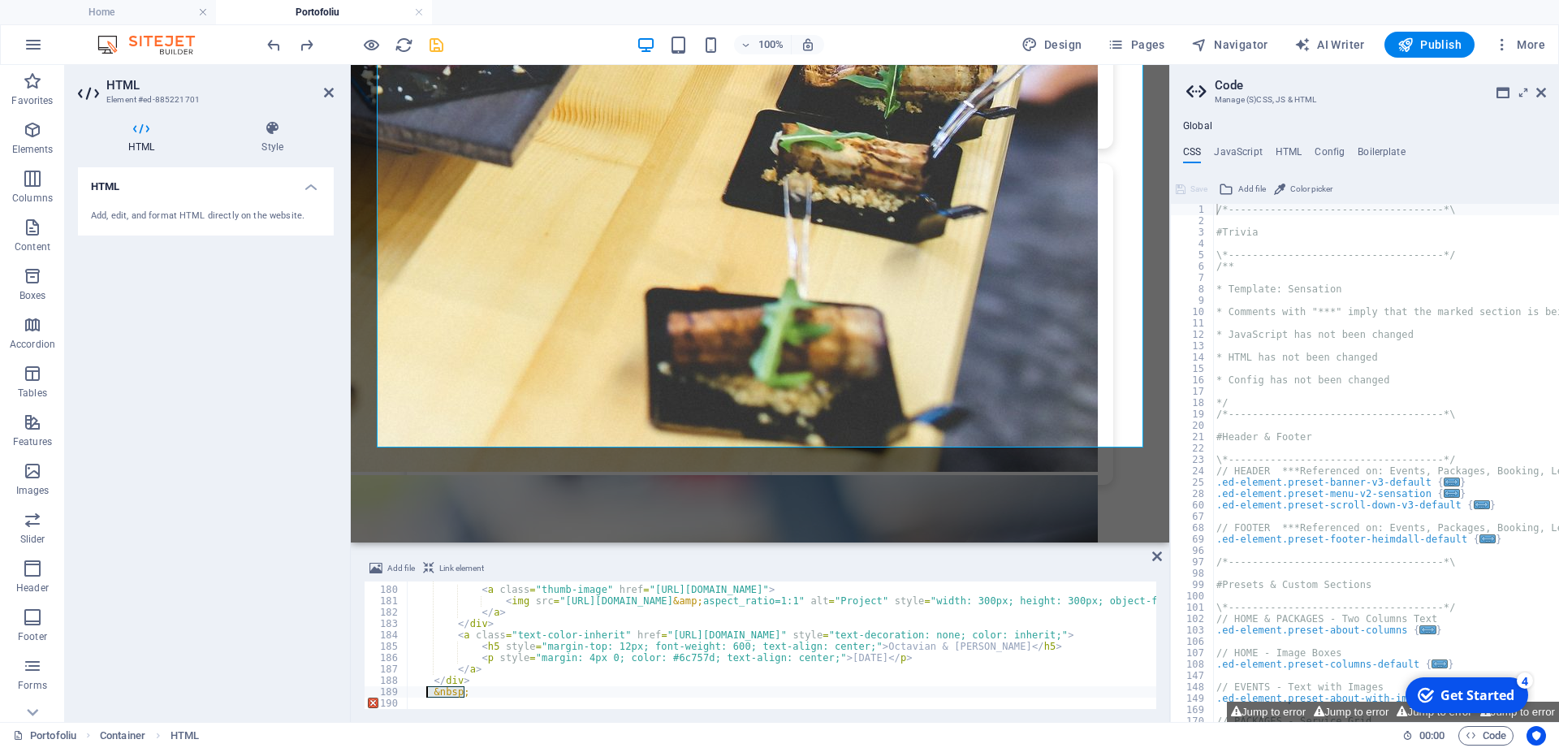
drag, startPoint x: 471, startPoint y: 694, endPoint x: 425, endPoint y: 693, distance: 45.5
click at [425, 693] on div "</div> 179 180 181 182 183 184 185 186 187 188 189 190 < div > < a class = "thu…" at bounding box center [760, 644] width 792 height 127
click at [481, 694] on div "&nbsp; 179 180 181 182 183 184 185 186 187 188 189 190 < div > < a class = "thu…" at bounding box center [760, 644] width 792 height 127
type textarea "&nbsp; &nbsp;"
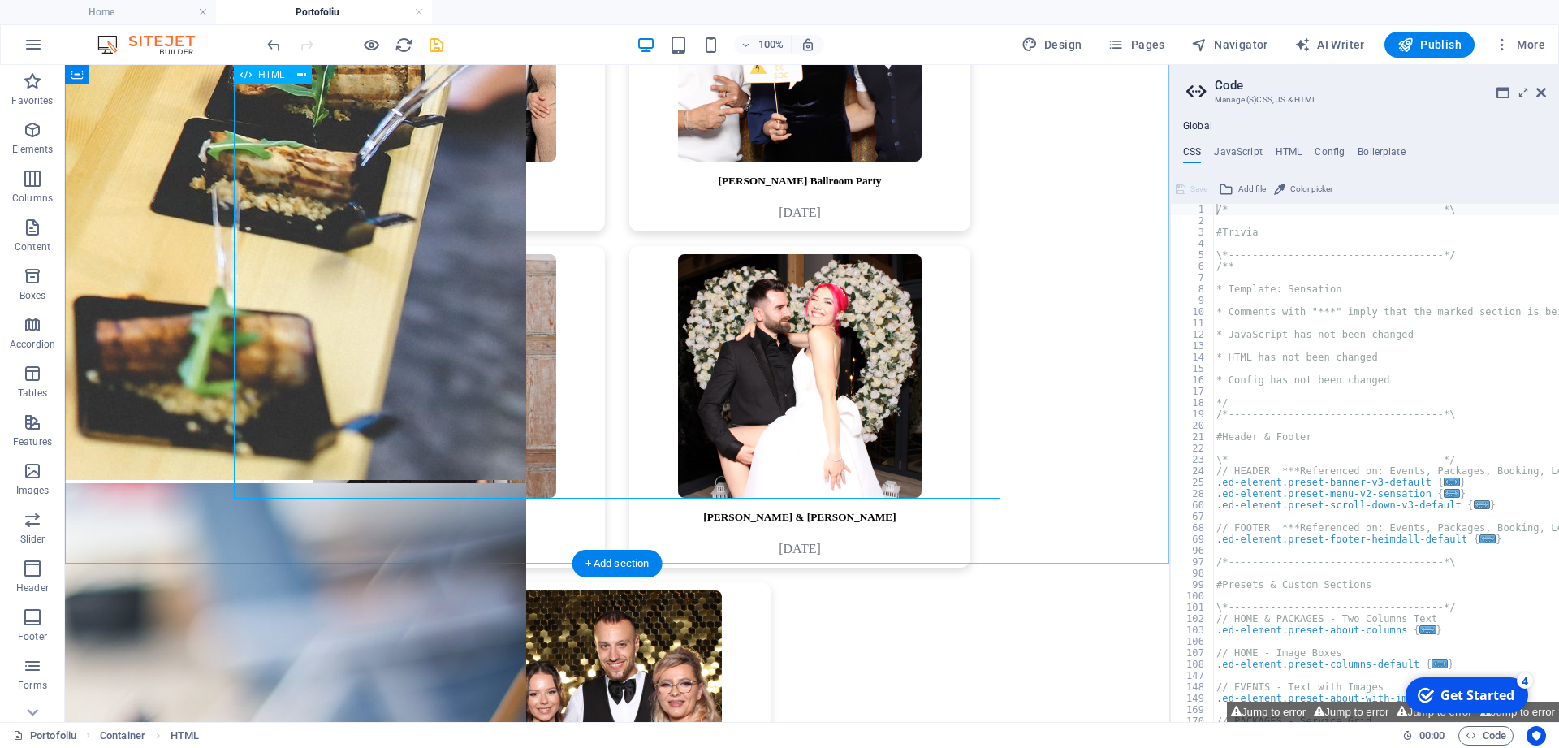
scroll to position [2565, 0]
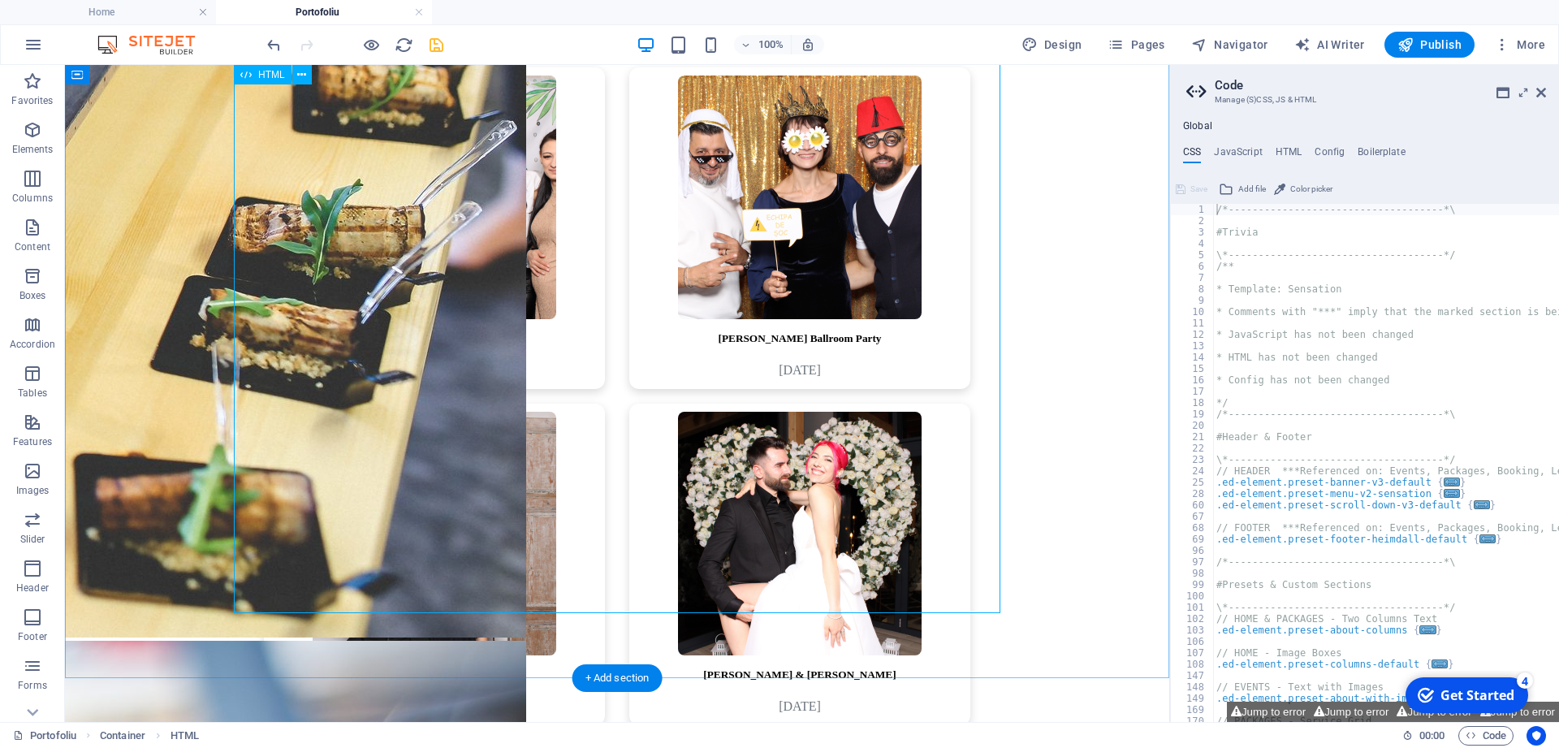
click at [356, 455] on div "[PERSON_NAME] & [PERSON_NAME] [DATE] [PERSON_NAME] & [PERSON_NAME] [DATE] [PERS…" at bounding box center [616, 60] width 1091 height 2003
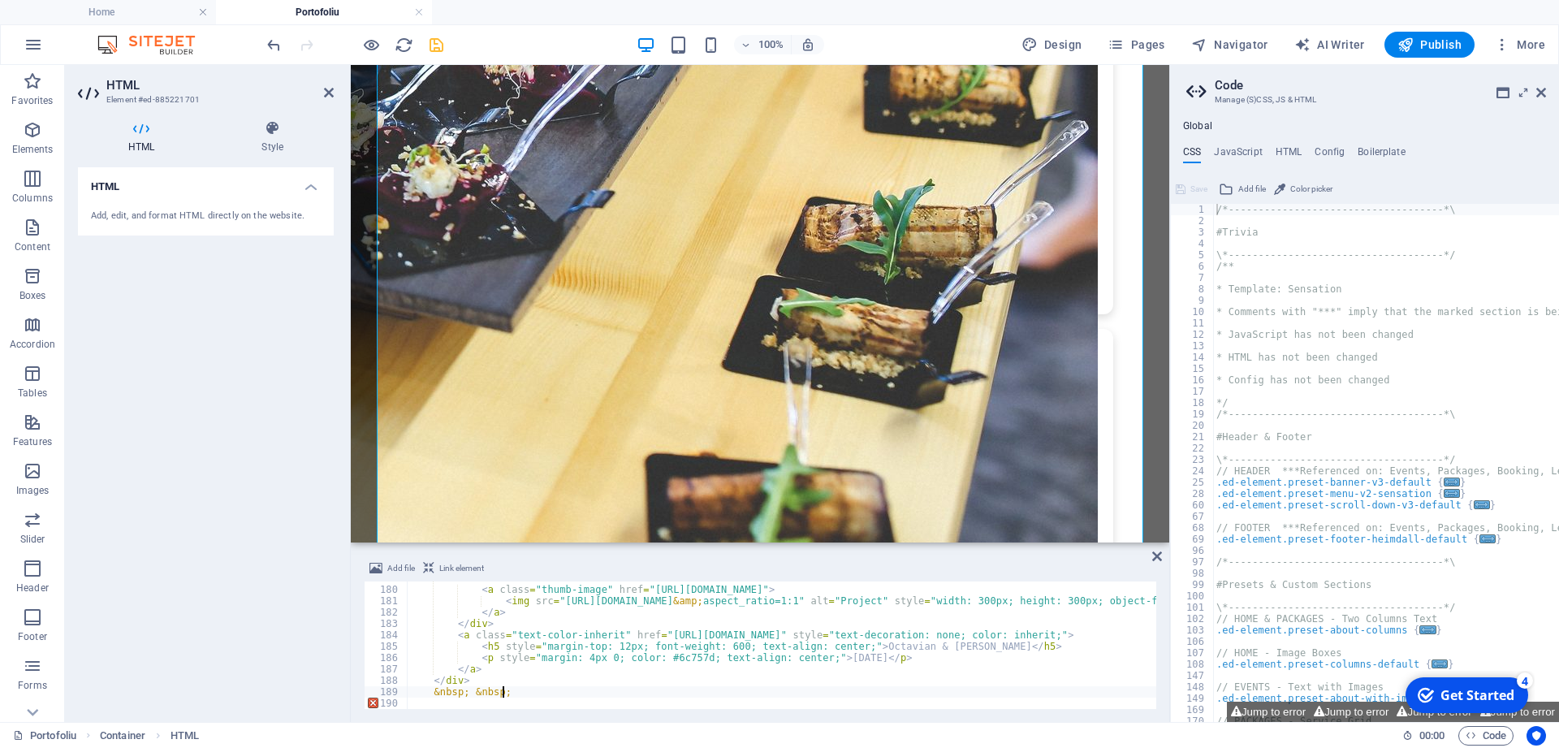
click at [477, 681] on div "< div > < a class = "thumb-image" href = "[URL][DOMAIN_NAME]" > < img src = "[U…" at bounding box center [1176, 647] width 1538 height 150
drag, startPoint x: 469, startPoint y: 697, endPoint x: 515, endPoint y: 696, distance: 45.5
click at [515, 696] on div "</div> 179 180 181 182 183 184 185 186 187 188 189 190 < div > < a class = "thu…" at bounding box center [760, 644] width 792 height 127
click at [512, 694] on div "&nbsp; &nbsp; 179 180 181 182 183 184 185 186 187 188 189 190 < div > < a class…" at bounding box center [760, 644] width 792 height 127
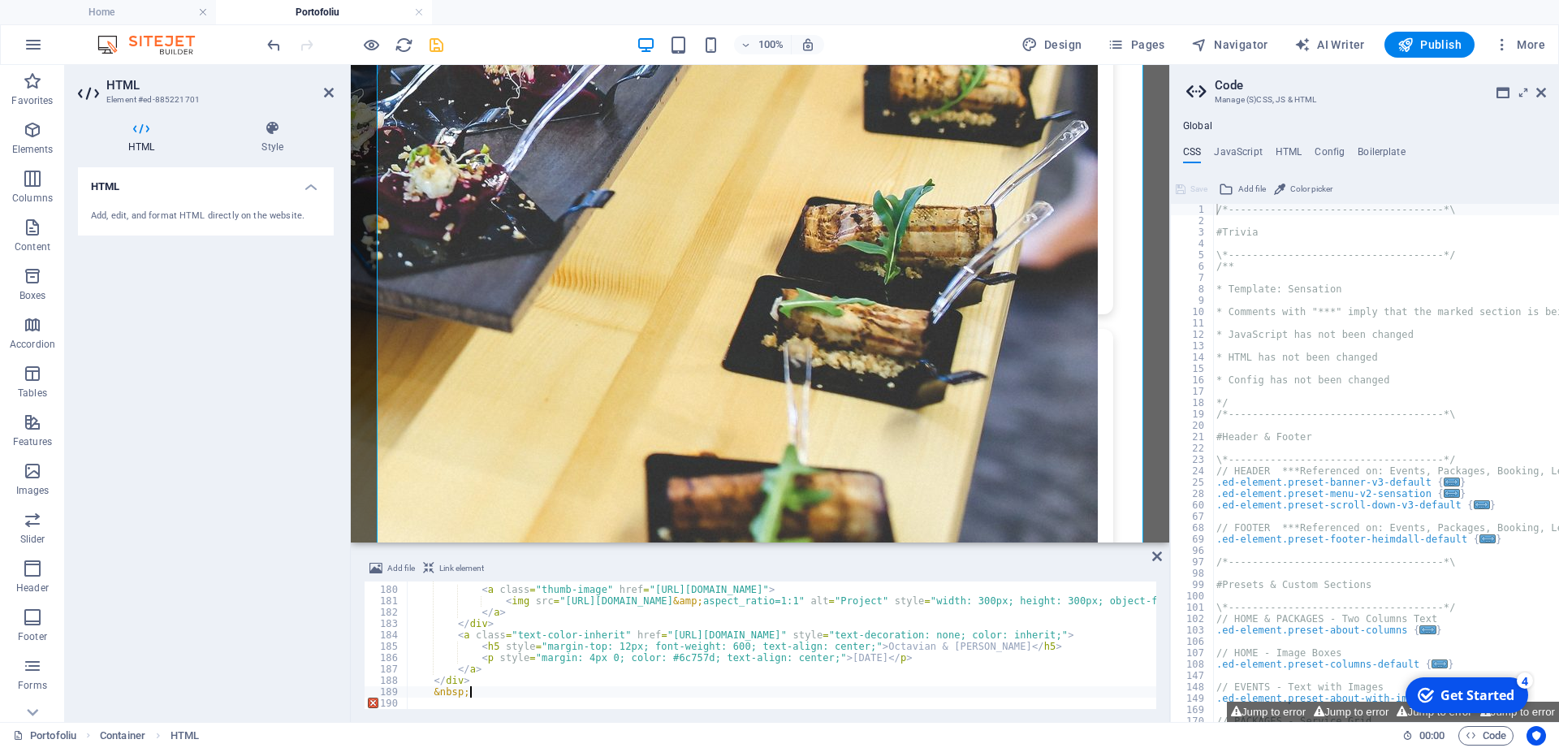
type textarea "&nbsp;"
click at [285, 449] on div "HTML Add, edit, and format HTML directly on the website." at bounding box center [206, 438] width 256 height 542
click at [1157, 555] on icon at bounding box center [1157, 556] width 10 height 13
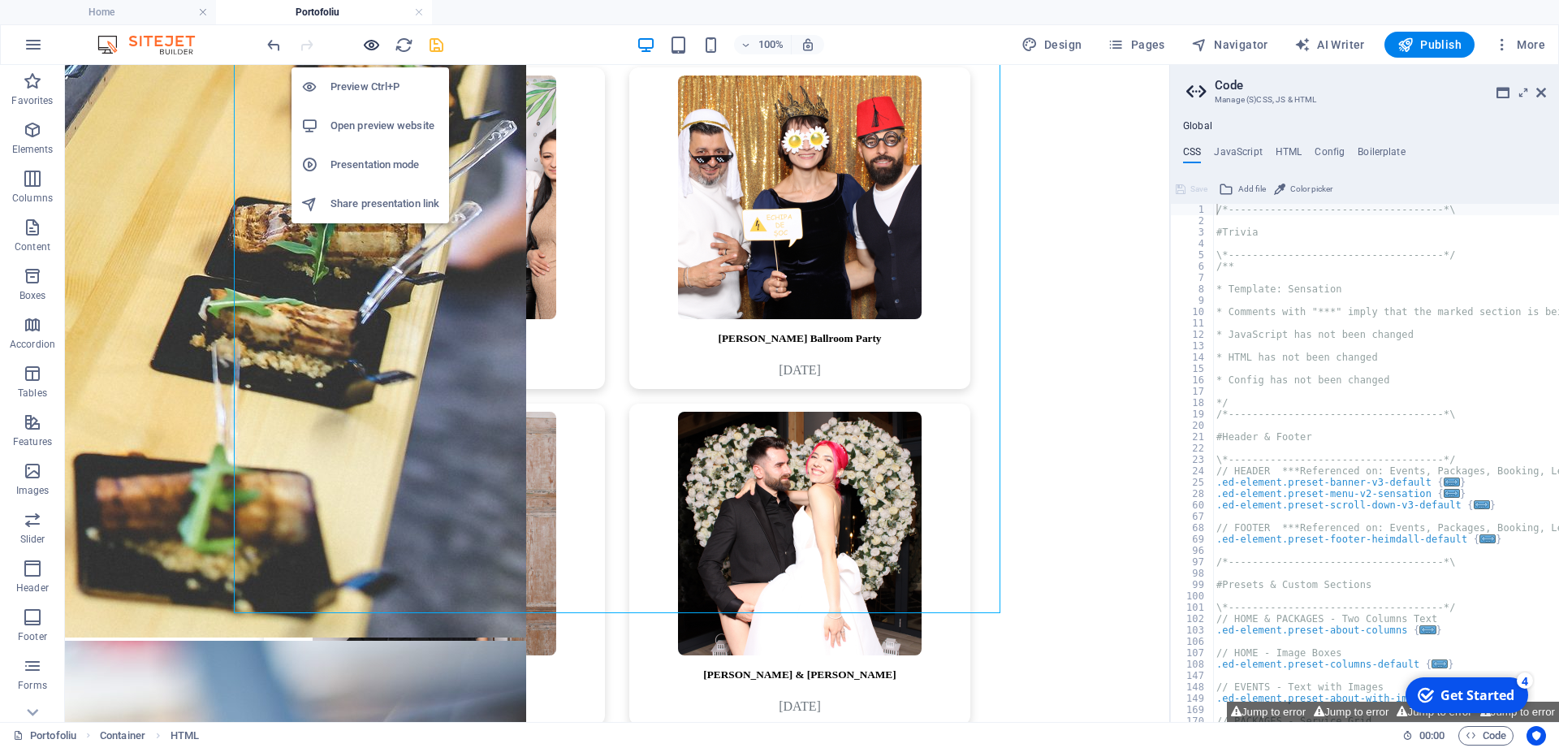
click at [367, 41] on icon "button" at bounding box center [371, 45] width 19 height 19
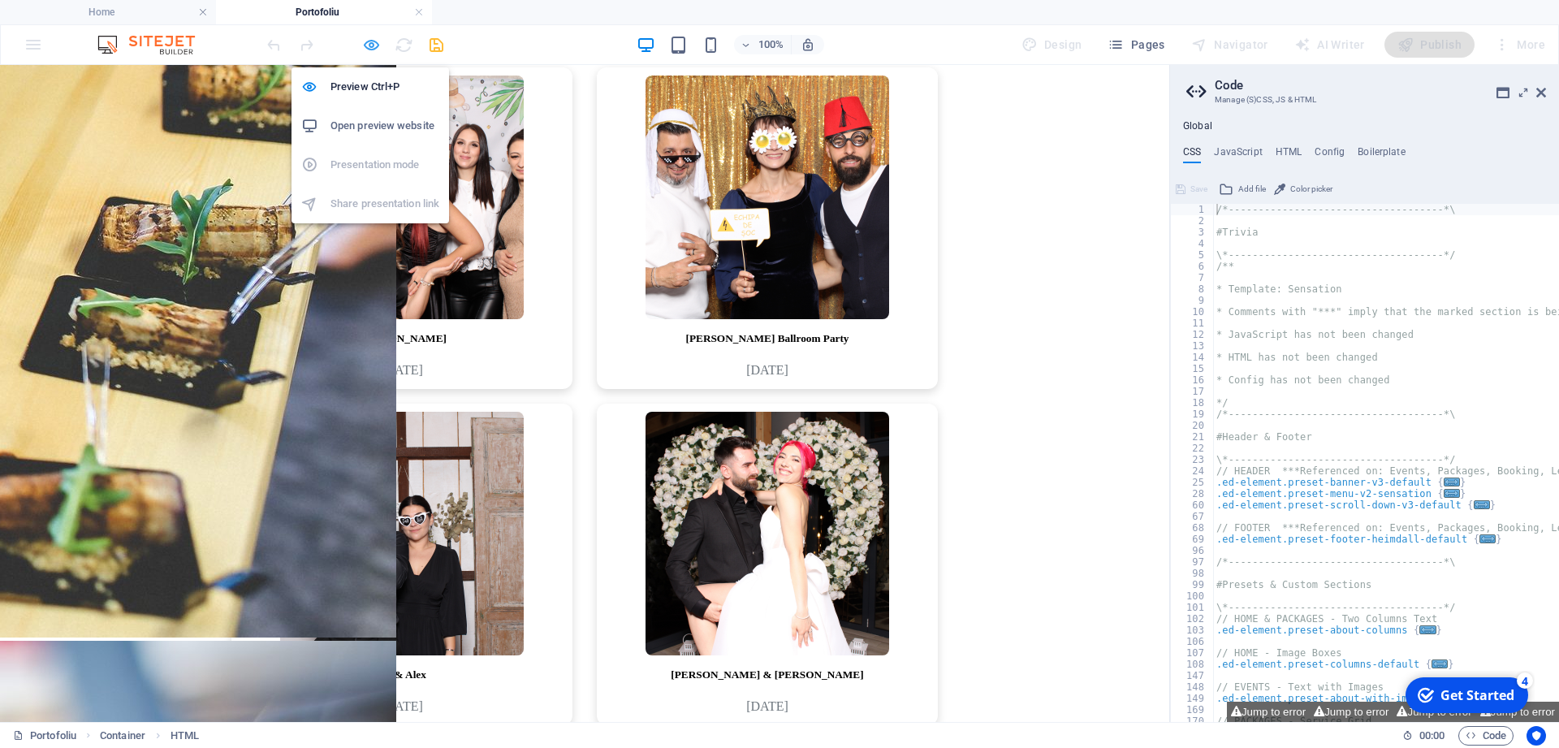
click at [366, 46] on icon "button" at bounding box center [371, 45] width 19 height 19
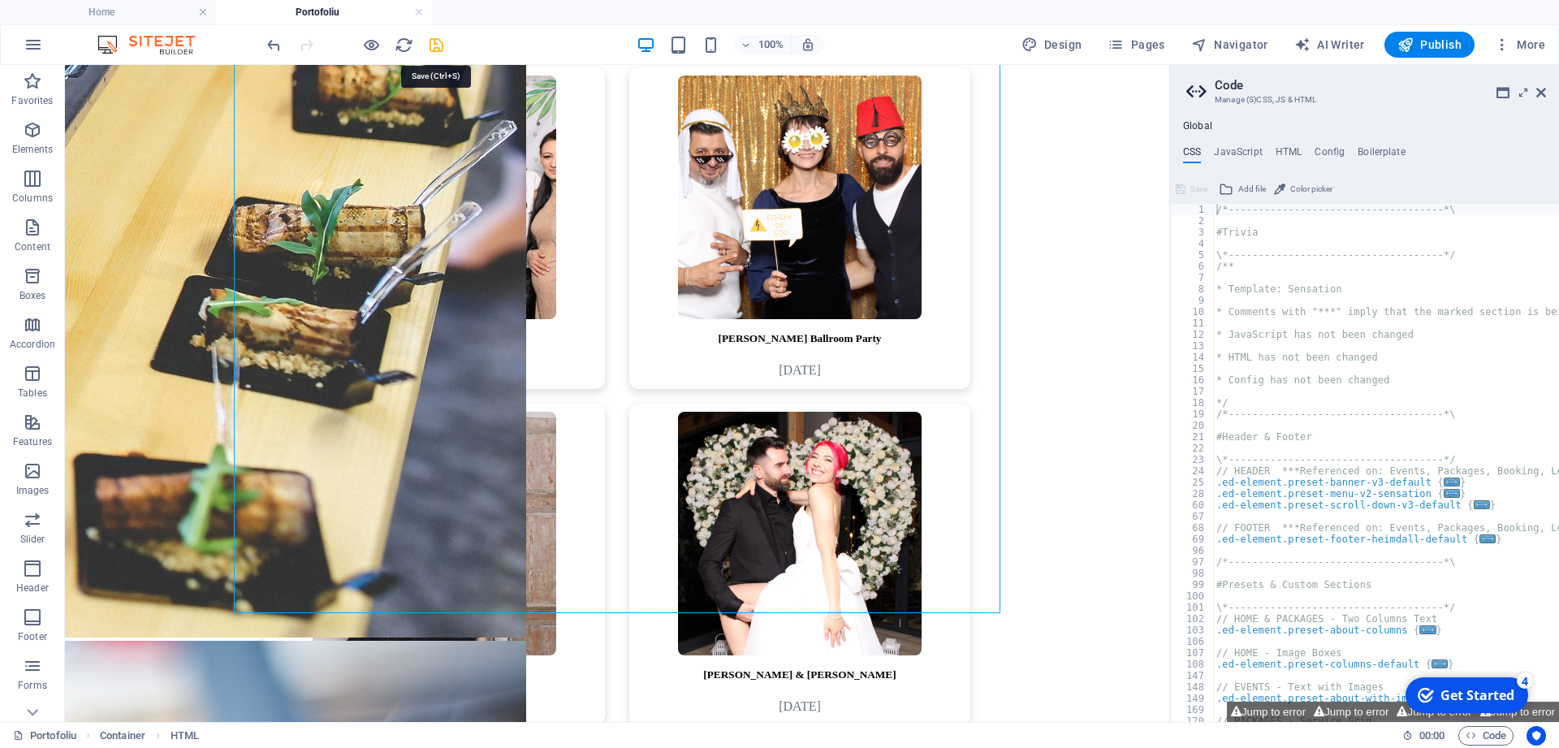
click at [438, 44] on icon "save" at bounding box center [436, 45] width 19 height 19
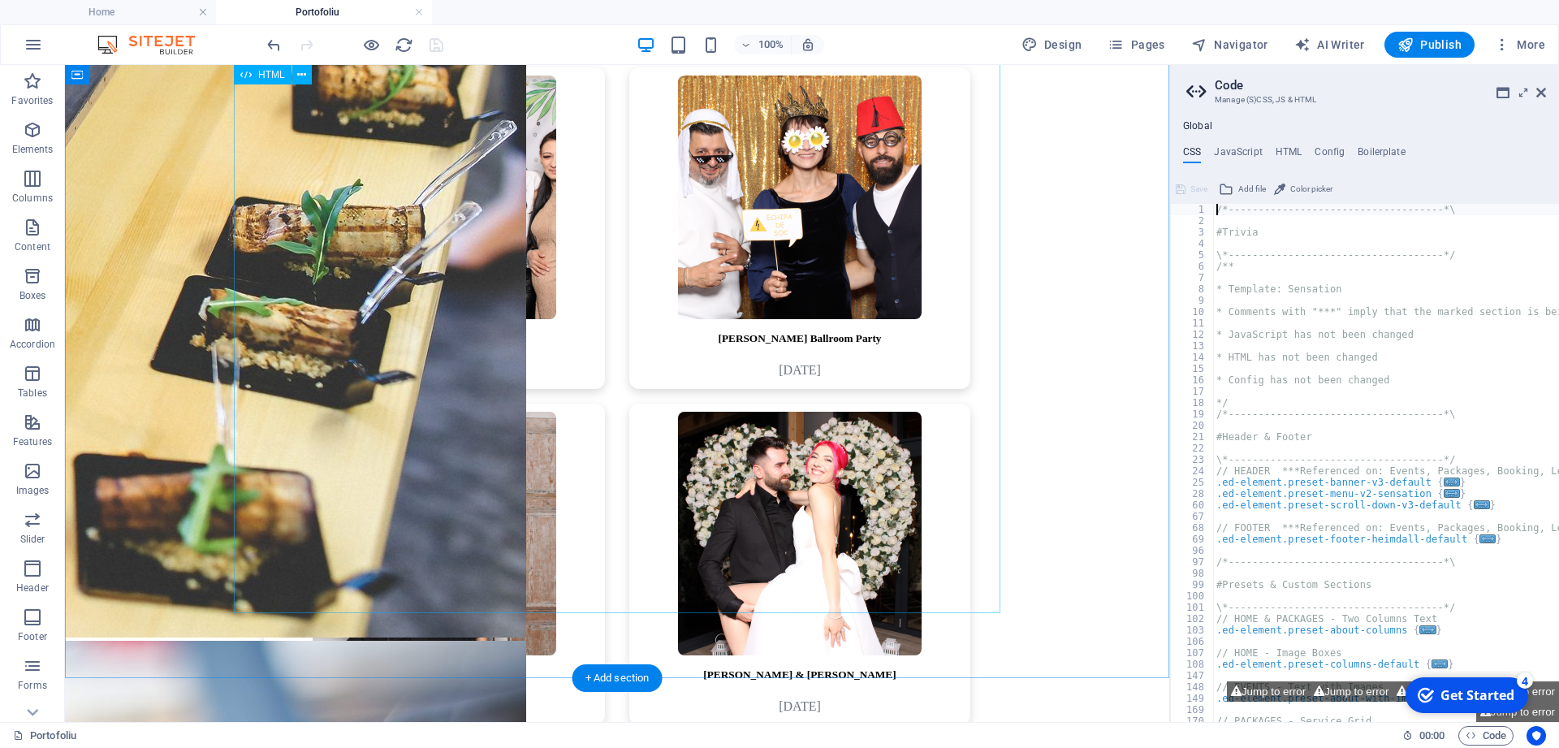
scroll to position [2730, 0]
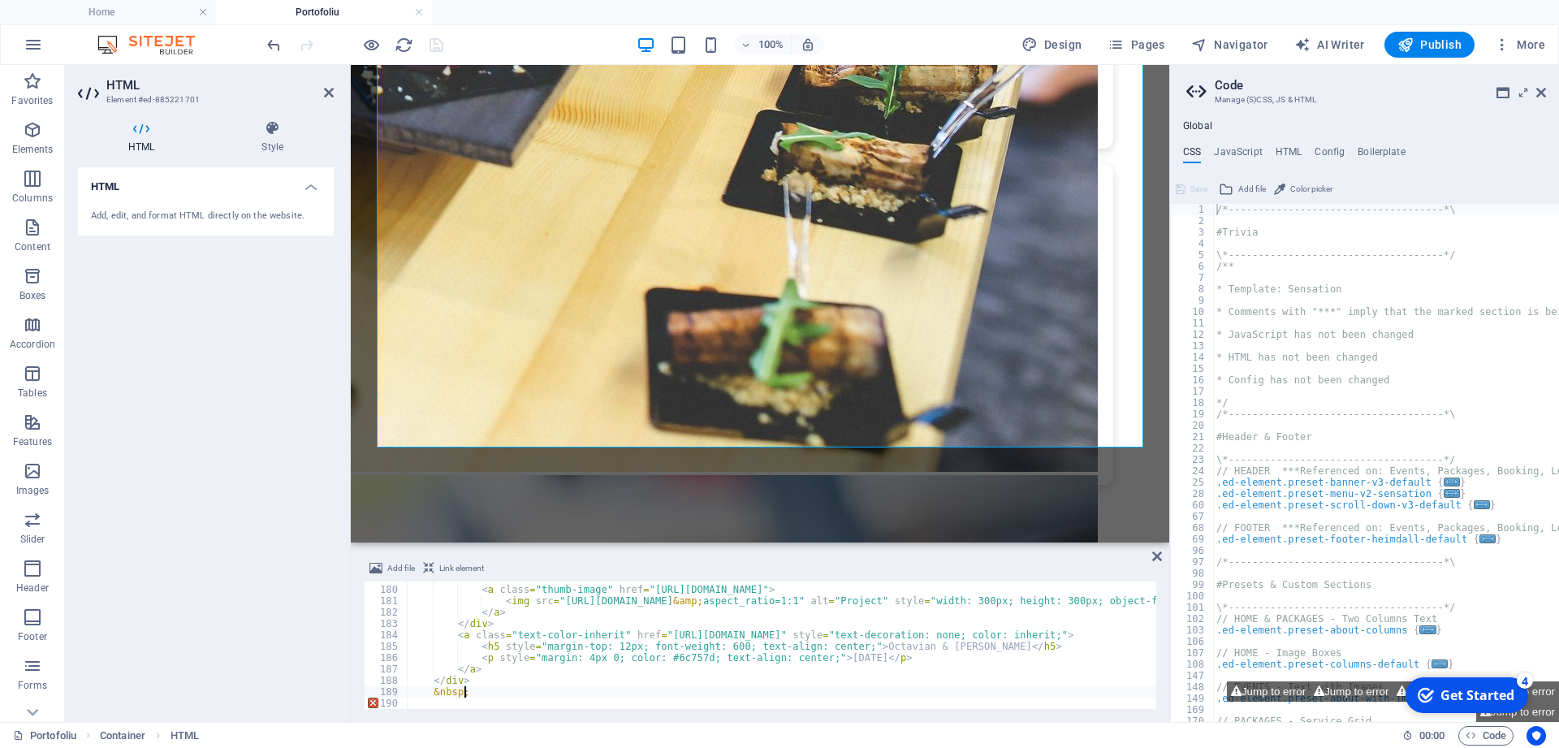
click at [467, 679] on div "< div > < a class = "thumb-image" href = "[URL][DOMAIN_NAME]" > < img src = "[U…" at bounding box center [1176, 647] width 1538 height 150
type textarea "</div>"
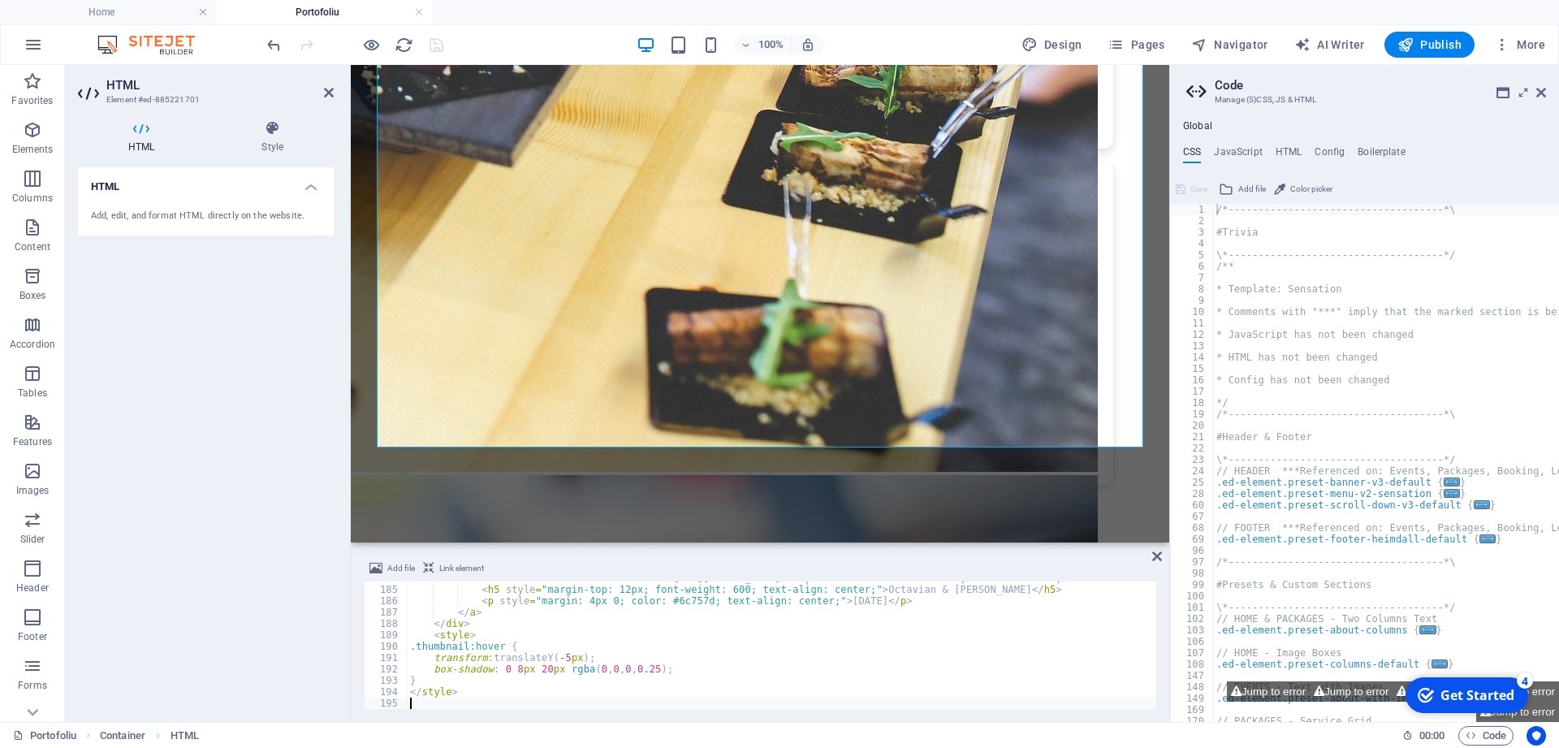
scroll to position [2089, 0]
click at [235, 465] on div "HTML Add, edit, and format HTML directly on the website." at bounding box center [206, 438] width 256 height 542
click at [1154, 556] on icon at bounding box center [1157, 556] width 10 height 13
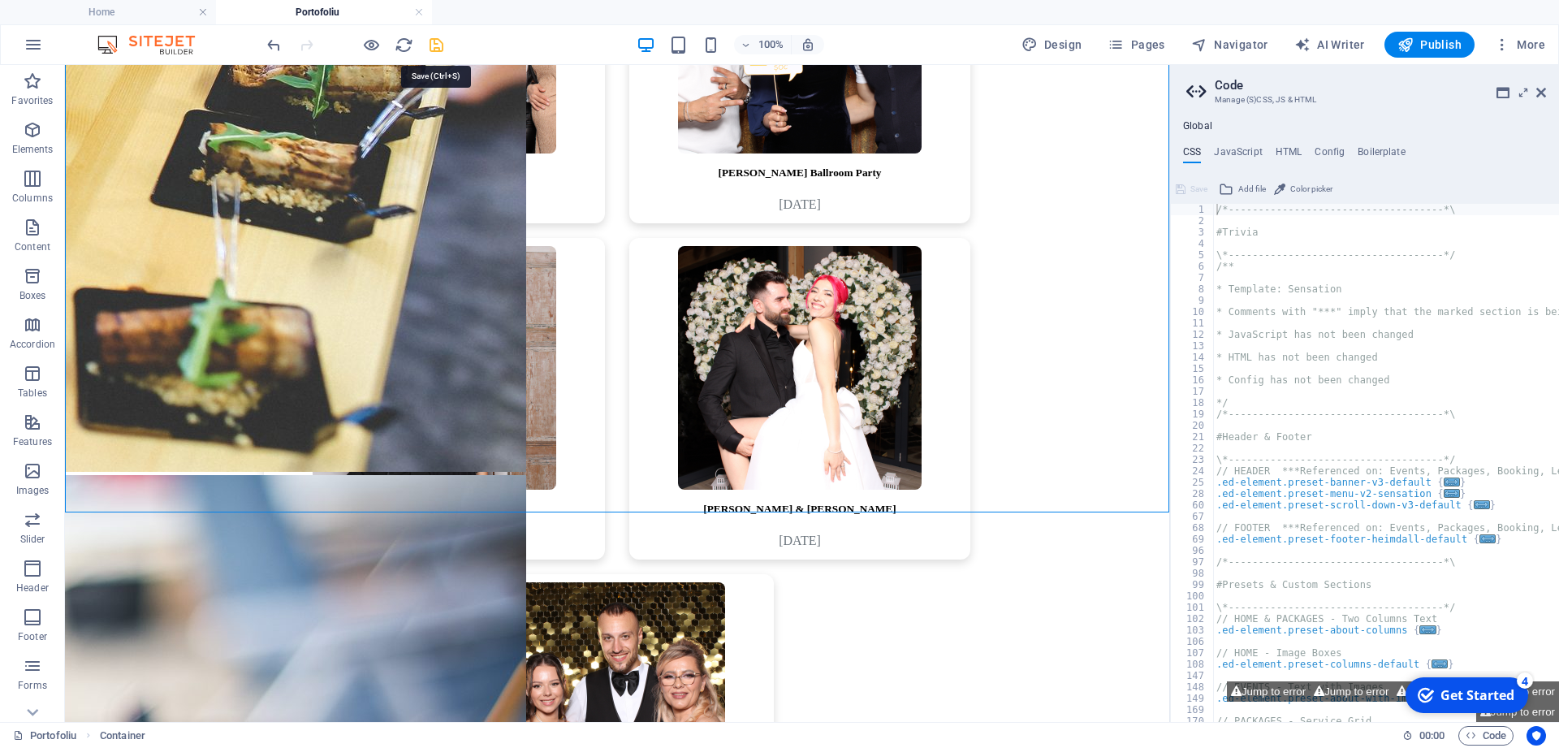
click at [440, 50] on icon "save" at bounding box center [436, 45] width 19 height 19
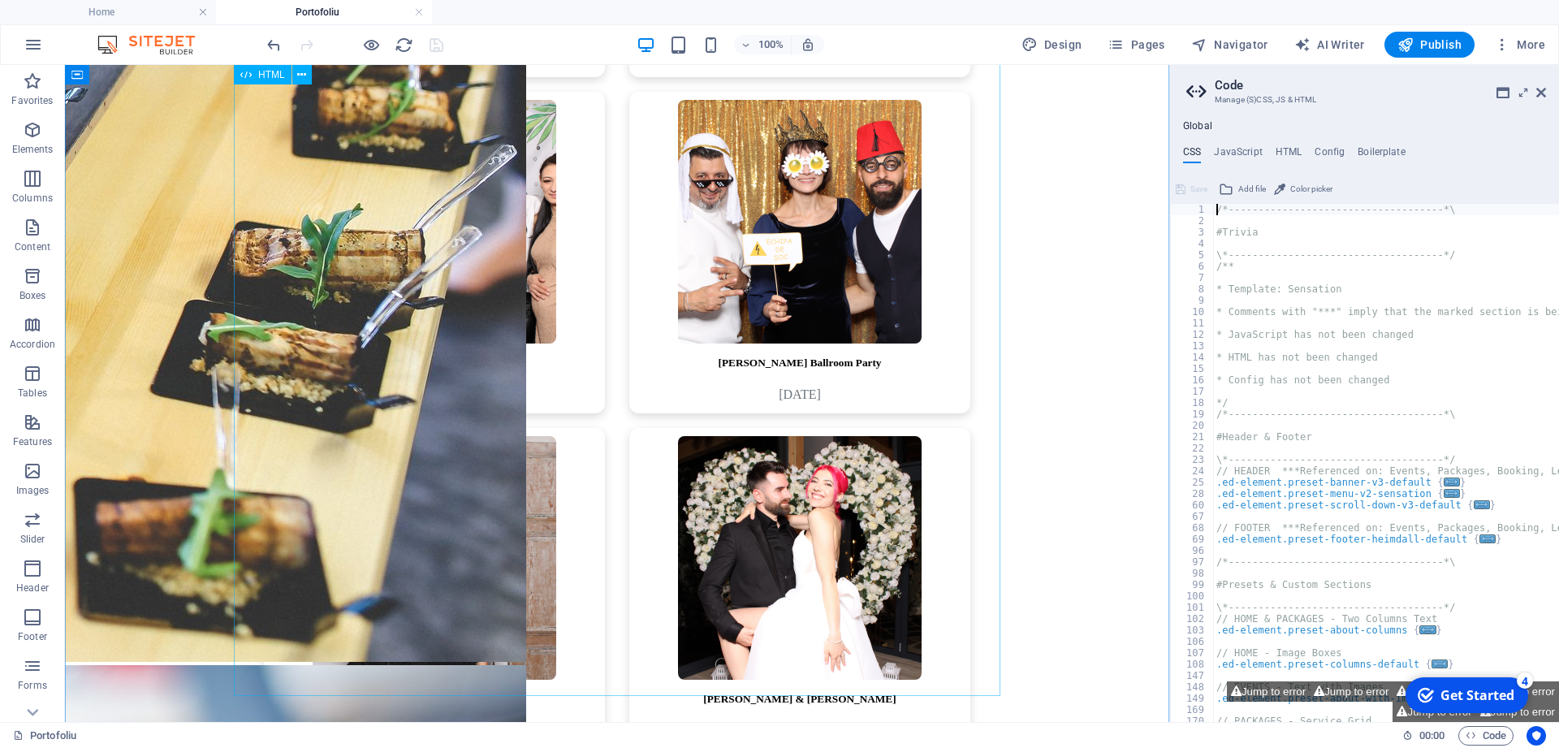
scroll to position [2482, 0]
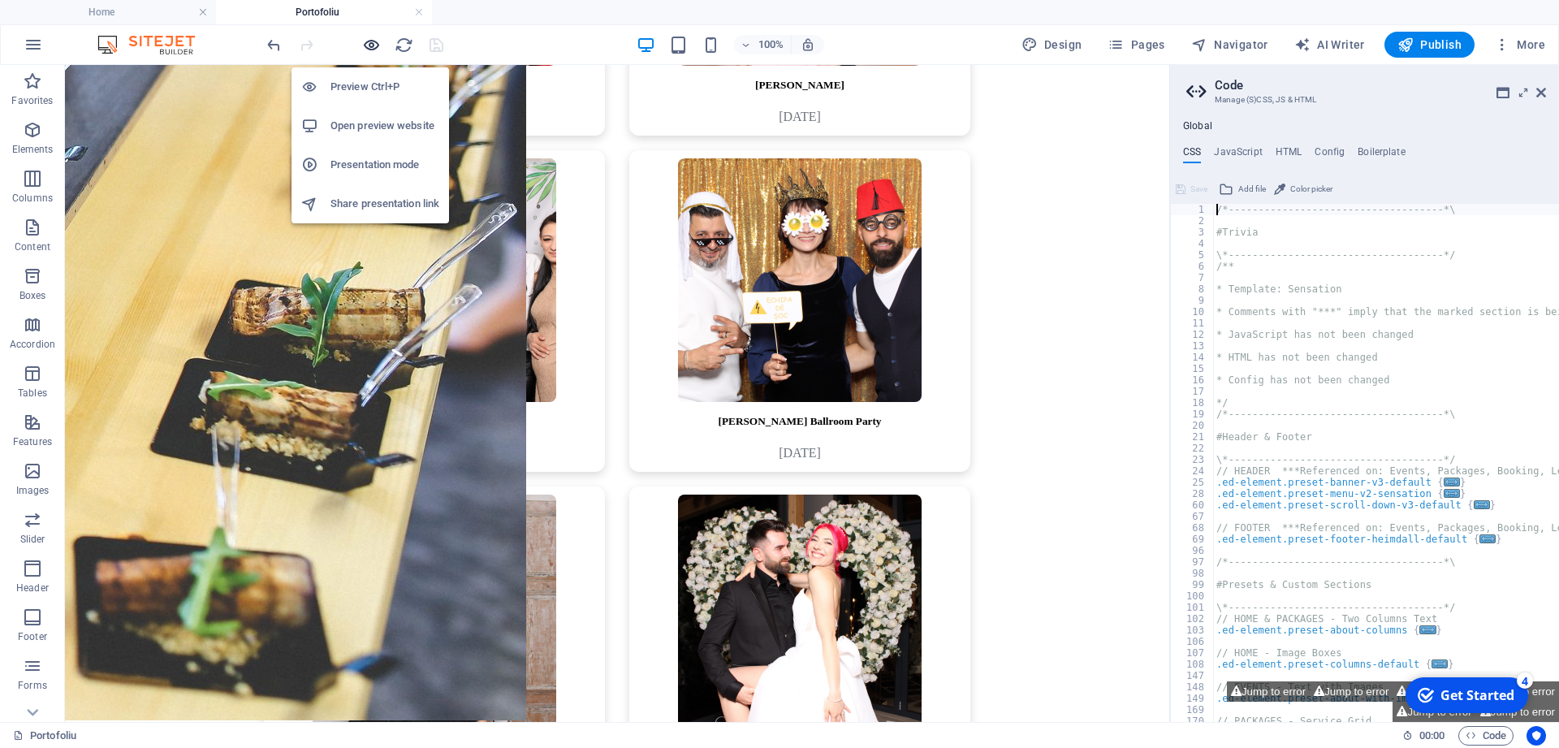
click at [370, 41] on icon "button" at bounding box center [371, 45] width 19 height 19
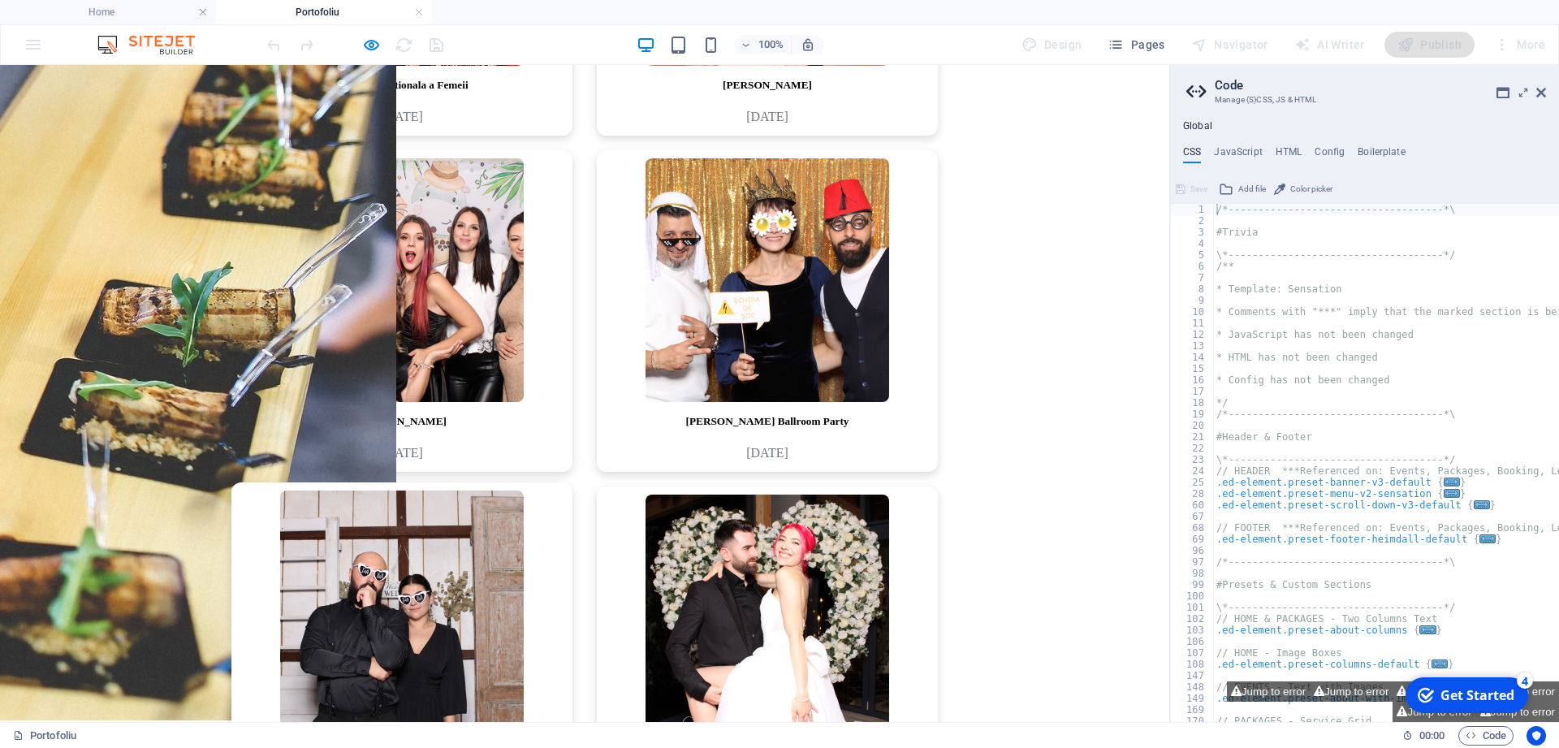
click at [424, 490] on img at bounding box center [402, 612] width 244 height 244
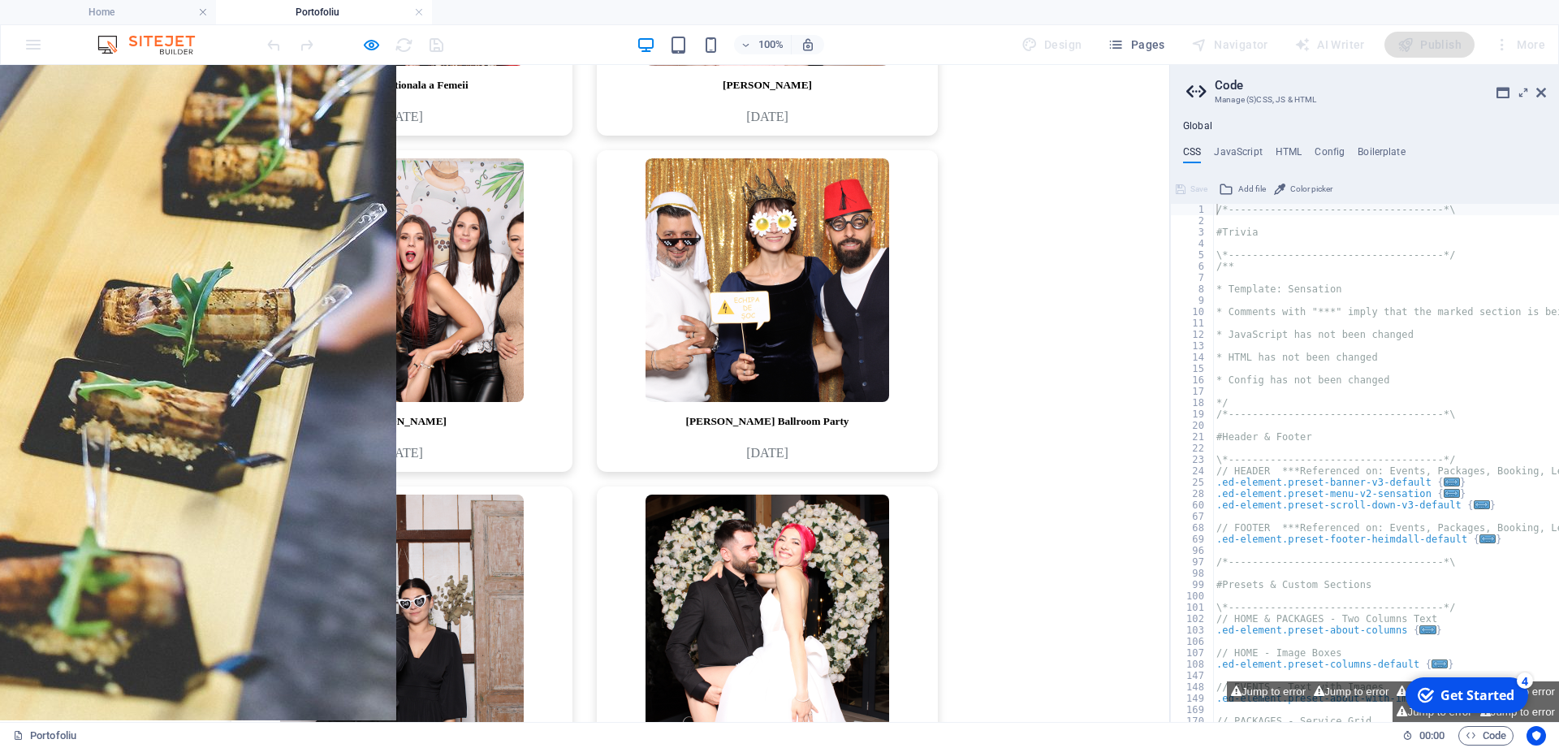
scroll to position [2316, 0]
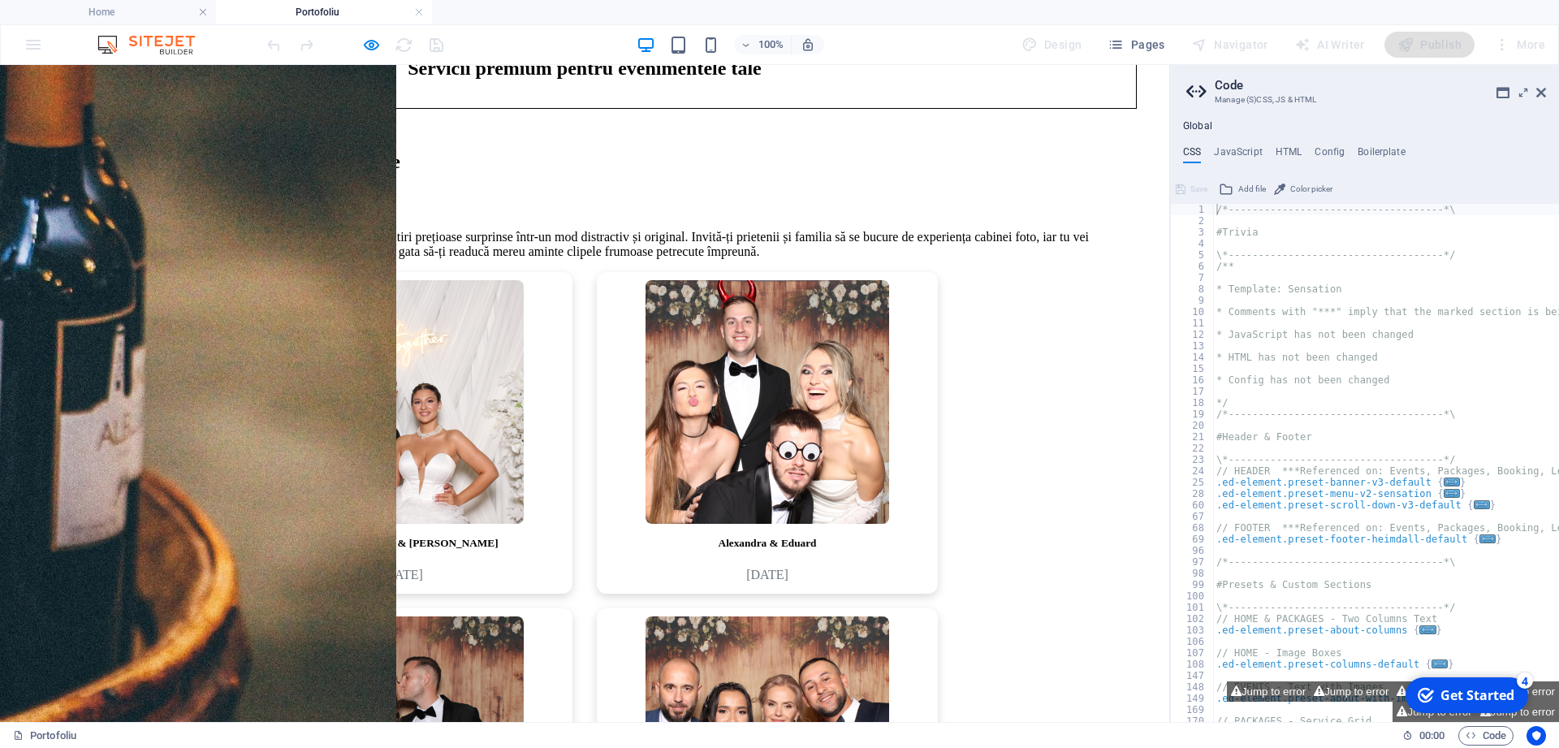
scroll to position [991, 0]
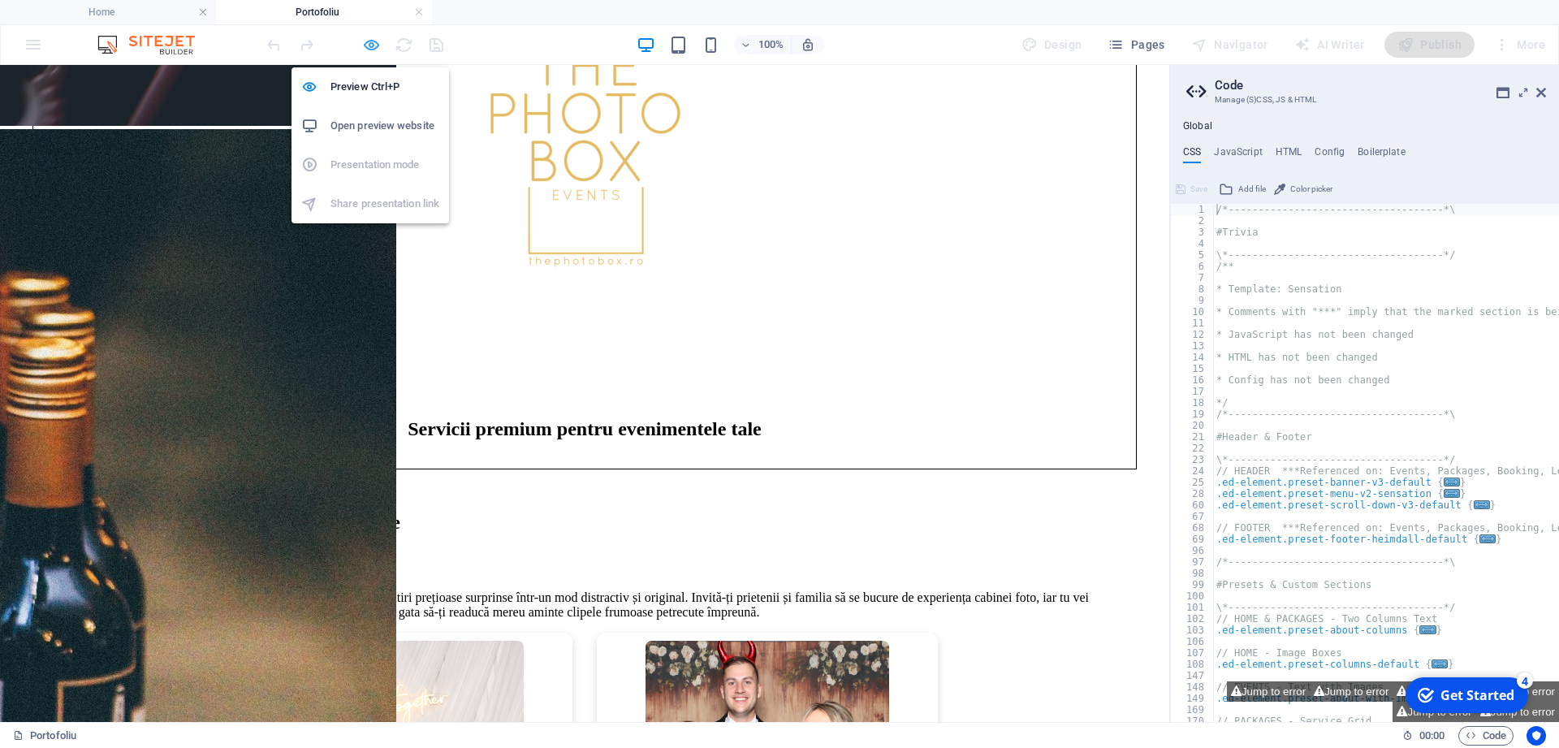
click at [373, 49] on icon "button" at bounding box center [371, 45] width 19 height 19
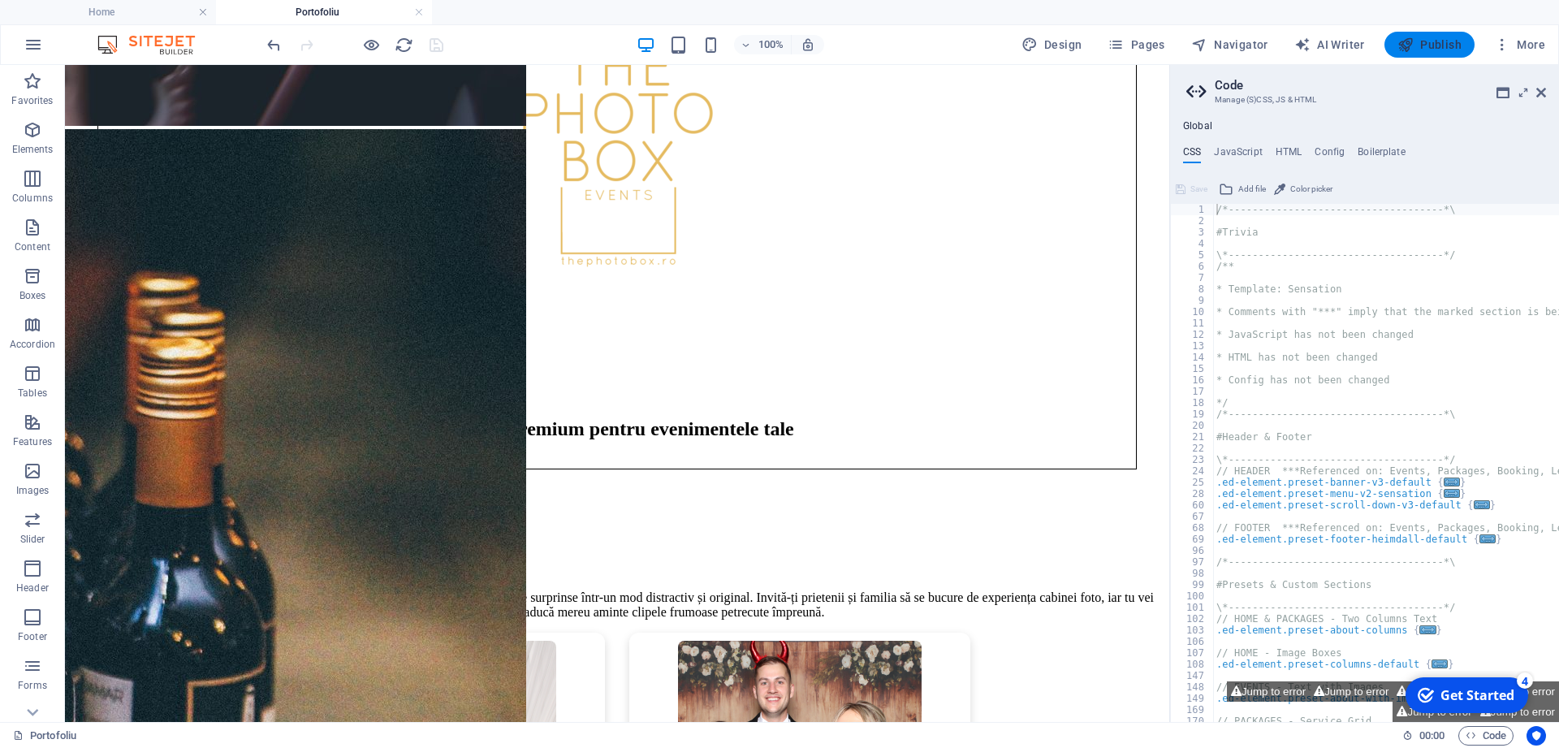
click at [1433, 43] on span "Publish" at bounding box center [1429, 45] width 64 height 16
